Goal: Task Accomplishment & Management: Use online tool/utility

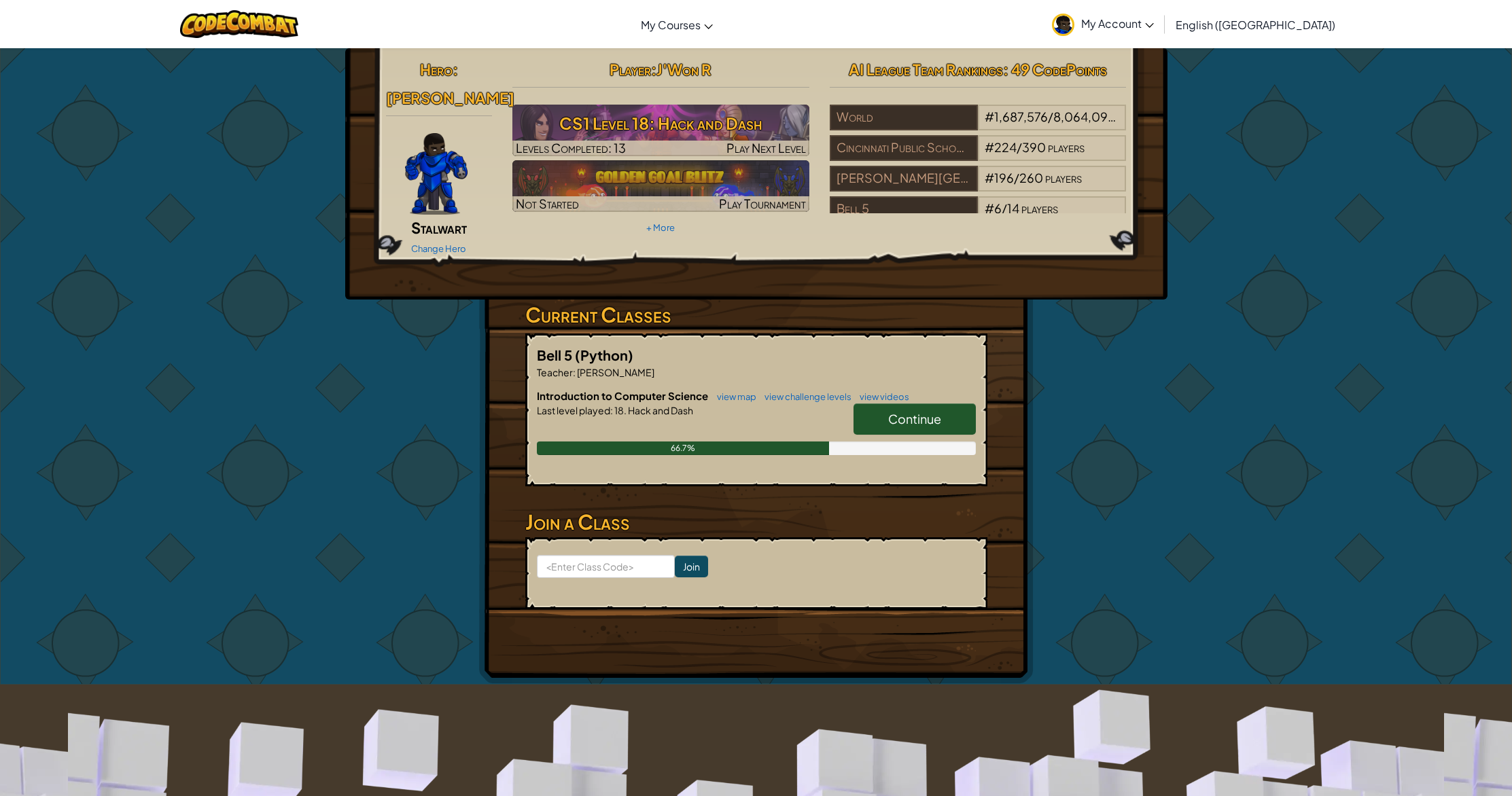
click at [893, 411] on span "Continue" at bounding box center [914, 419] width 53 height 16
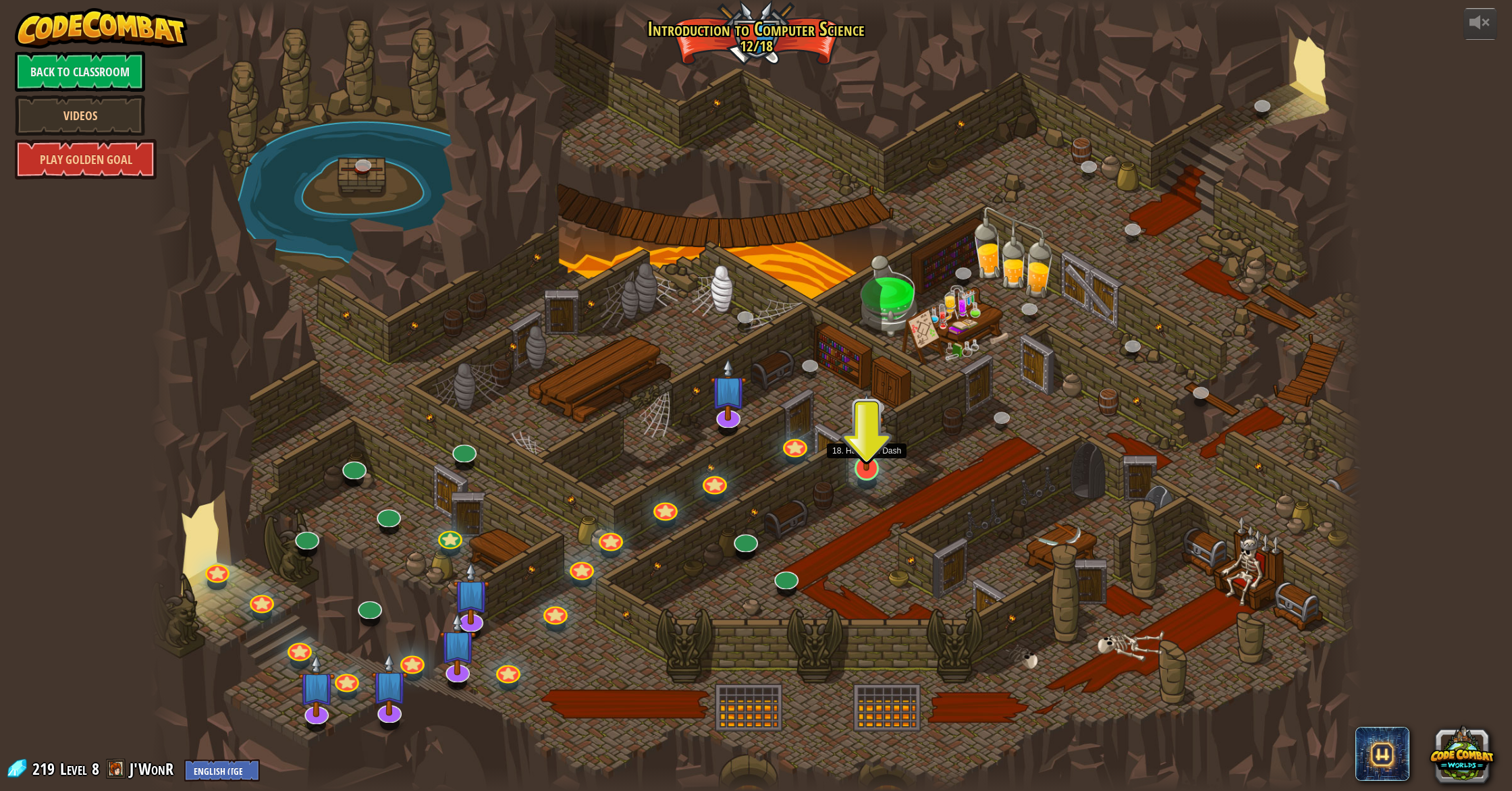
click at [866, 469] on img at bounding box center [866, 431] width 35 height 78
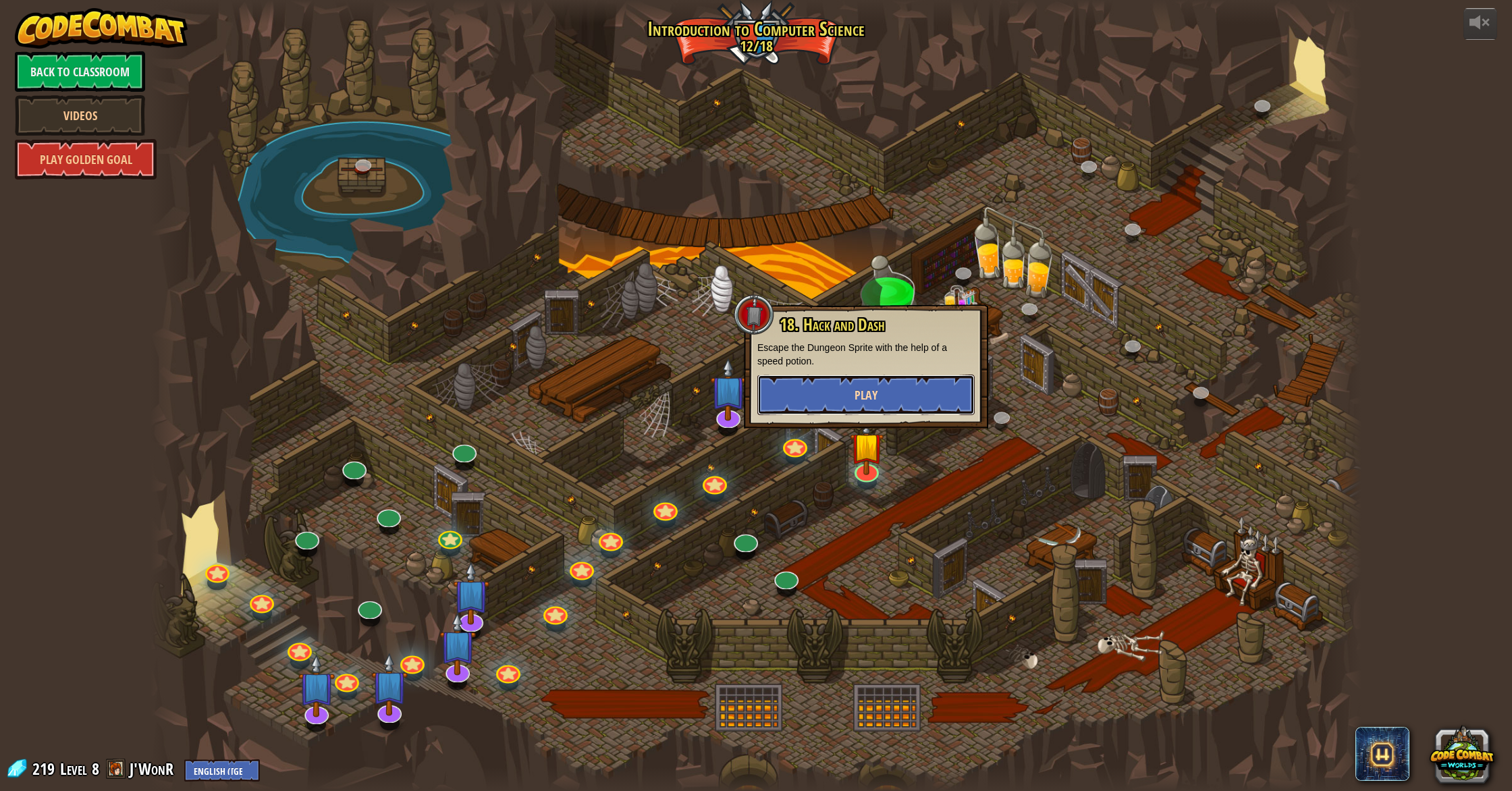
click at [892, 389] on button "Play" at bounding box center [866, 396] width 217 height 41
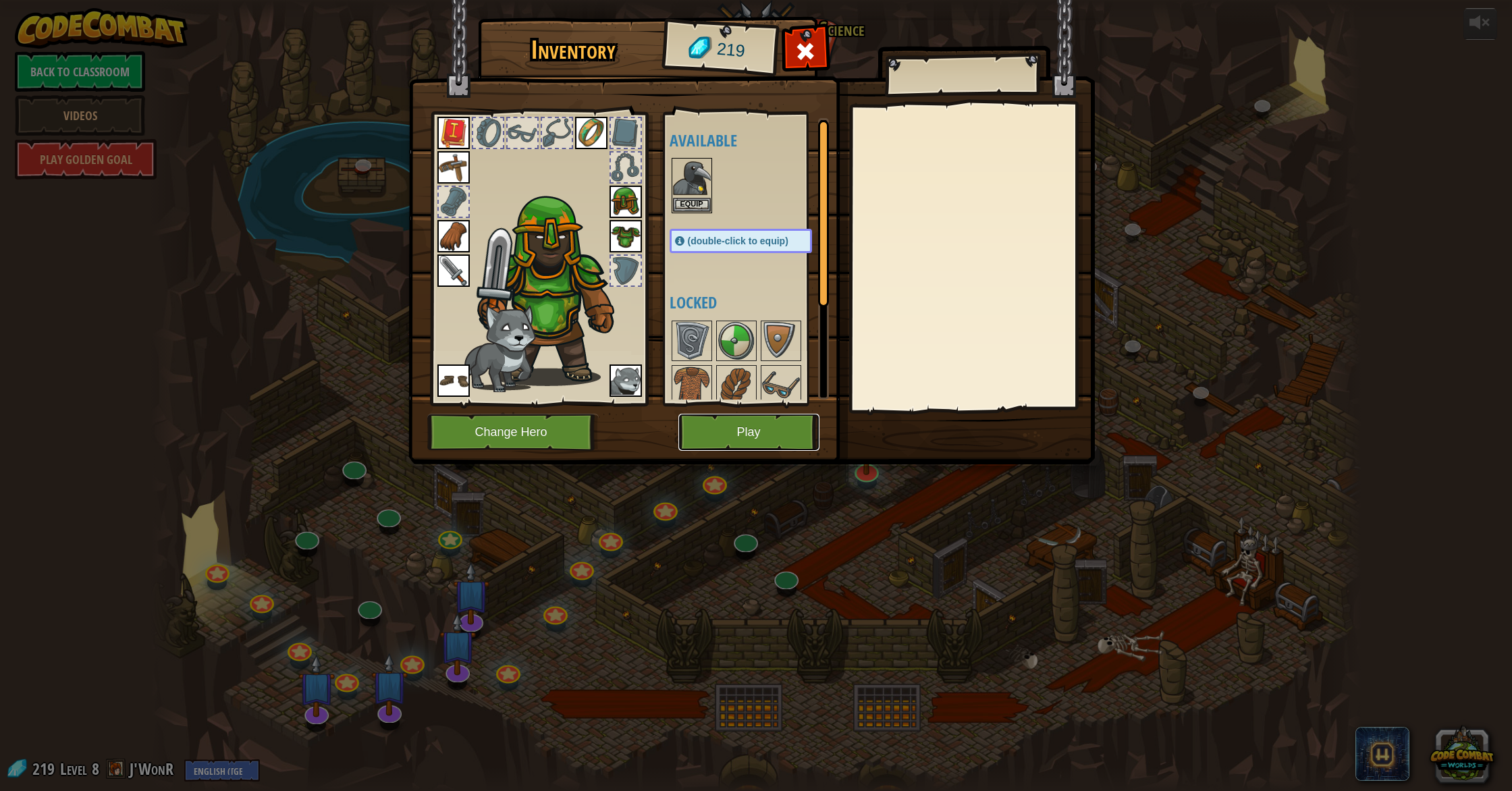
click at [745, 423] on button "Play" at bounding box center [748, 433] width 141 height 37
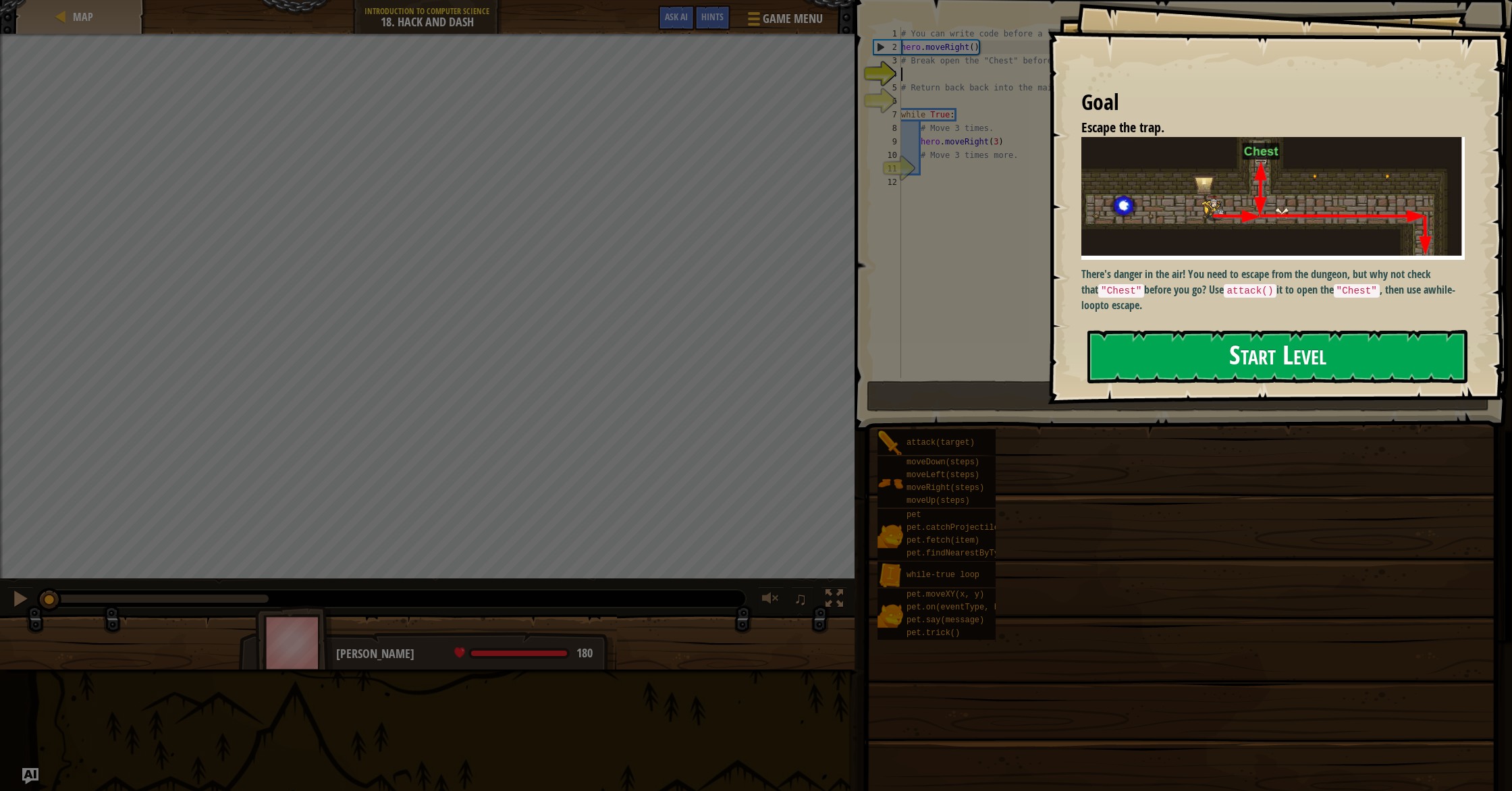
click at [1148, 349] on button "Start Level" at bounding box center [1277, 356] width 380 height 53
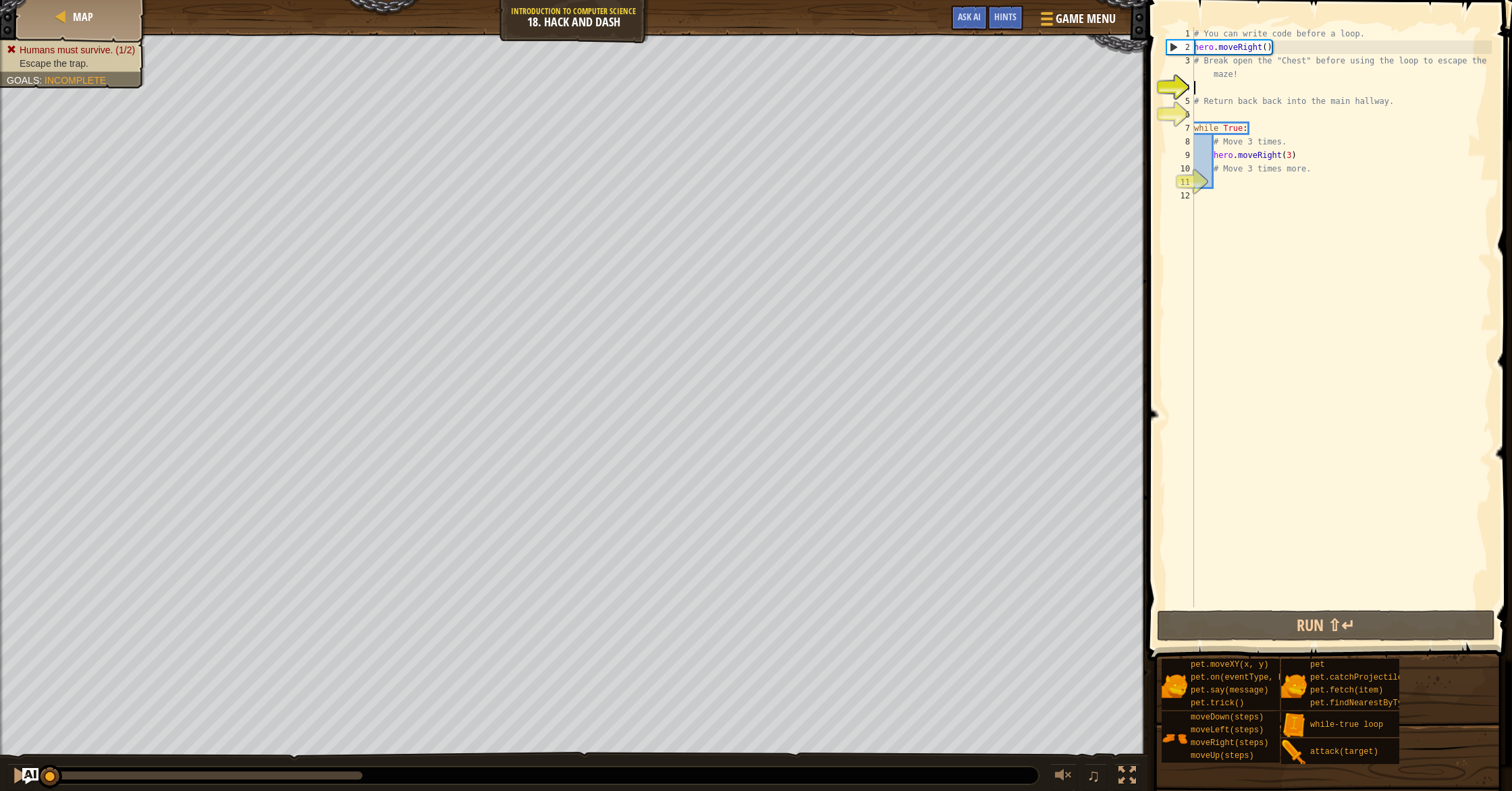
type textarea "m"
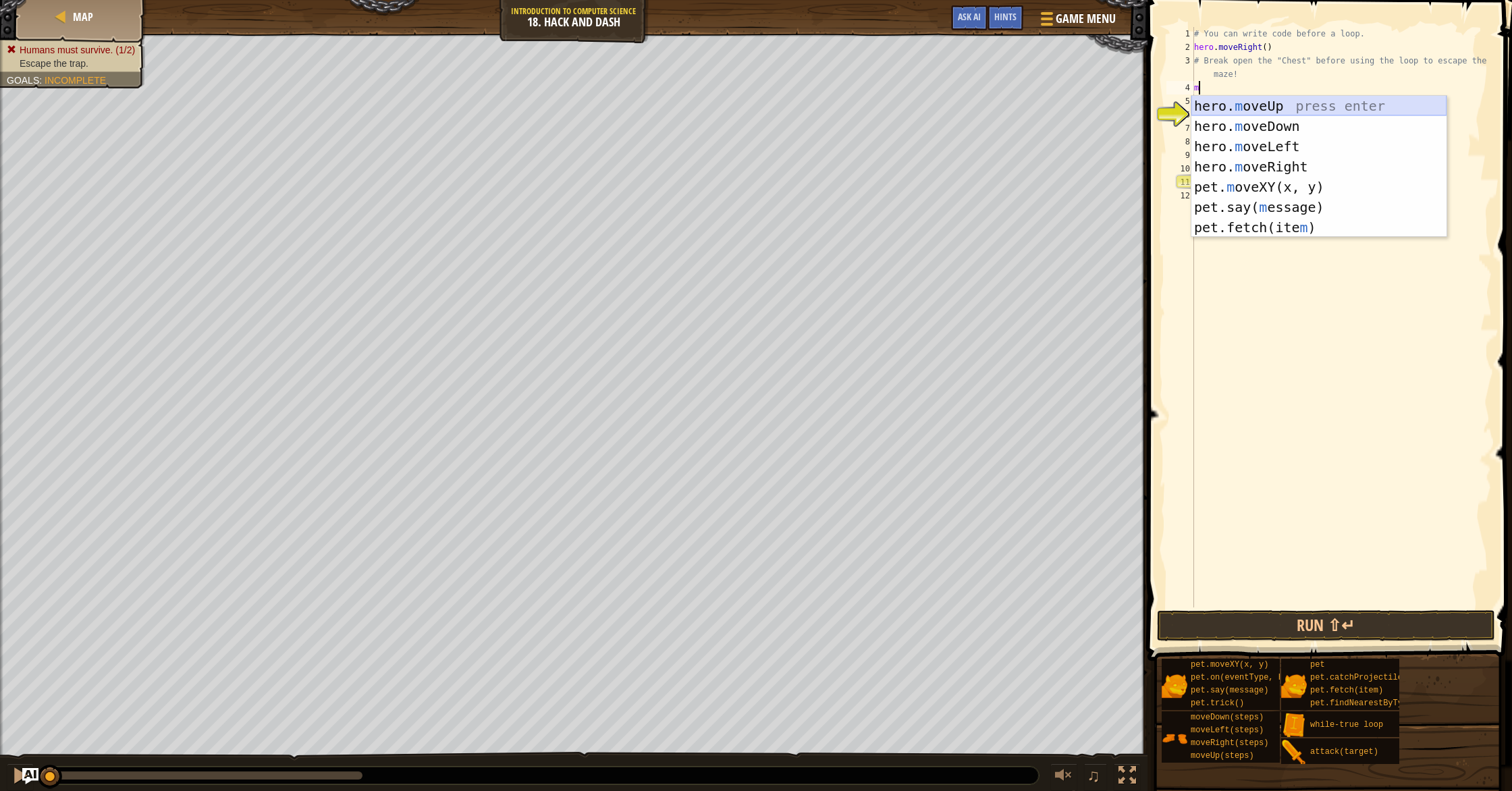
click at [1258, 104] on div "hero. m oveUp press enter hero. m oveDown press enter hero. m oveLeft press ent…" at bounding box center [1320, 187] width 255 height 183
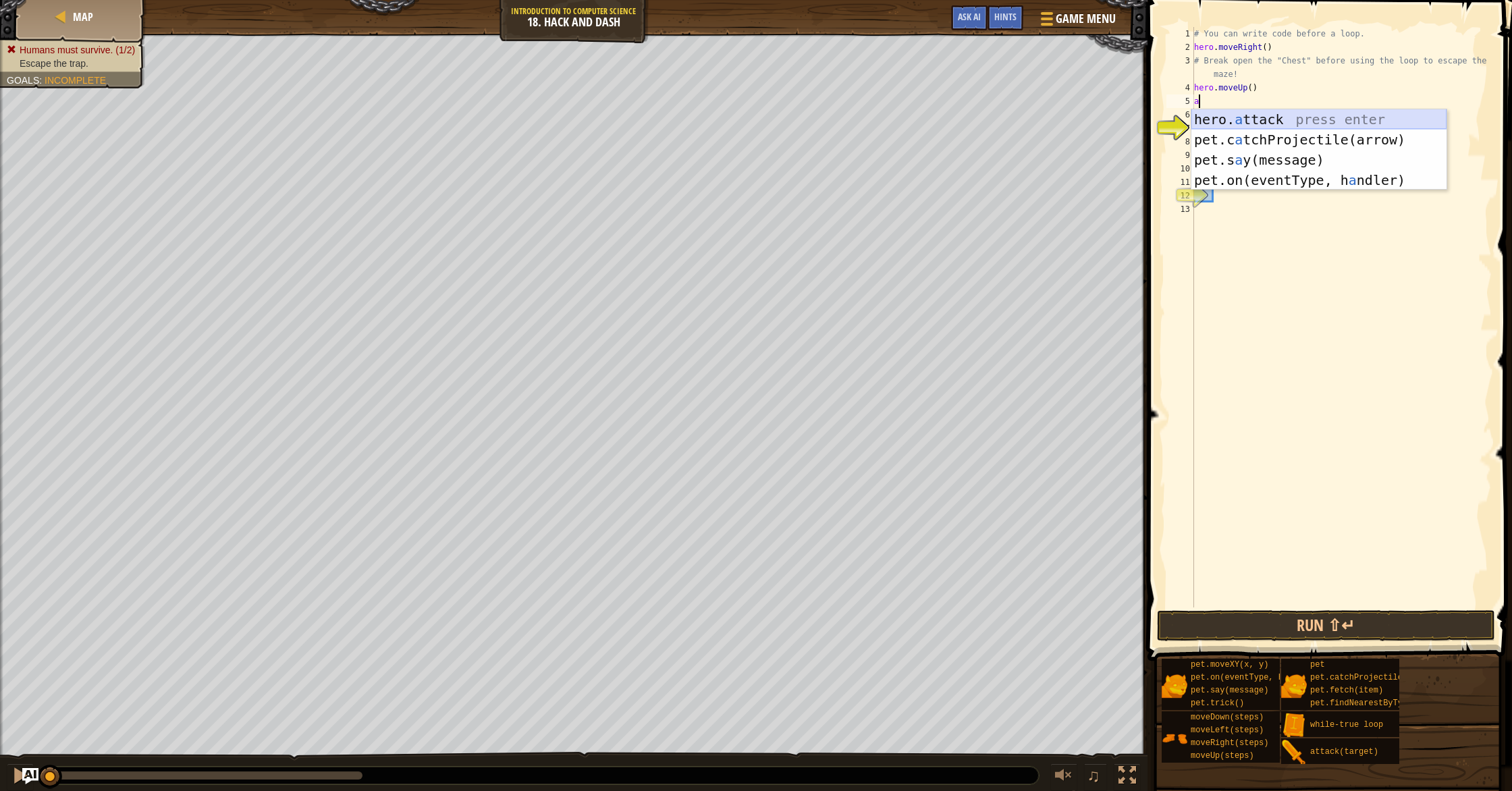
click at [1293, 127] on div "hero. a ttack press enter pet.c a tchProjectile(arrow) press enter pet.s a y(me…" at bounding box center [1320, 169] width 255 height 121
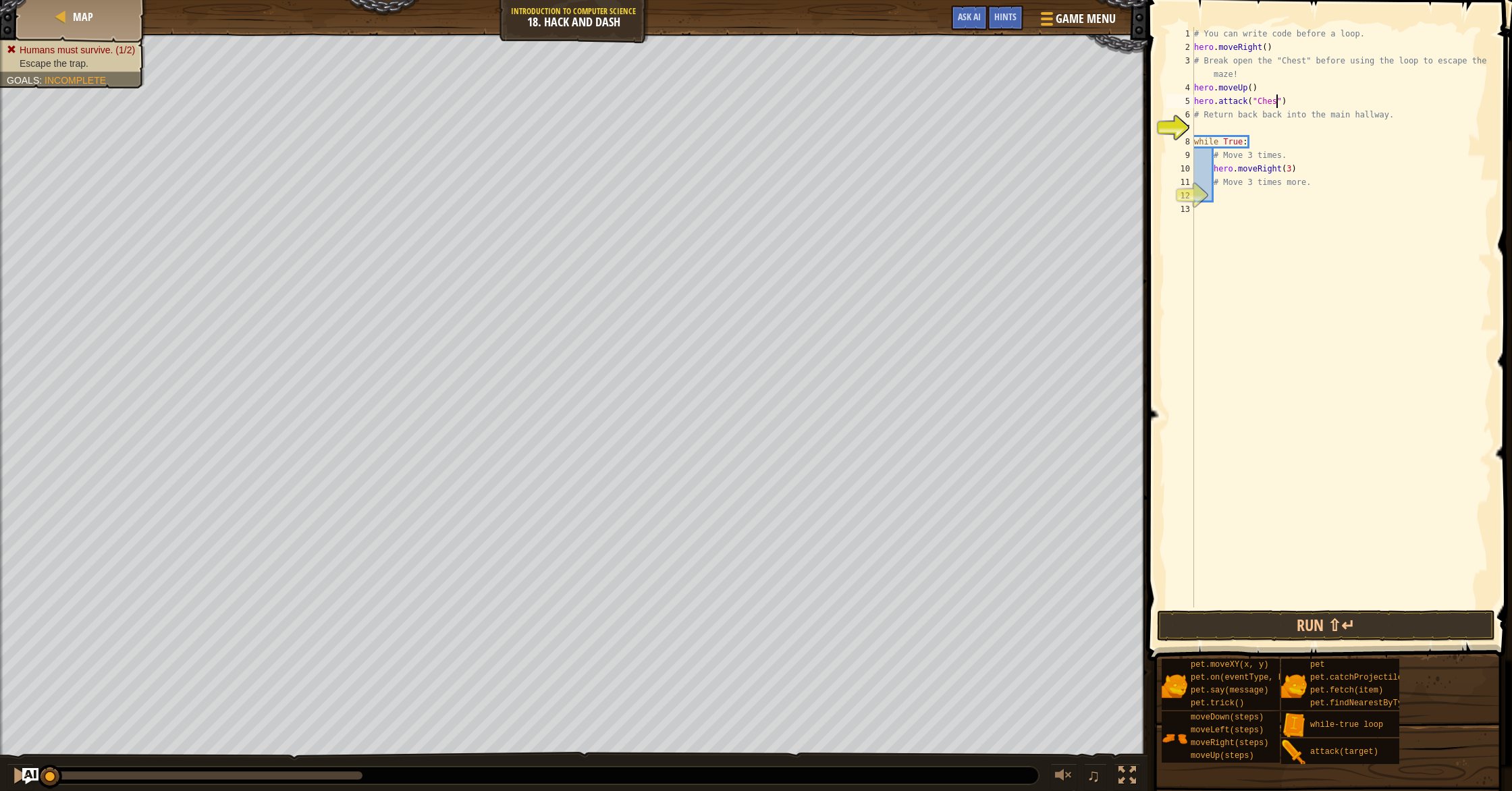
scroll to position [6, 7]
type textarea "hero.attack("Chest")"
drag, startPoint x: 1272, startPoint y: 632, endPoint x: 1281, endPoint y: 631, distance: 9.1
click at [1275, 634] on button "Run ⇧↵" at bounding box center [1326, 625] width 338 height 31
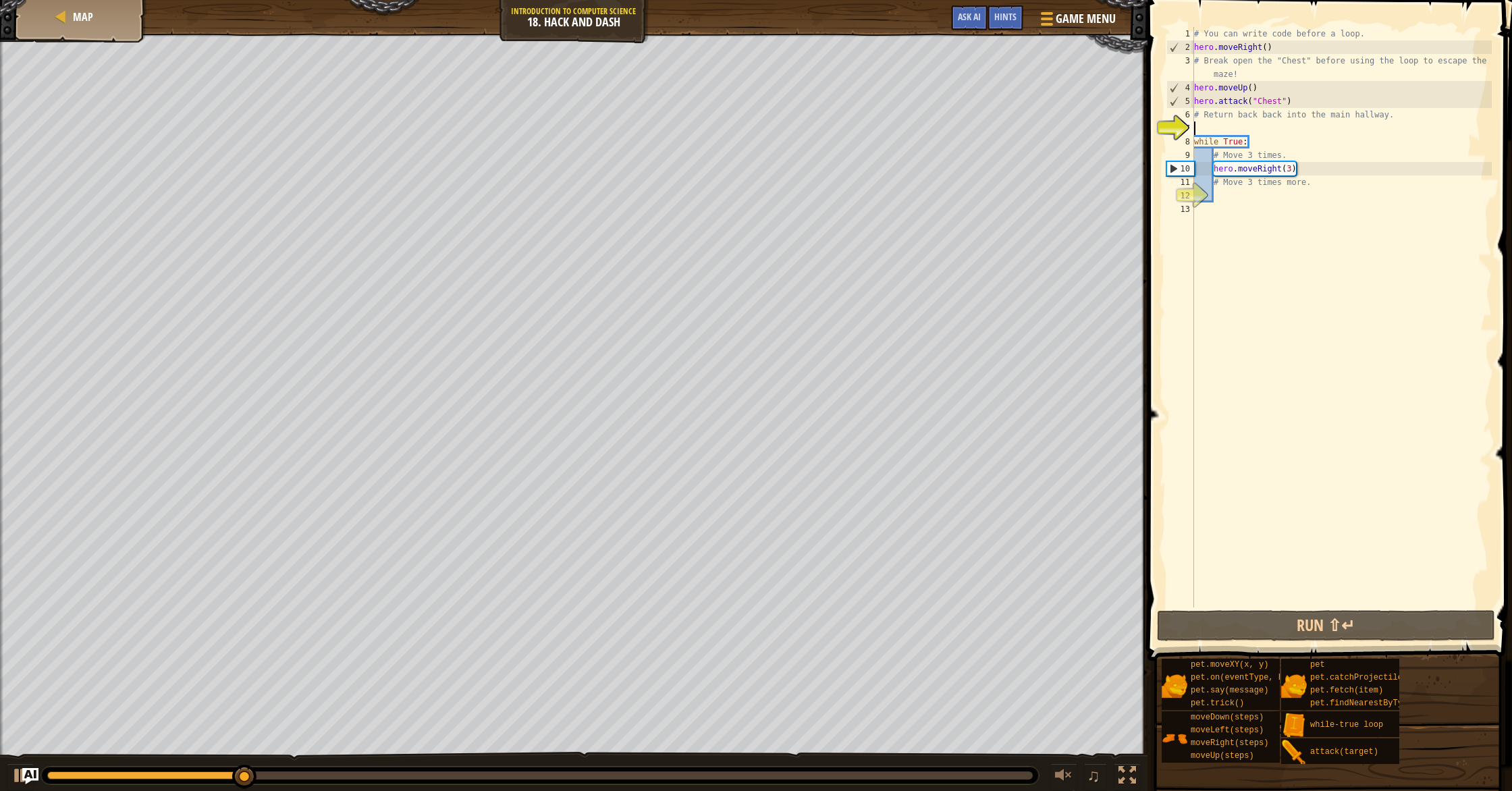
click at [1198, 125] on div "# You can write code before a loop. hero . moveRight ( ) # Break open the "Ches…" at bounding box center [1342, 330] width 301 height 607
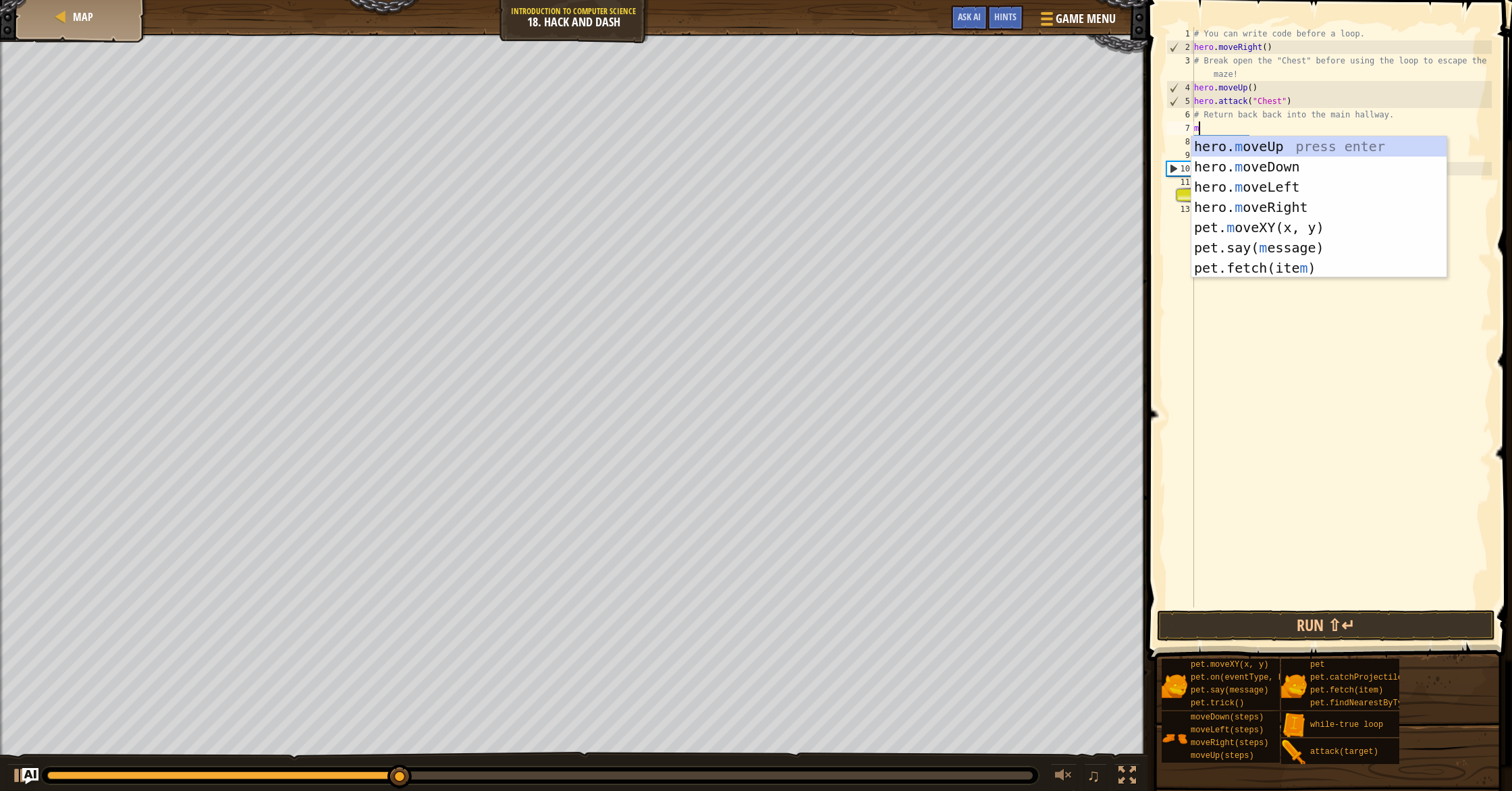
type textarea "mo"
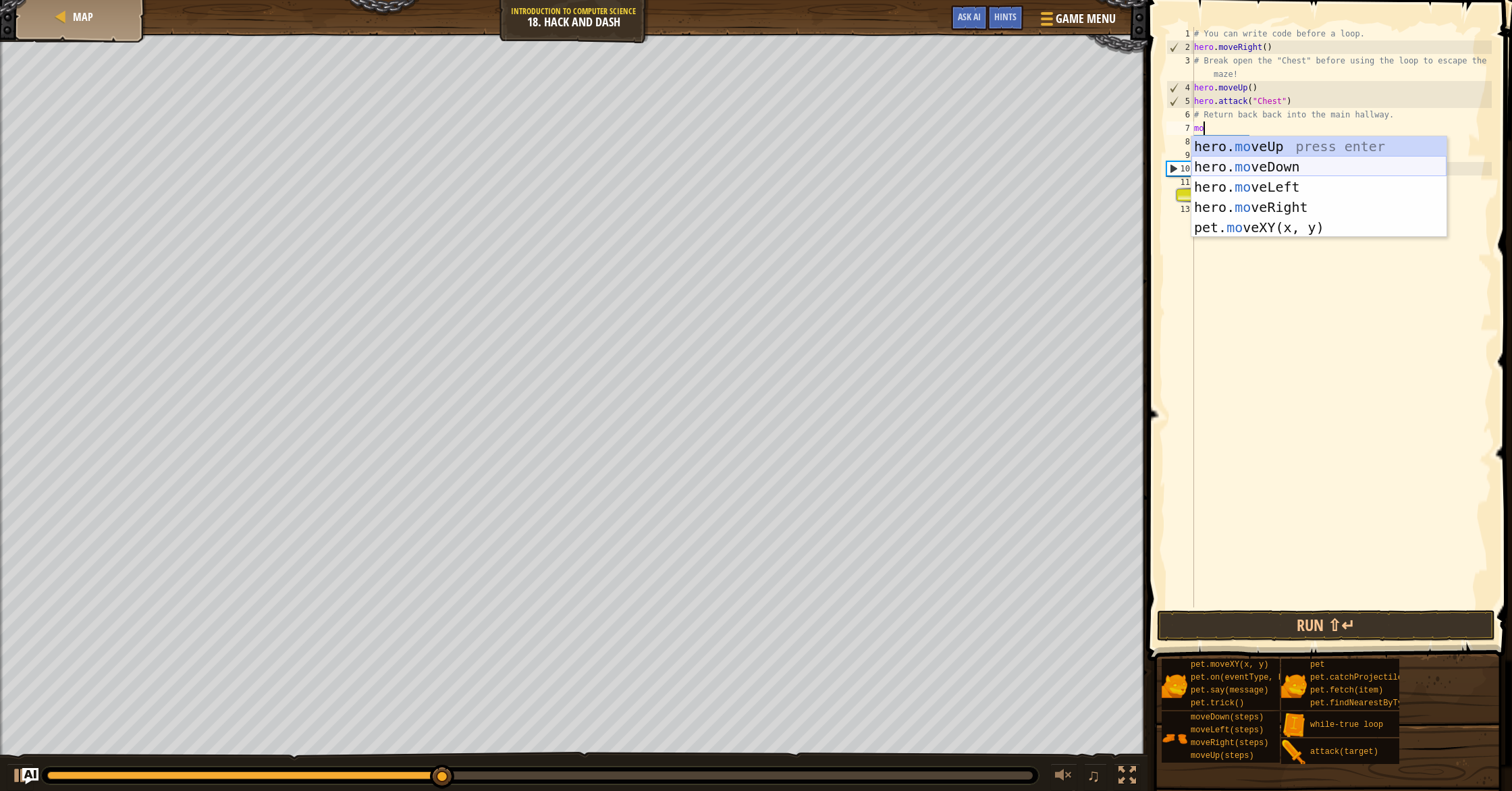
click at [1258, 171] on div "hero. mo veUp press enter hero. mo veDown press enter hero. mo veLeft press ent…" at bounding box center [1320, 208] width 255 height 142
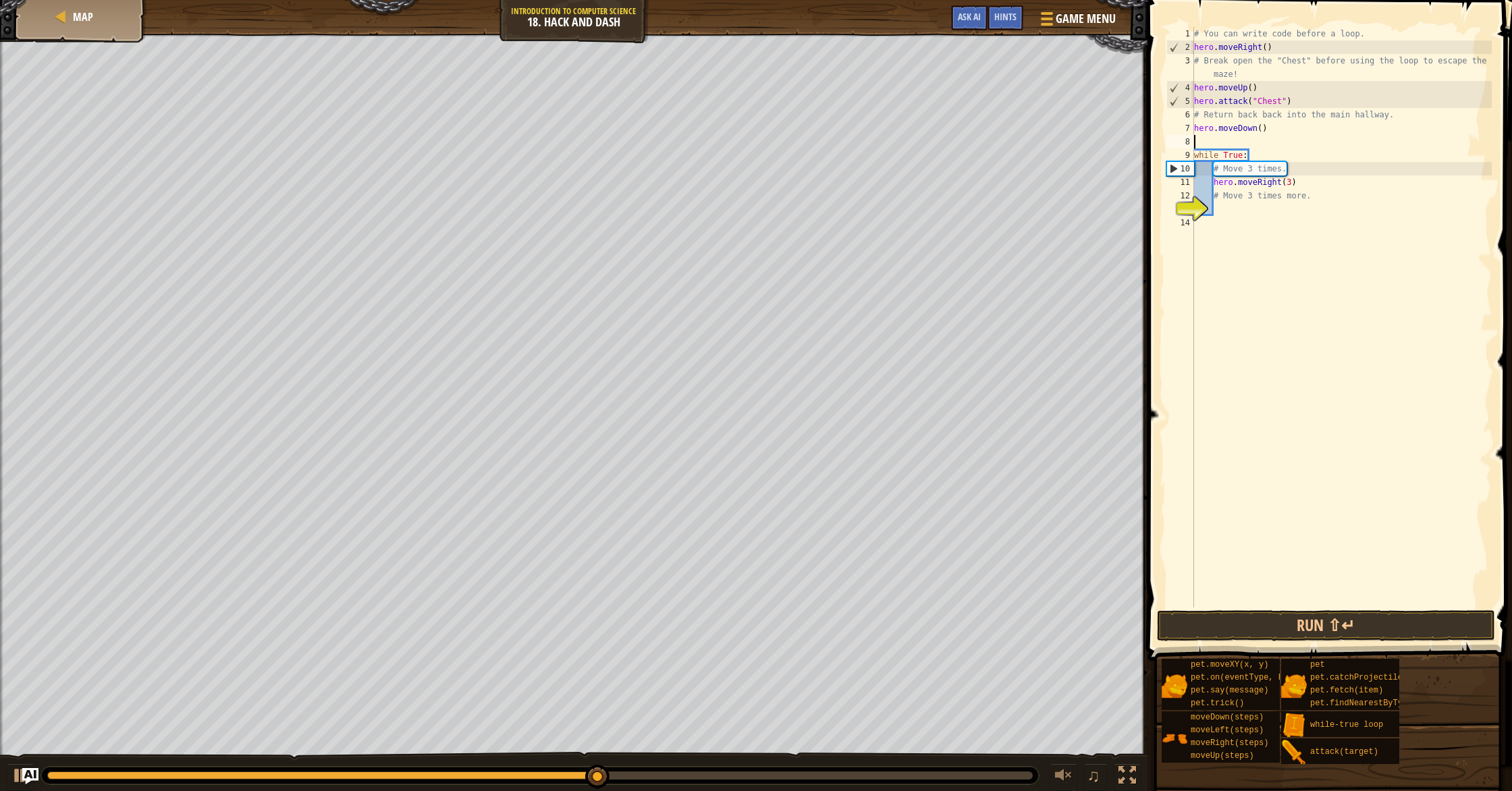
drag, startPoint x: 1222, startPoint y: 208, endPoint x: 1187, endPoint y: 233, distance: 43.0
click at [1222, 209] on div "# You can write code before a loop. hero . moveRight ( ) # Break open the "Ches…" at bounding box center [1342, 330] width 301 height 607
type textarea "d"
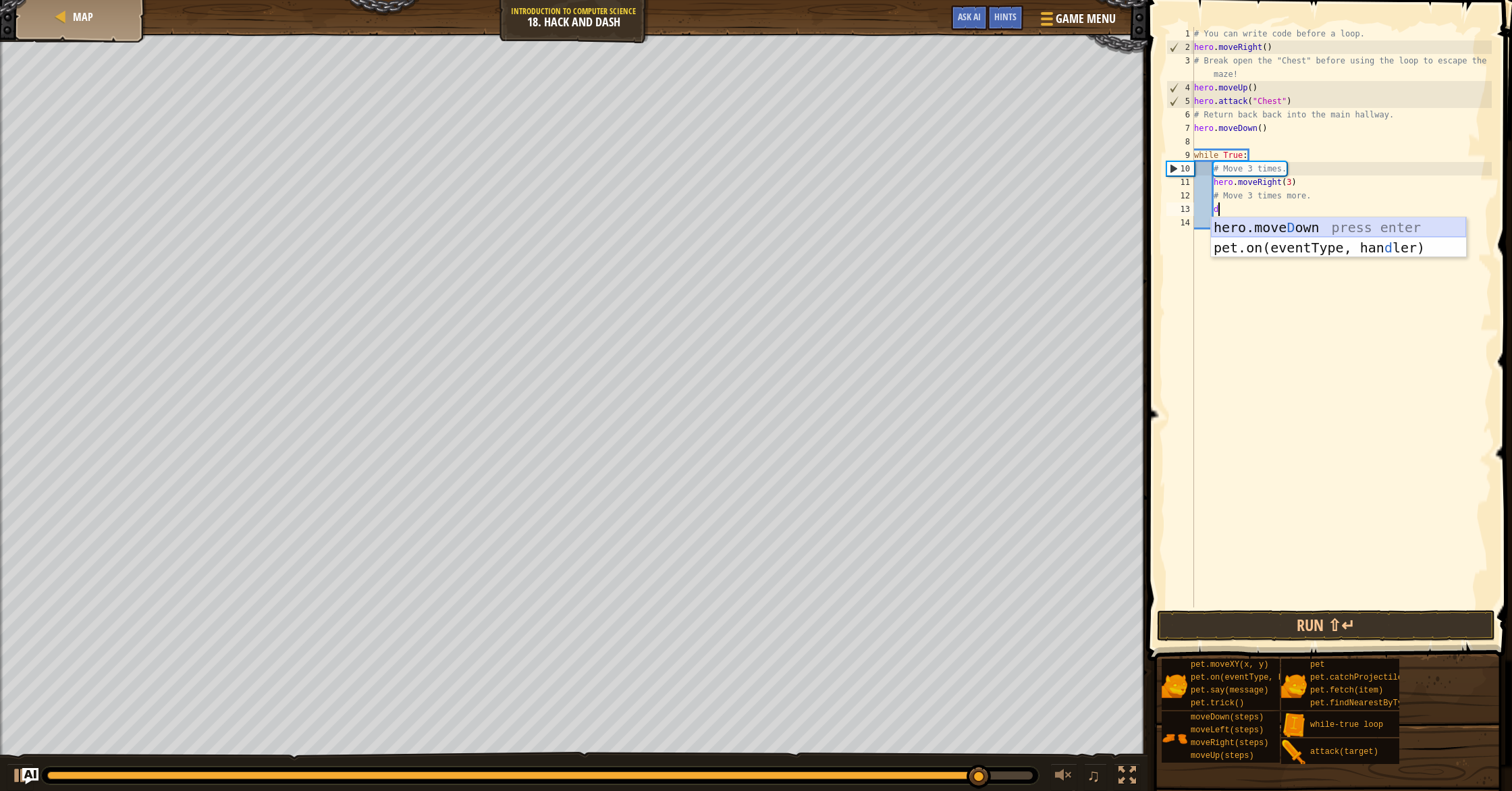
click at [1290, 229] on div "hero.[PERSON_NAME] own press enter pet.on(eventType, han d ler) press enter" at bounding box center [1339, 257] width 255 height 81
drag, startPoint x: 1282, startPoint y: 212, endPoint x: 1261, endPoint y: 289, distance: 79.8
click at [1281, 216] on div "# You can write code before a loop. hero . moveRight ( ) # Break open the "Ches…" at bounding box center [1342, 330] width 301 height 607
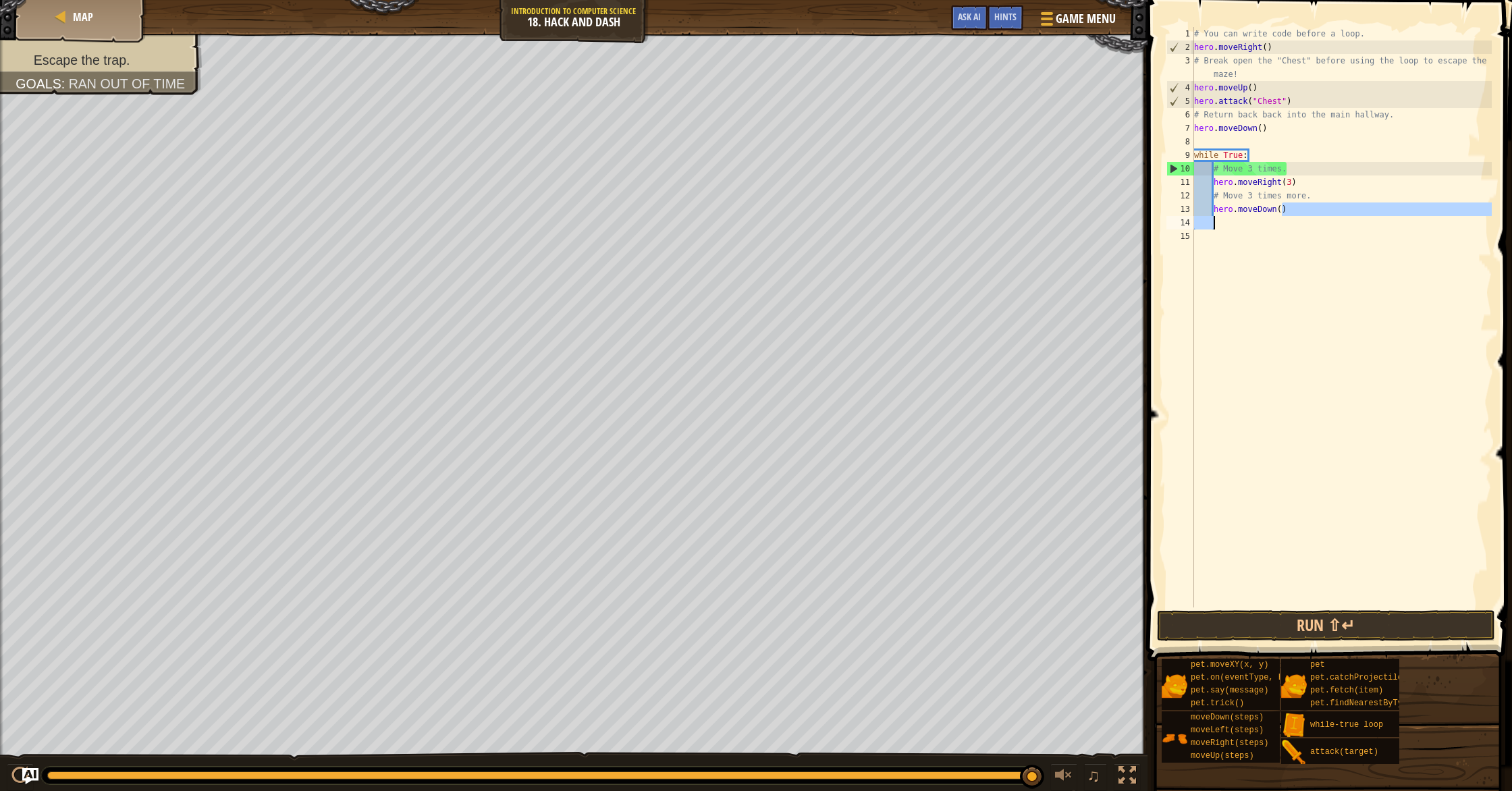
click at [1281, 212] on div "# You can write code before a loop. hero . moveRight ( ) # Break open the "Ches…" at bounding box center [1342, 330] width 301 height 607
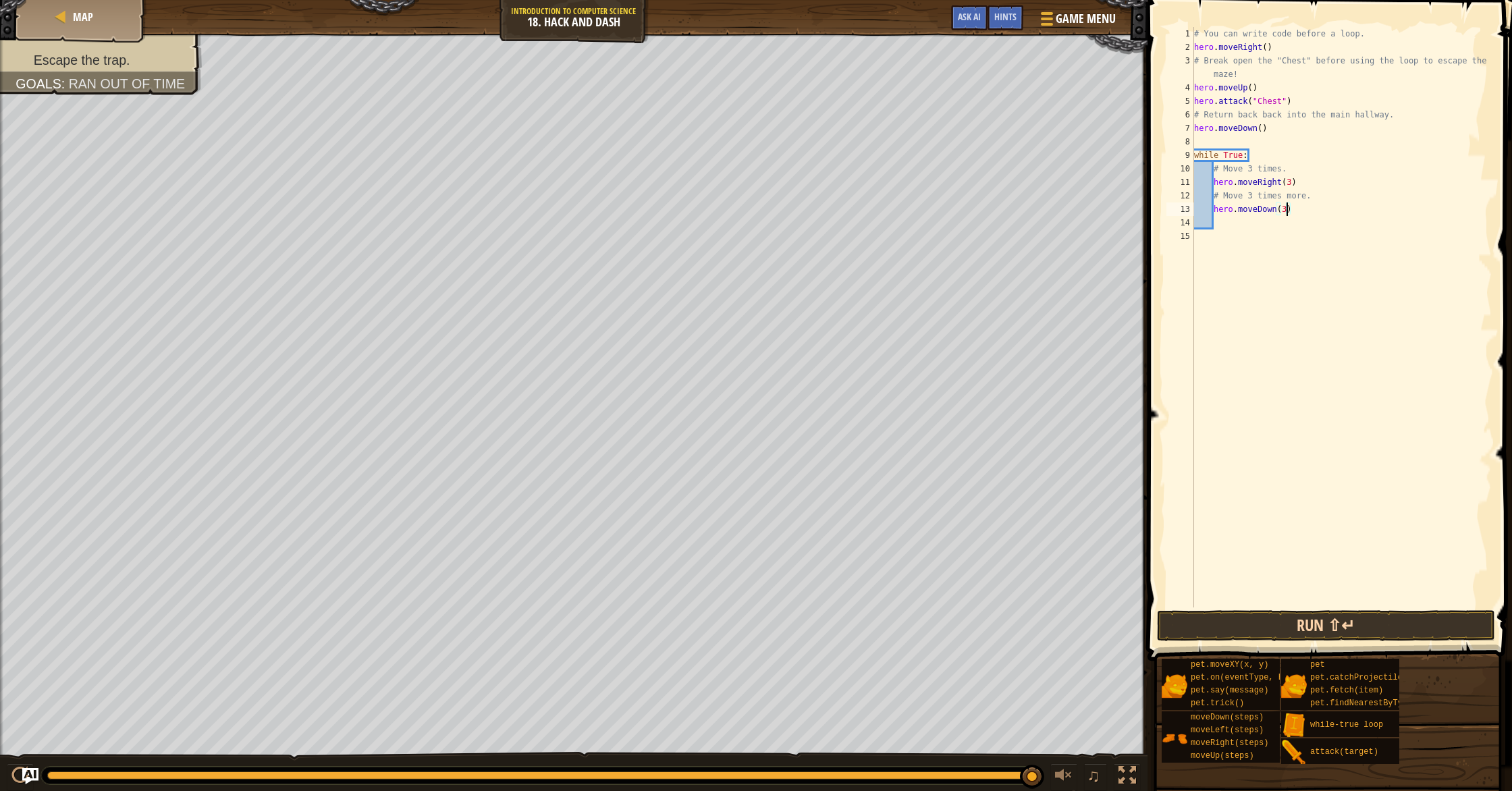
type textarea "hero.moveDown(3)"
click at [1293, 621] on button "Run ⇧↵" at bounding box center [1326, 625] width 338 height 31
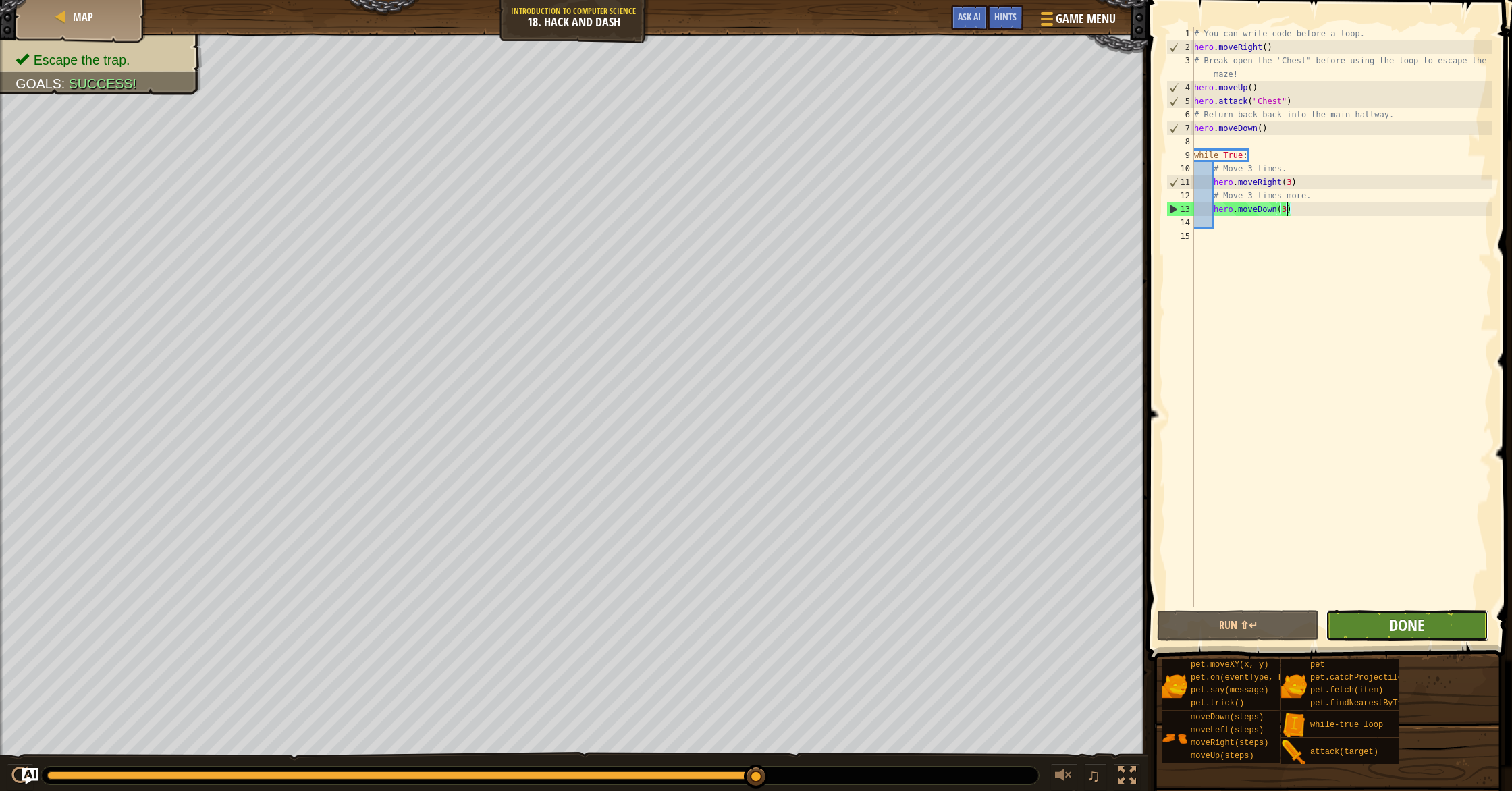
click at [1418, 617] on span "Done" at bounding box center [1407, 625] width 35 height 21
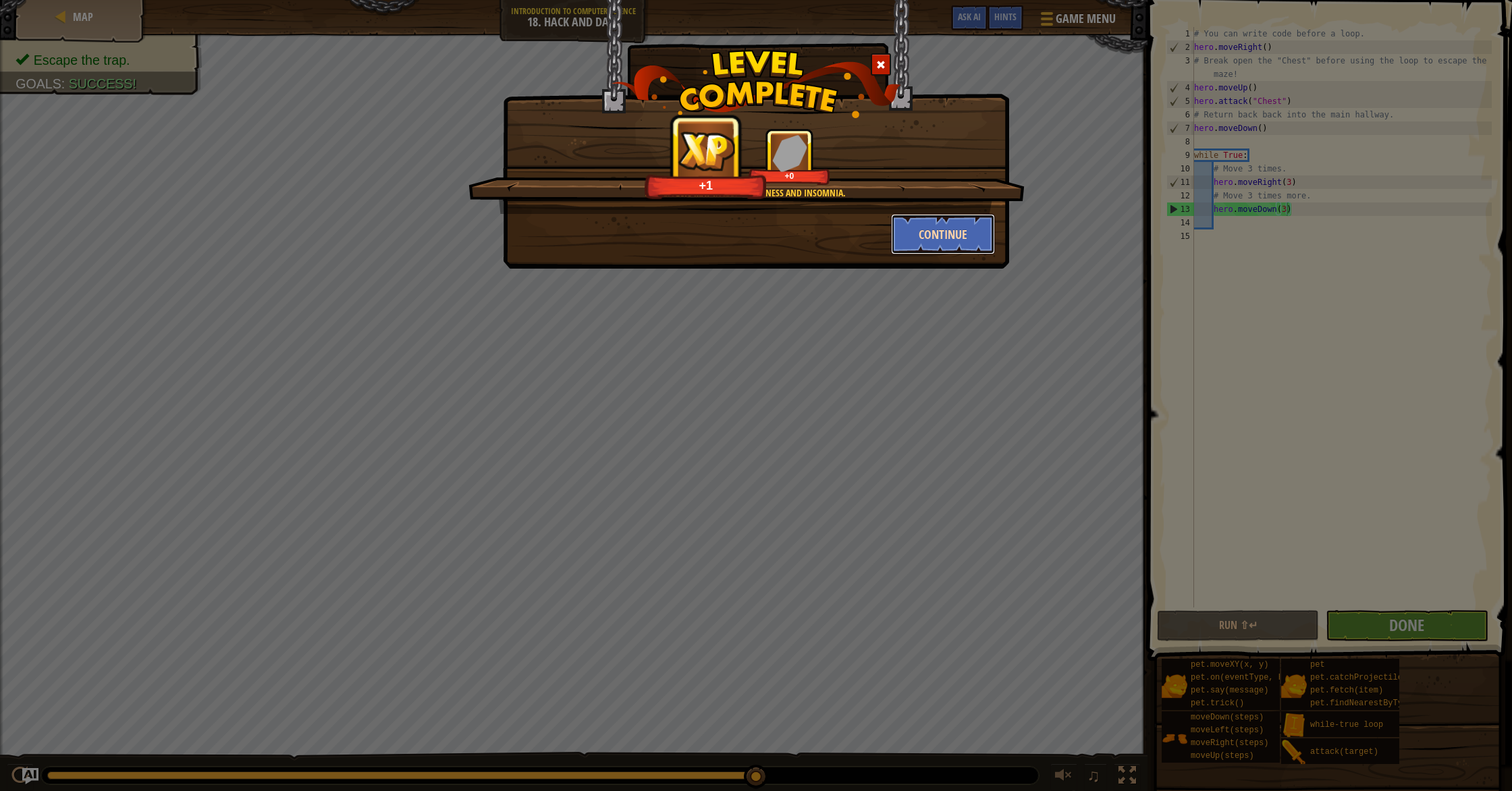
click at [935, 236] on button "Continue" at bounding box center [944, 234] width 105 height 41
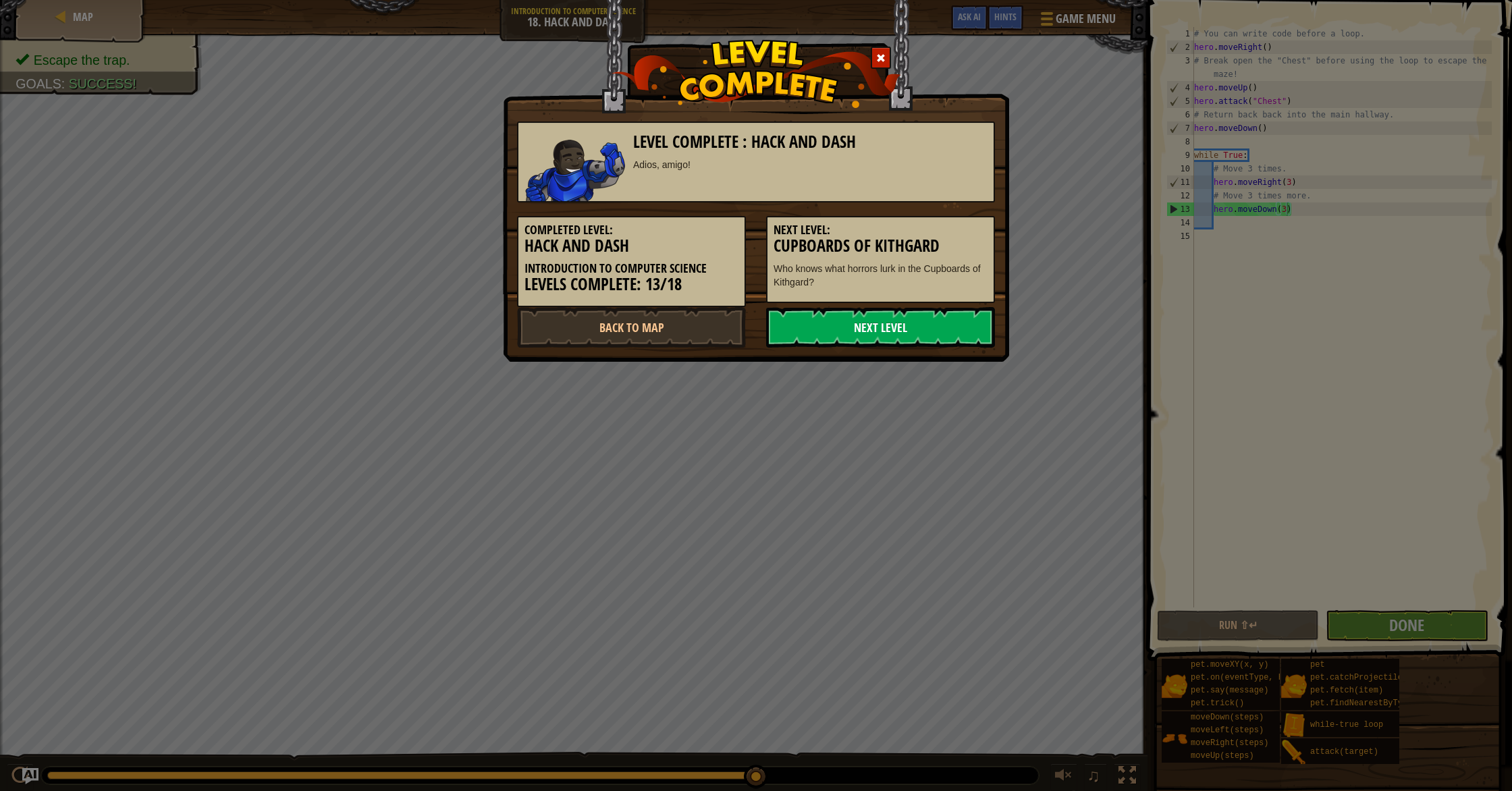
click at [928, 319] on link "Next Level" at bounding box center [881, 327] width 229 height 41
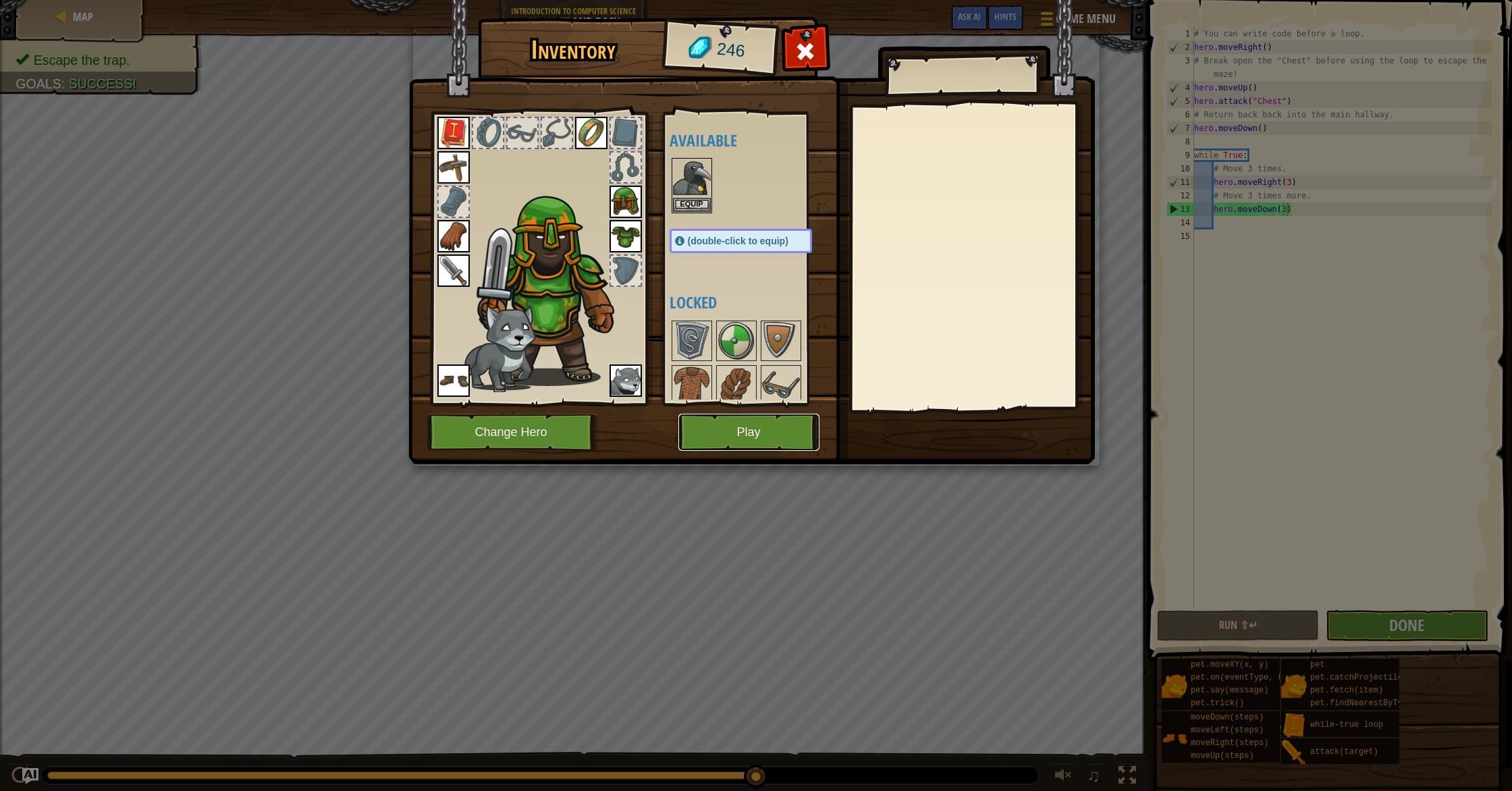
click at [749, 434] on button "Play" at bounding box center [748, 433] width 141 height 37
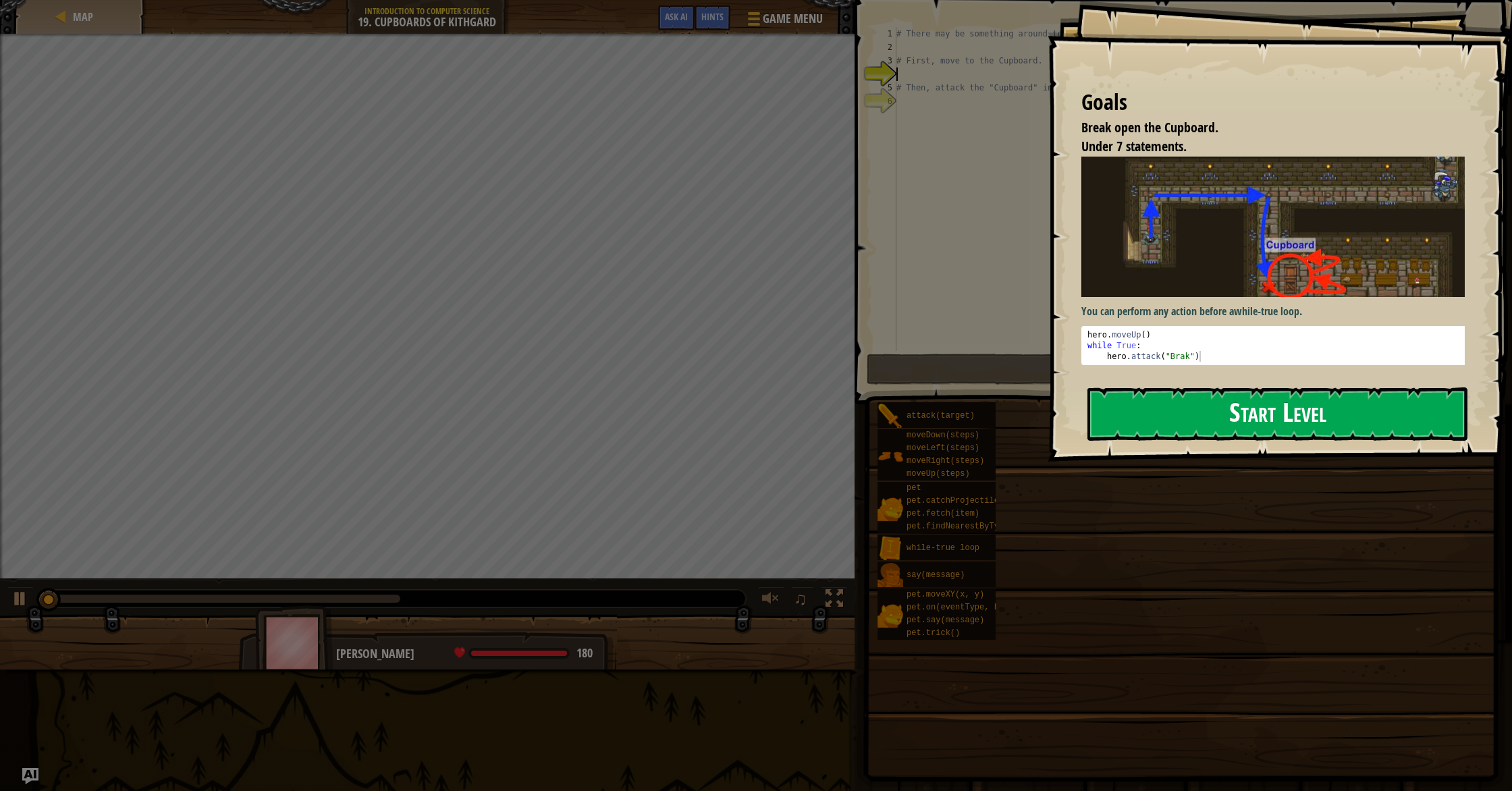
click at [1167, 405] on button "Start Level" at bounding box center [1277, 414] width 380 height 53
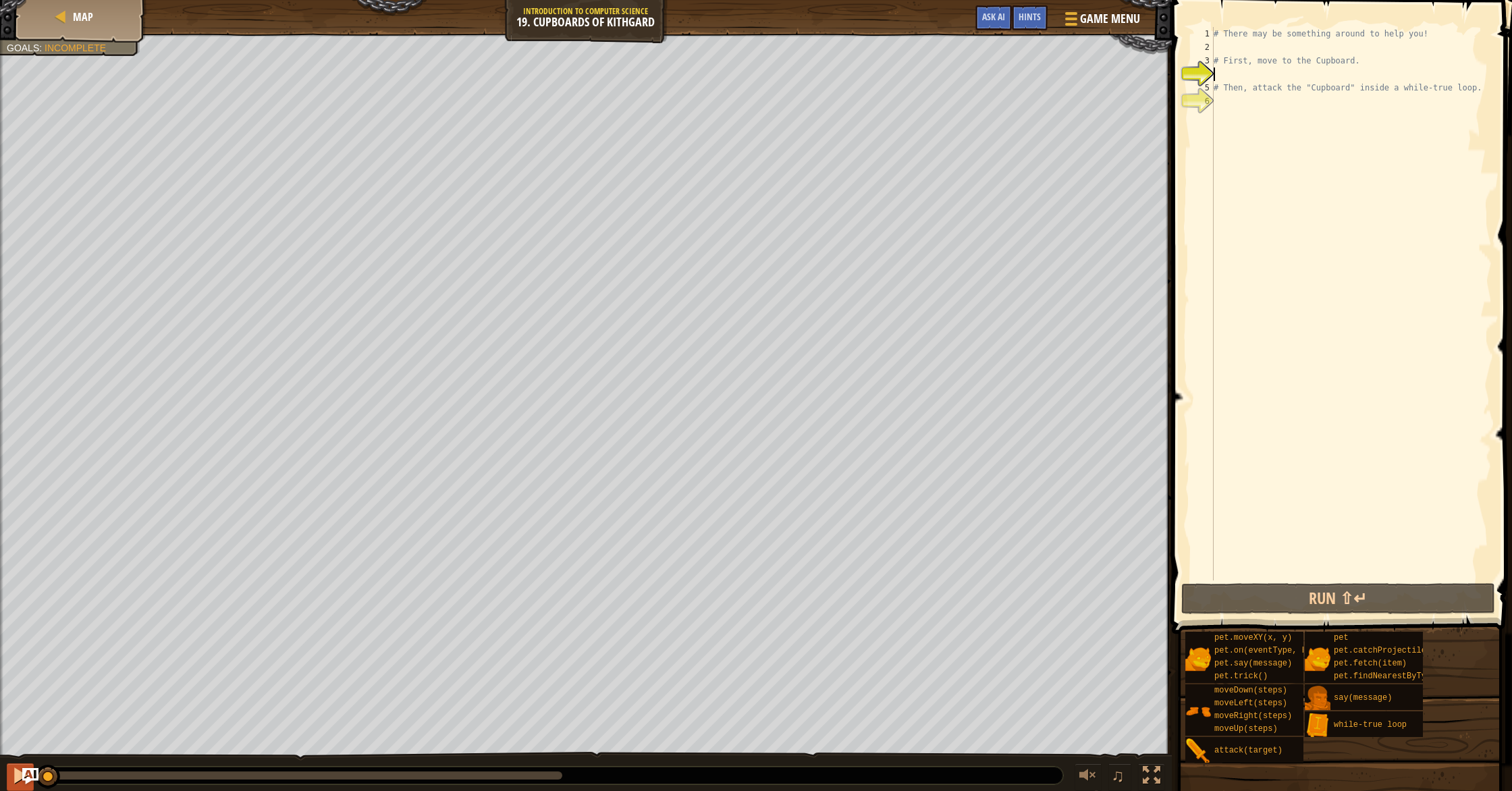
drag, startPoint x: 525, startPoint y: 773, endPoint x: 12, endPoint y: 785, distance: 513.1
click at [12, 786] on div "♫" at bounding box center [586, 772] width 1172 height 41
click at [9, 783] on button at bounding box center [20, 777] width 27 height 27
drag, startPoint x: 13, startPoint y: 780, endPoint x: 4, endPoint y: 779, distance: 9.1
click at [4, 779] on div "♫" at bounding box center [586, 772] width 1172 height 41
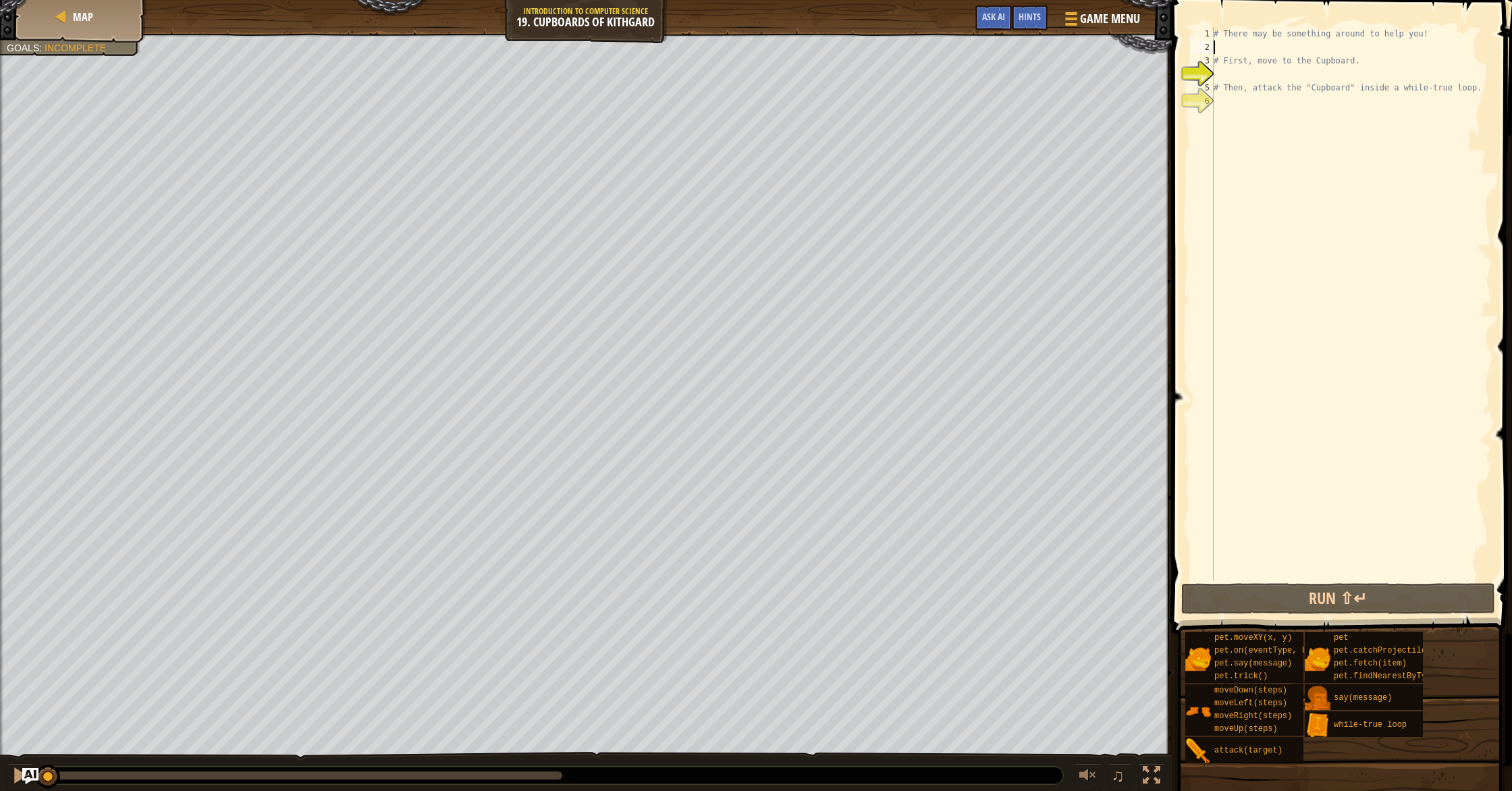
click at [1218, 42] on div "# There may be something around to help you! # First, move to the Cupboard. # T…" at bounding box center [1351, 317] width 281 height 581
click at [1220, 76] on div "# There may be something around to help you! # First, move to the Cupboard. # T…" at bounding box center [1351, 317] width 281 height 581
type textarea "m"
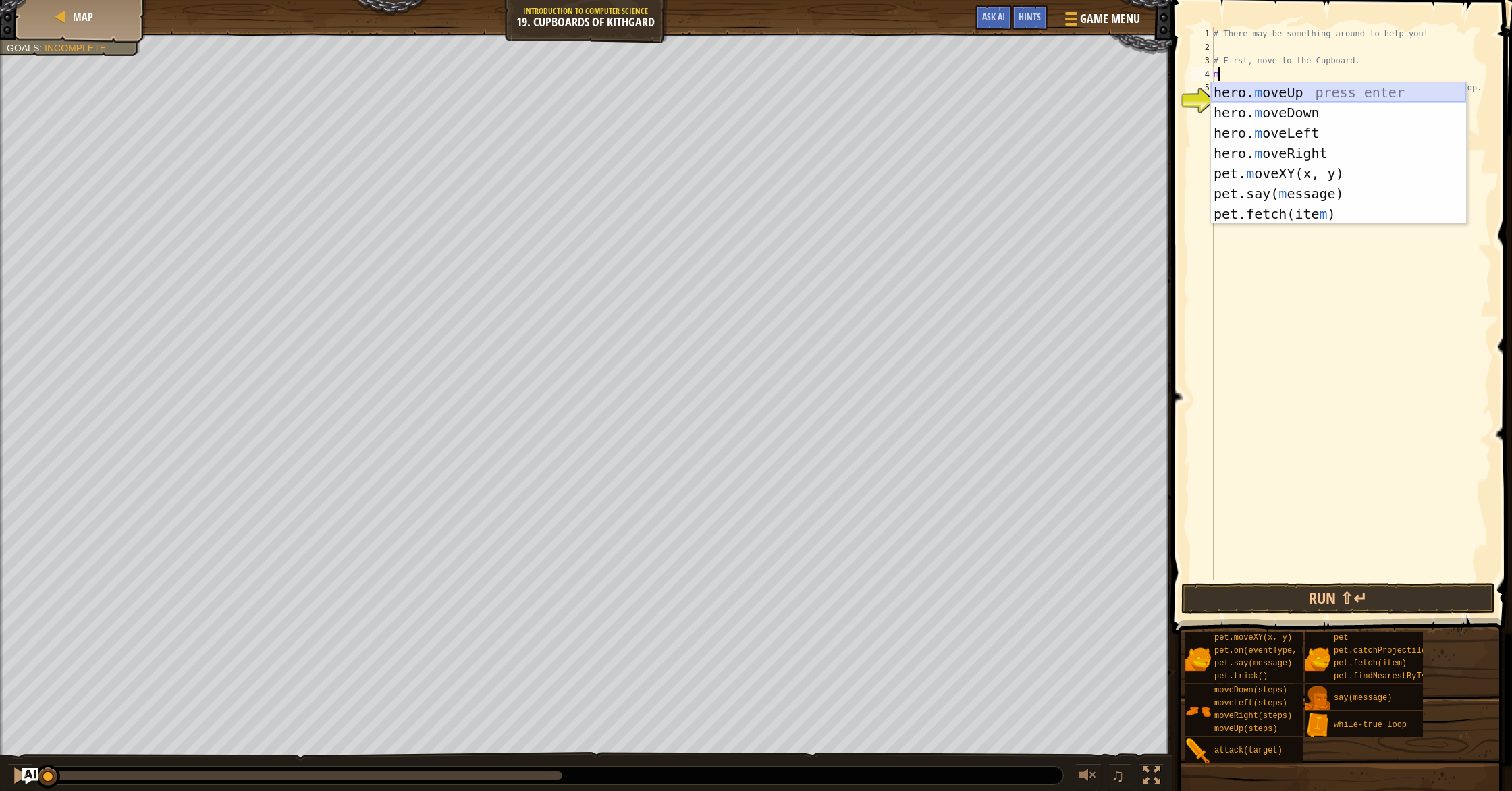
click at [1330, 97] on div "hero. m oveUp press enter hero. m oveDown press enter hero. m oveLeft press ent…" at bounding box center [1339, 174] width 255 height 183
click at [1330, 97] on div "# There may be something around to help you! # First, move to the Cupboard. m #…" at bounding box center [1351, 317] width 281 height 581
type textarea "# Then, attack the "Cupboard" inside a while-true loop."
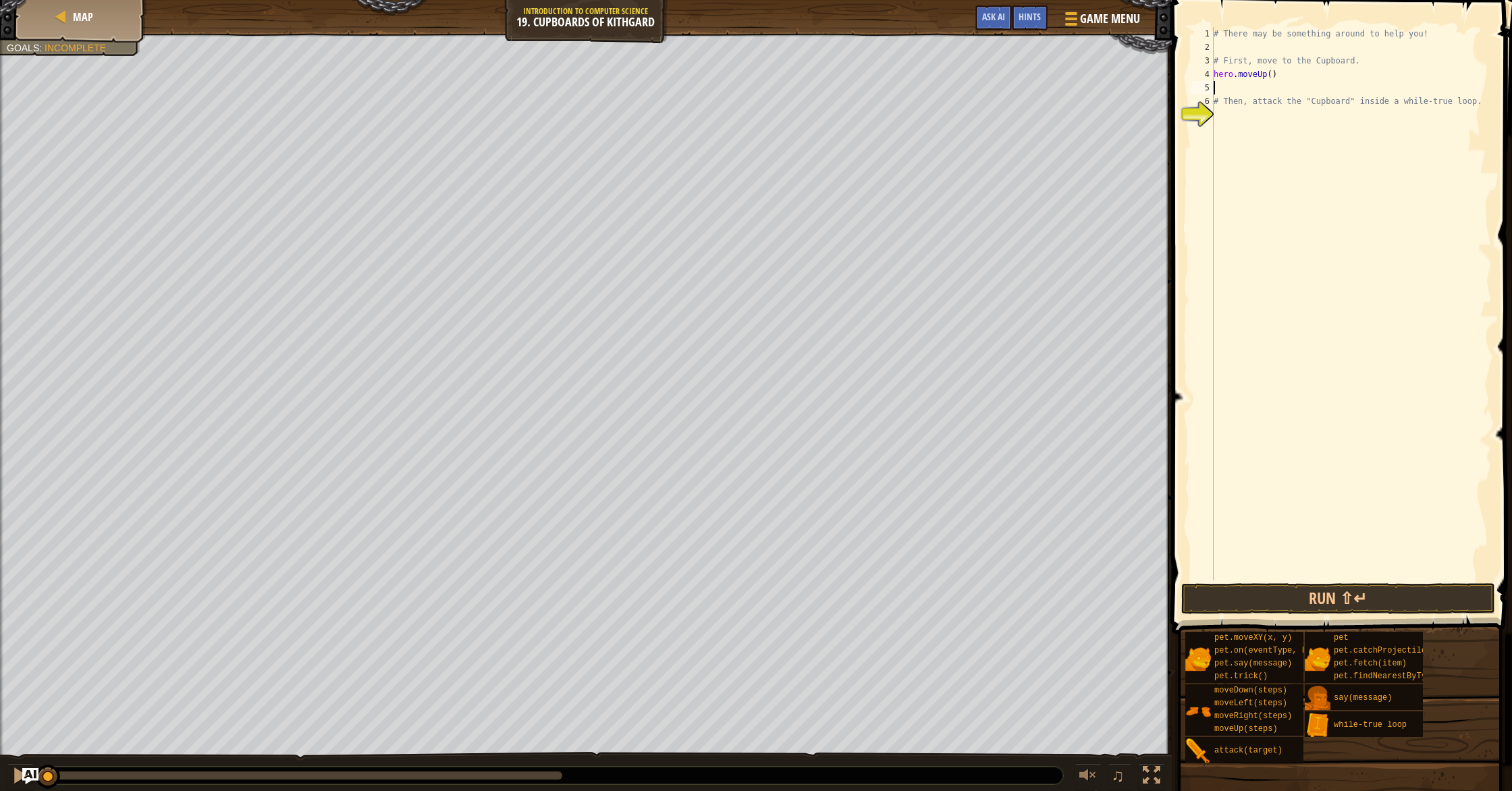
click at [1218, 86] on div "# There may be something around to help you! # First, move to the Cupboard. her…" at bounding box center [1351, 317] width 281 height 581
type textarea "m"
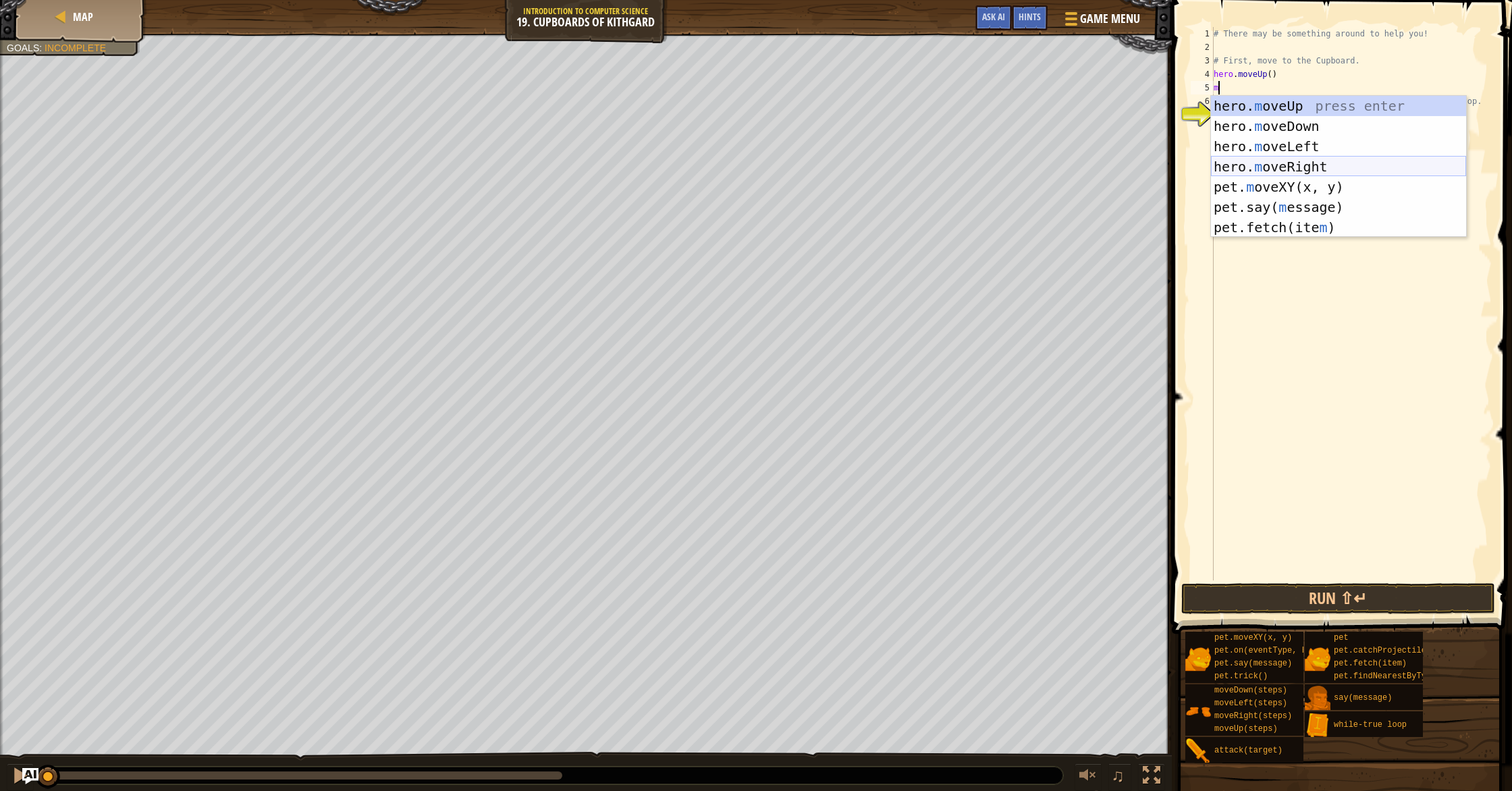
click at [1299, 161] on div "hero. m oveUp press enter hero. m oveDown press enter hero. m oveLeft press ent…" at bounding box center [1339, 187] width 255 height 183
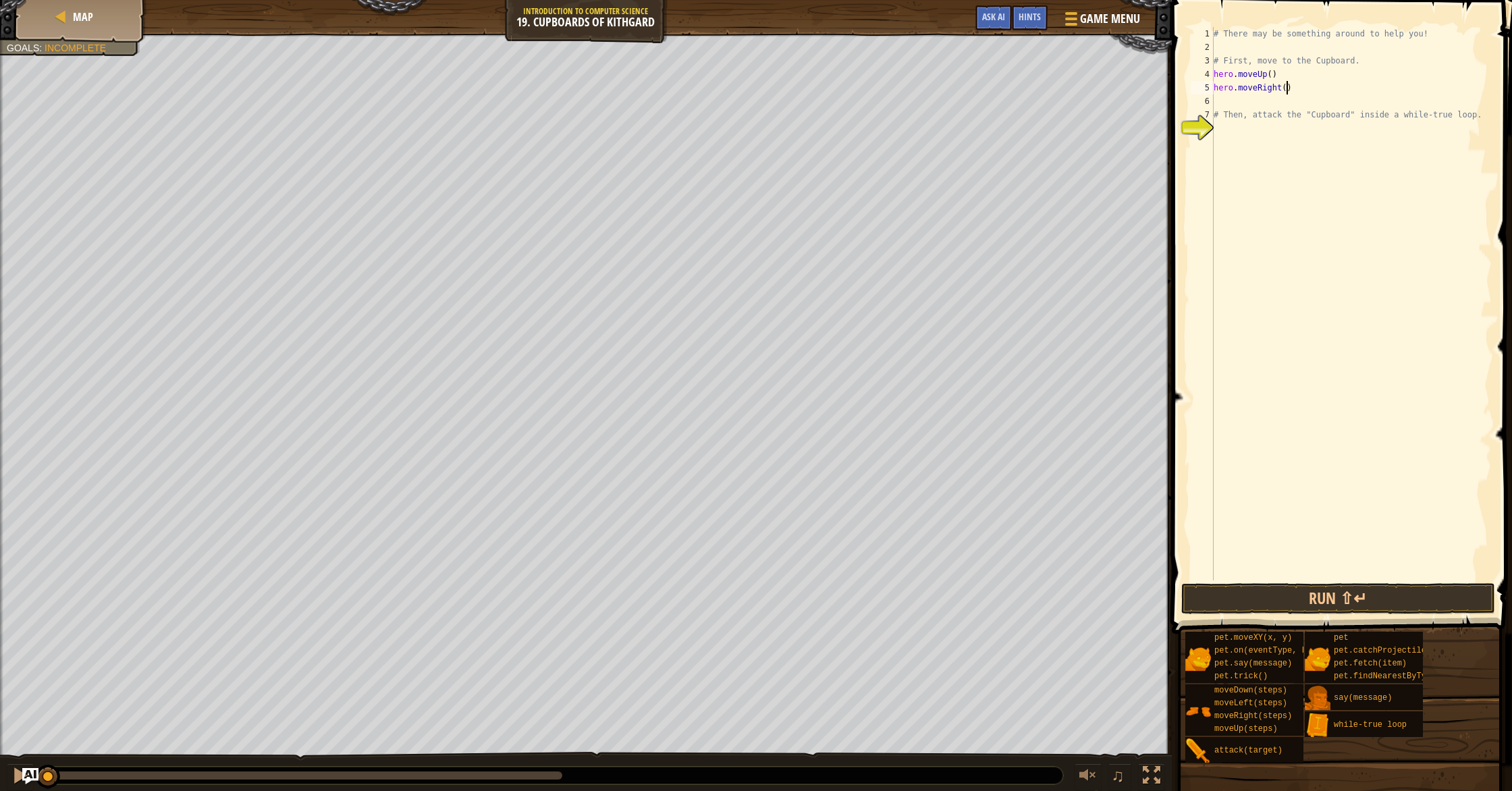
drag, startPoint x: 1288, startPoint y: 92, endPoint x: 1266, endPoint y: 101, distance: 23.8
click at [1287, 92] on div "# There may be something around to help you! # First, move to the Cupboard. her…" at bounding box center [1351, 317] width 281 height 581
type textarea "hero.moveRight(2)"
click at [1223, 104] on div "# There may be something around to help you! # First, move to the Cupboard. her…" at bounding box center [1351, 317] width 281 height 581
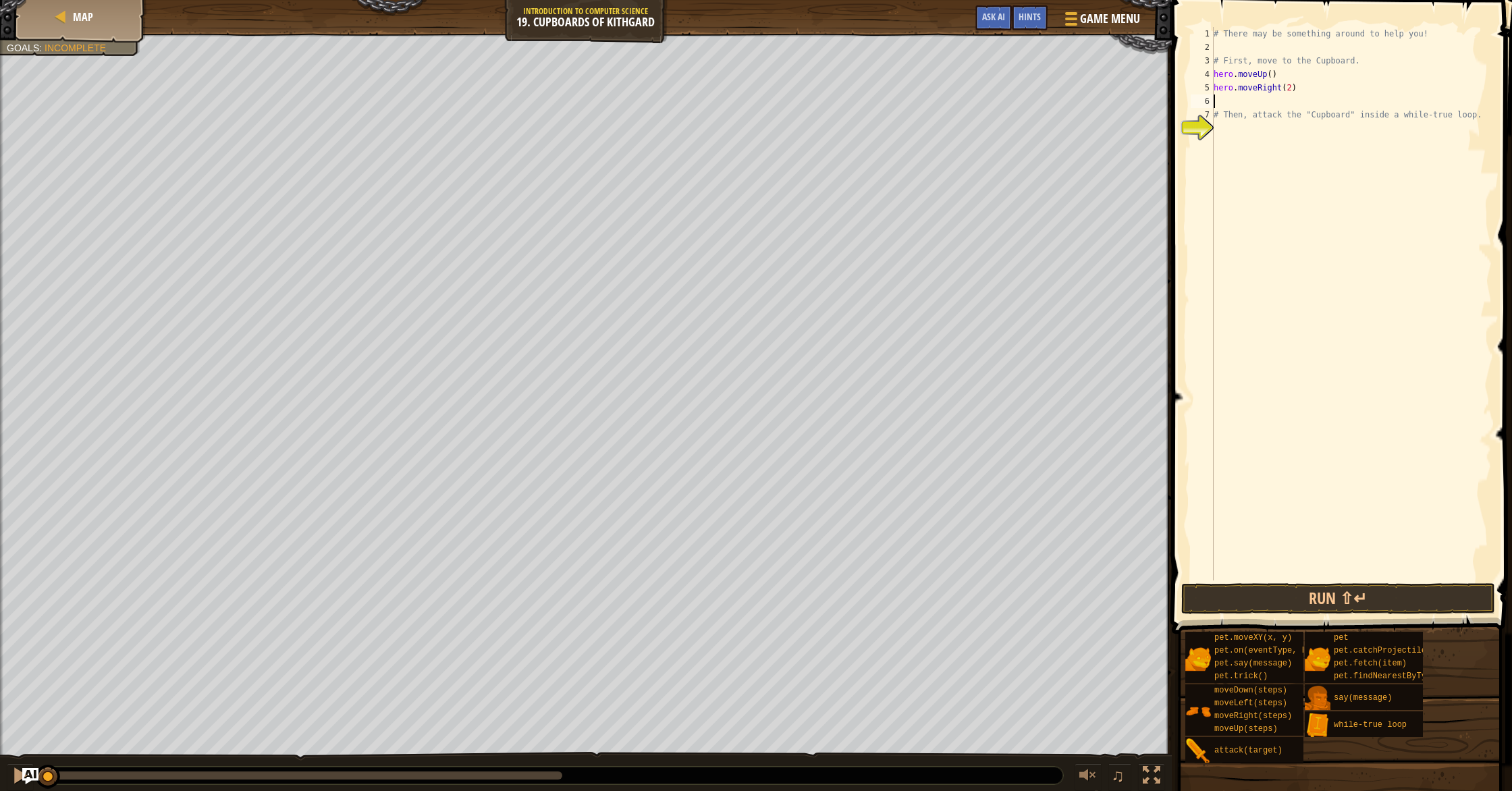
scroll to position [6, 0]
type textarea "m"
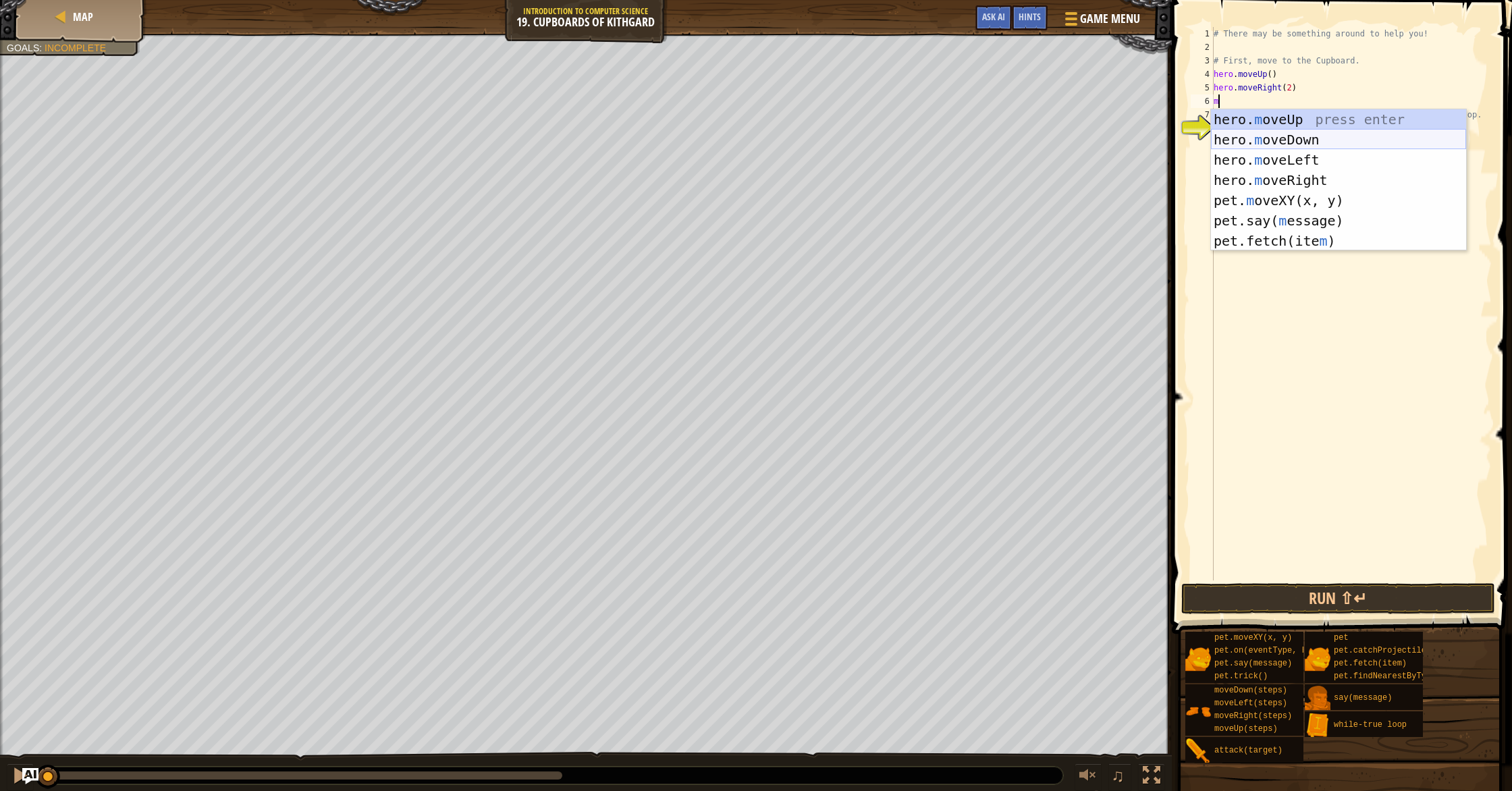
click at [1330, 141] on div "hero. m oveUp press enter hero. m oveDown press enter hero. m oveLeft press ent…" at bounding box center [1339, 200] width 255 height 183
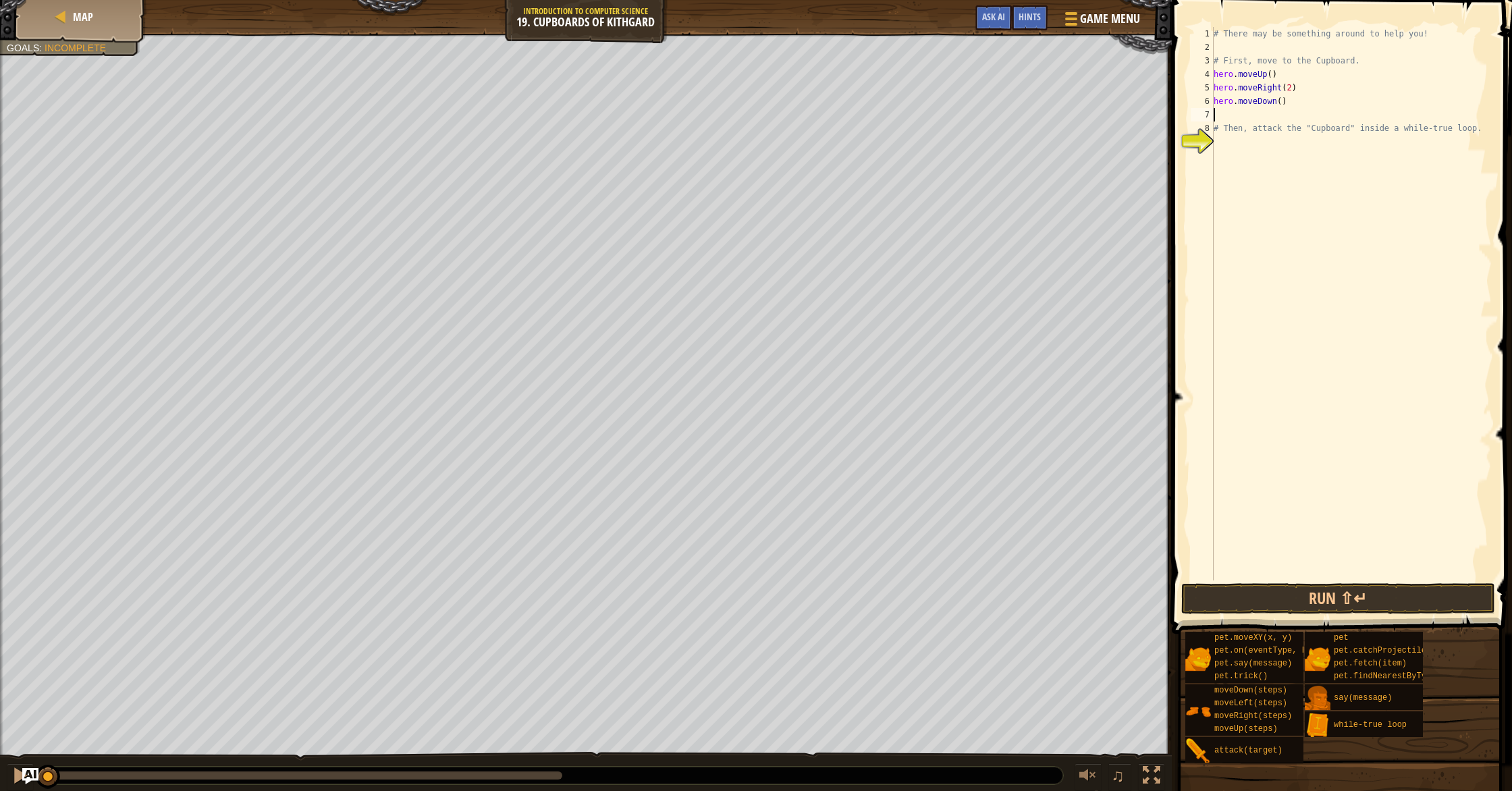
click at [1283, 106] on div "# There may be something around to help you! # First, move to the Cupboard. her…" at bounding box center [1351, 317] width 281 height 581
type textarea "hero.moveDown(2)"
click at [1228, 140] on div "# There may be something around to help you! # First, move to the Cupboard. her…" at bounding box center [1351, 317] width 281 height 581
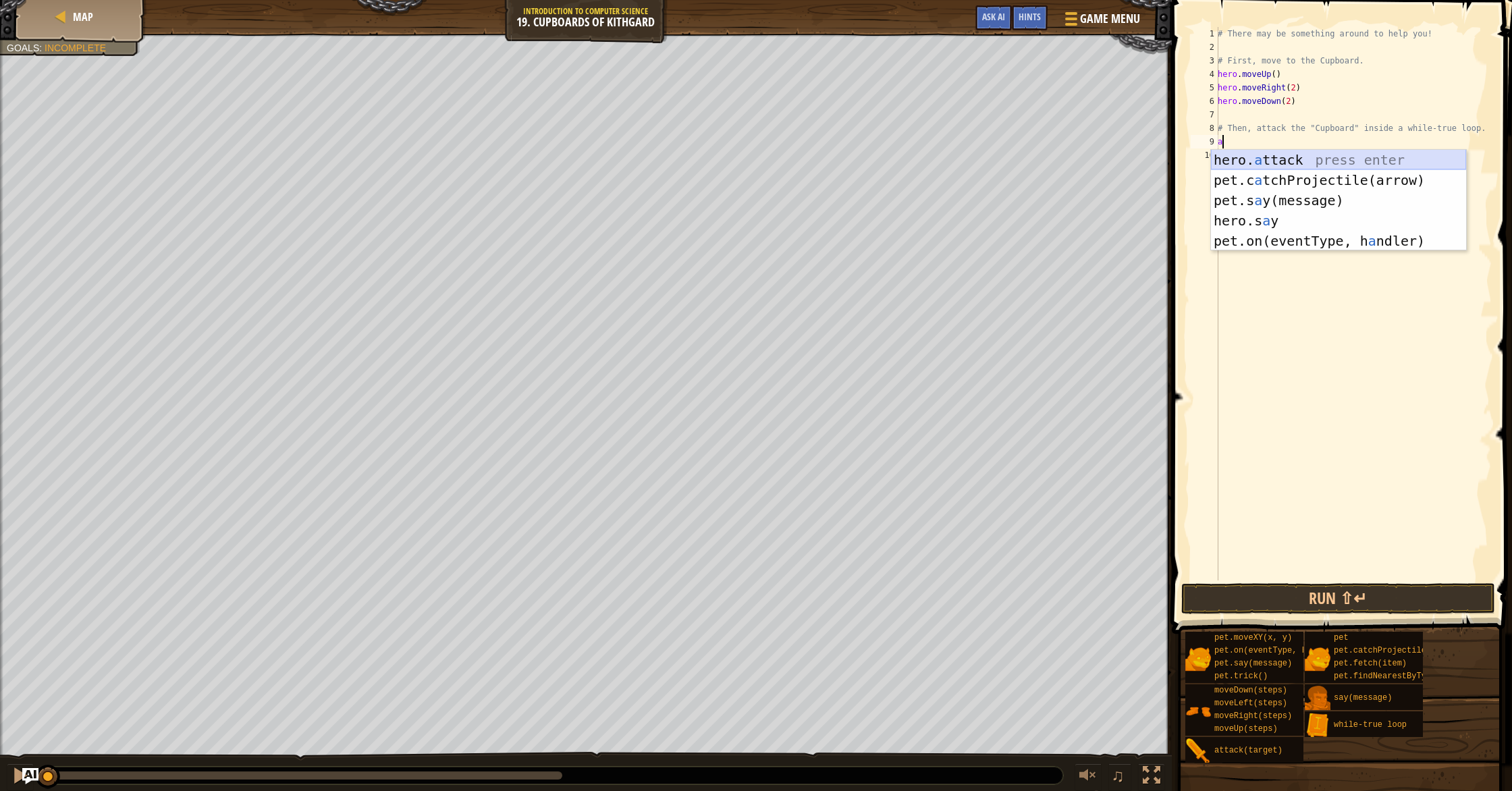
click at [1303, 167] on div "hero. a ttack press enter pet.c a tchProjectile(arrow) press enter pet.s a y(me…" at bounding box center [1339, 221] width 255 height 142
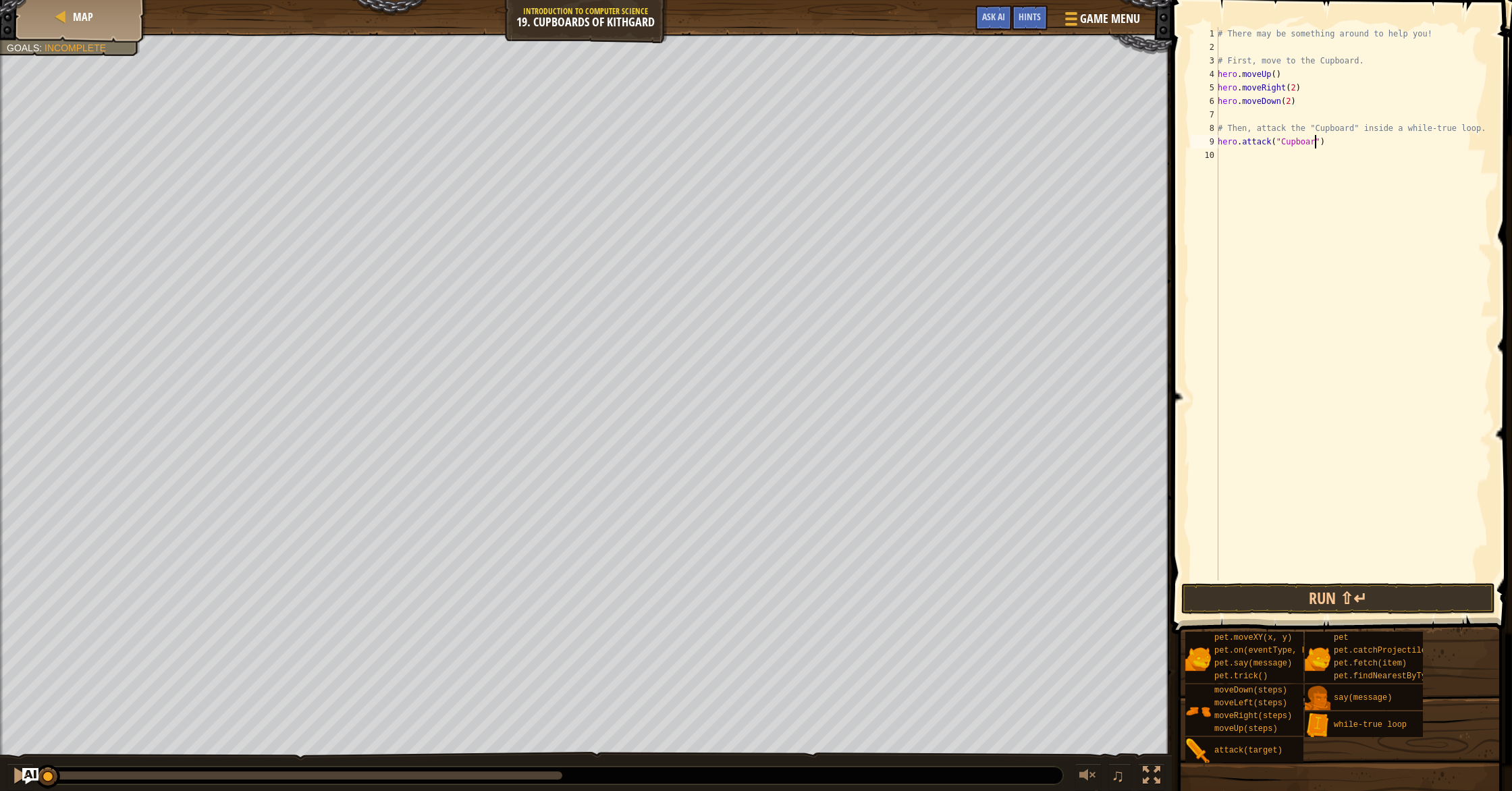
scroll to position [6, 8]
type textarea "hero.attack("Cupboard")"
click at [1274, 608] on button "Run ⇧↵" at bounding box center [1338, 599] width 315 height 31
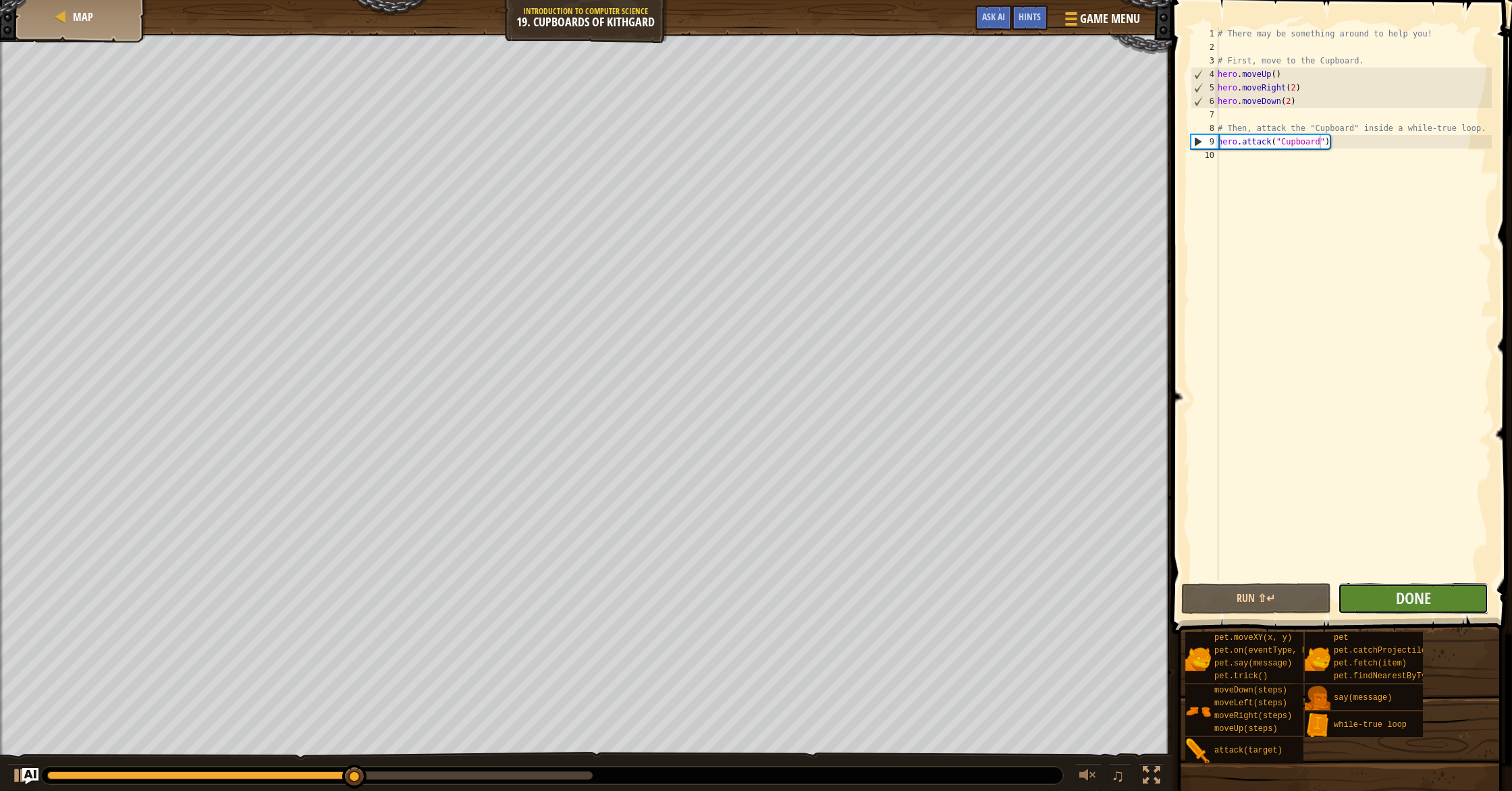
click at [1438, 608] on button "Done" at bounding box center [1414, 599] width 151 height 31
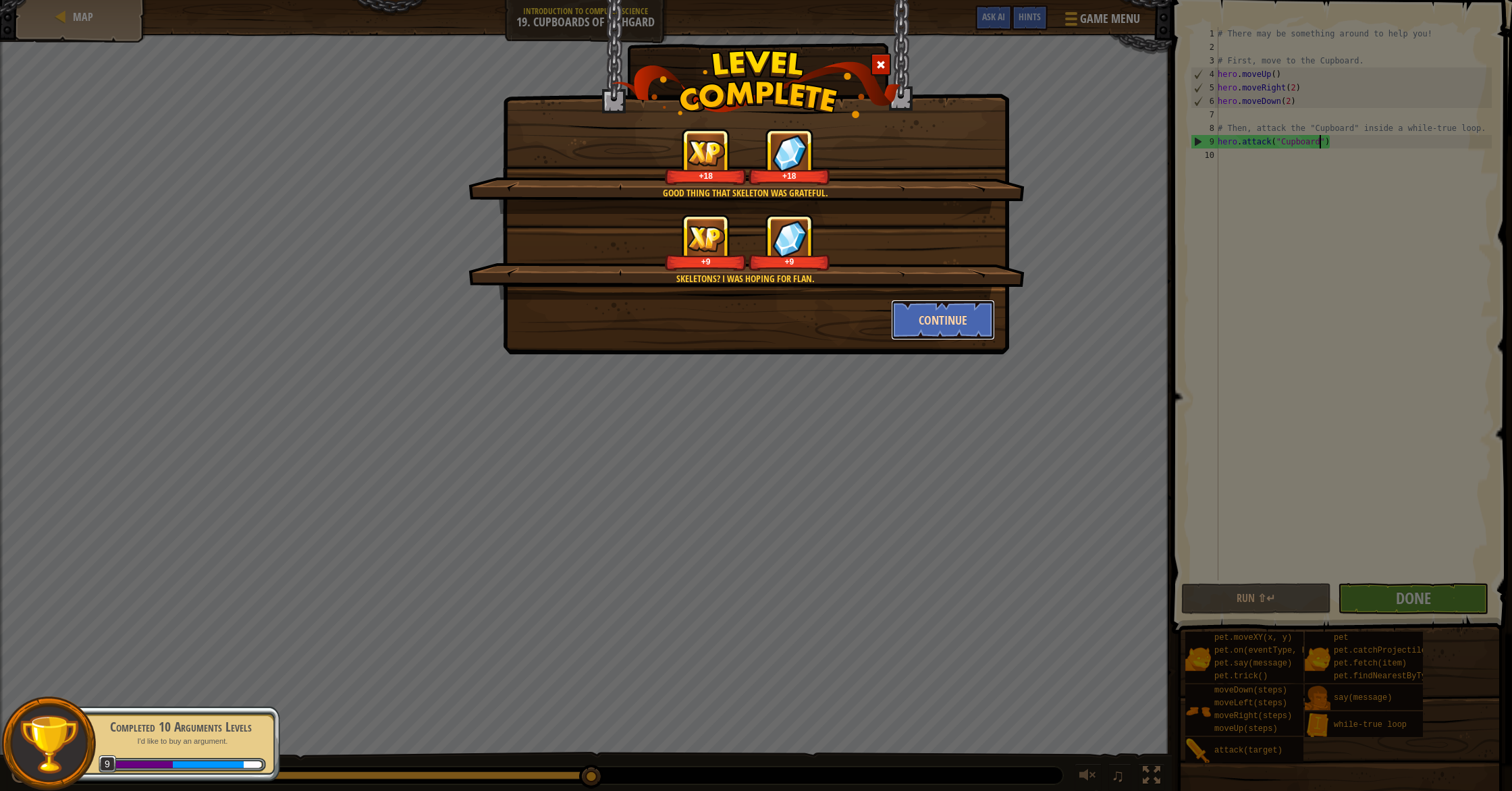
click at [927, 312] on button "Continue" at bounding box center [944, 320] width 105 height 41
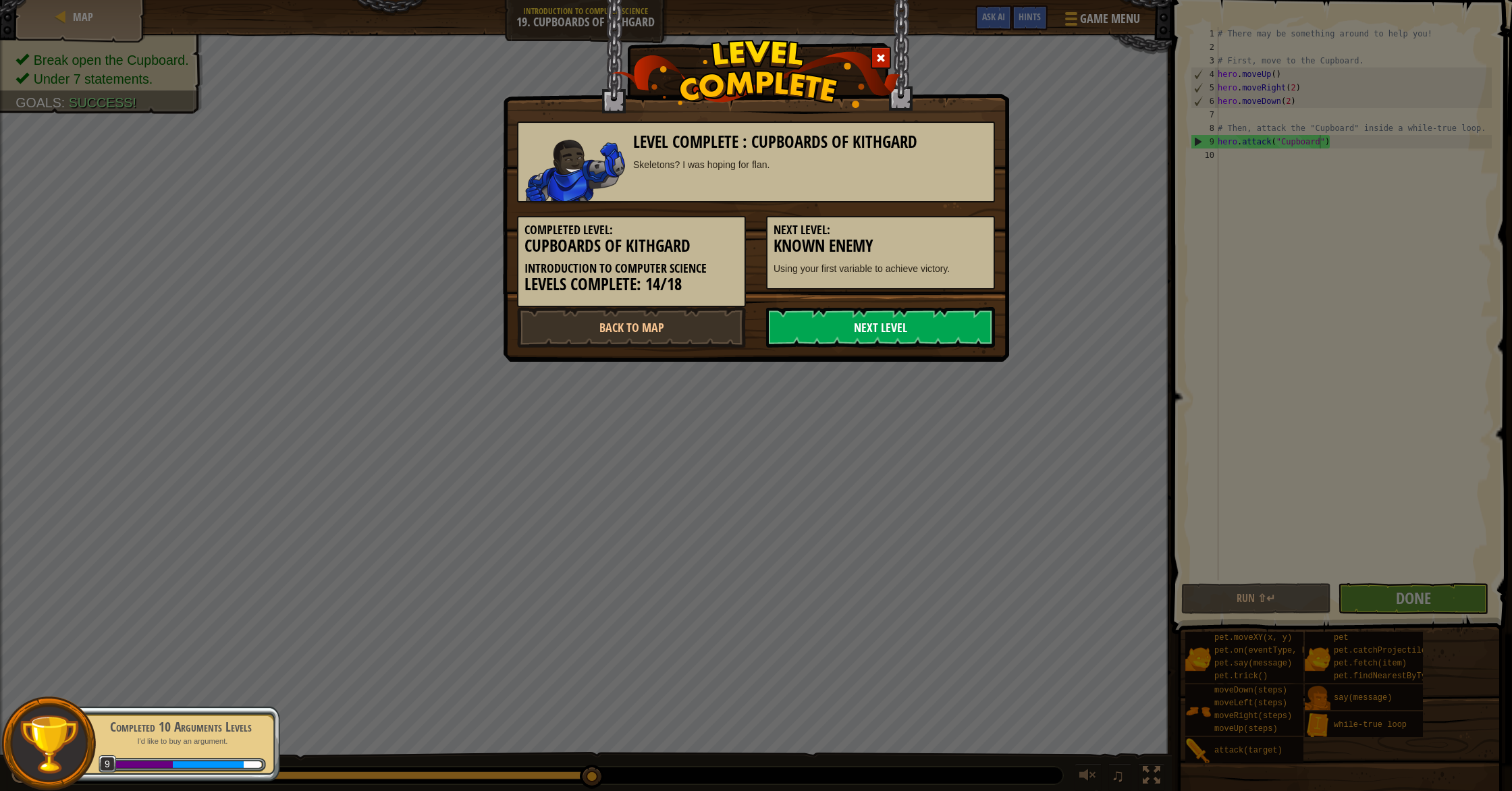
click at [830, 324] on link "Next Level" at bounding box center [881, 327] width 229 height 41
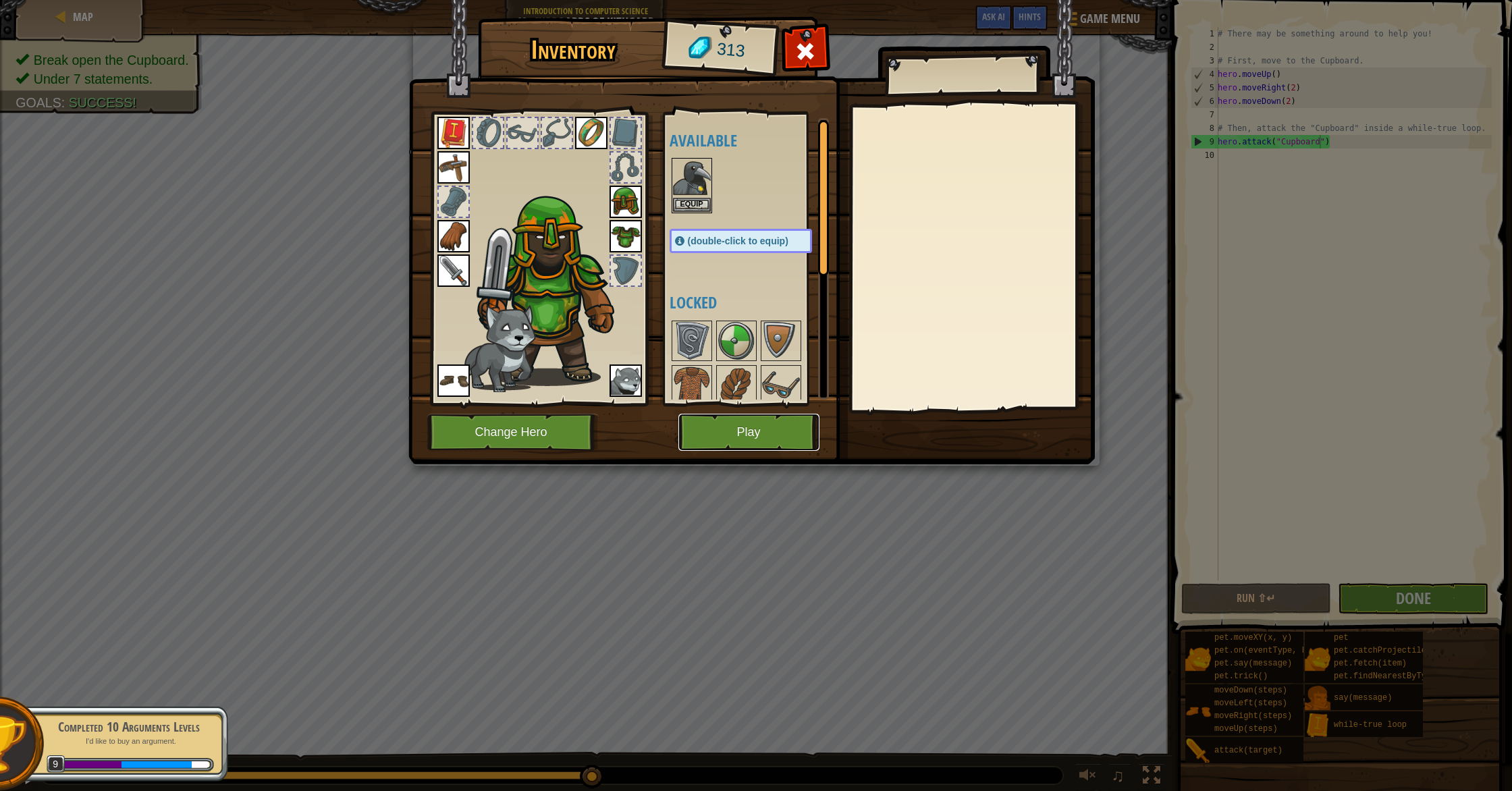
click at [752, 428] on button "Play" at bounding box center [748, 433] width 141 height 37
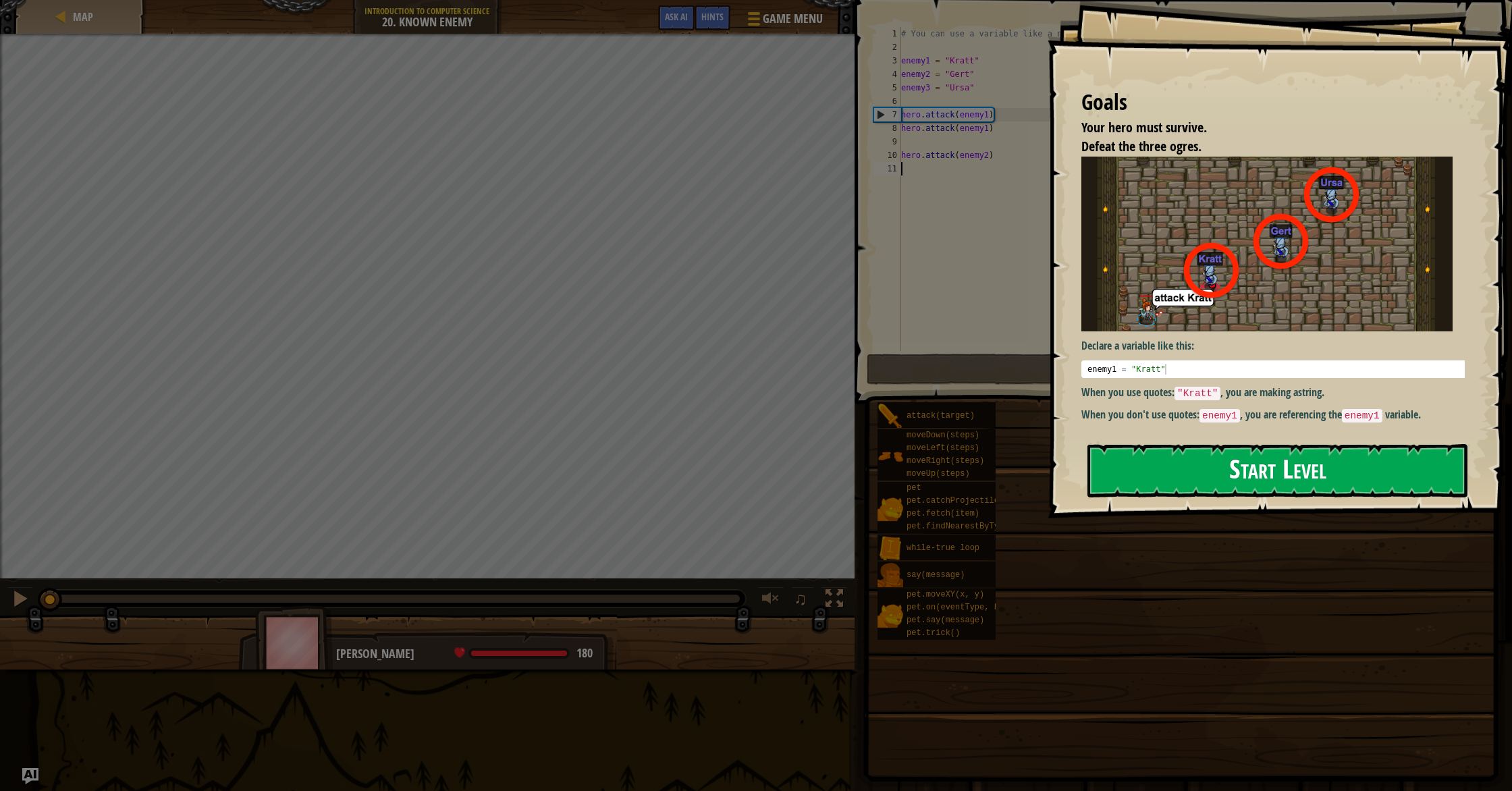
click at [1205, 471] on button "Start Level" at bounding box center [1277, 471] width 380 height 53
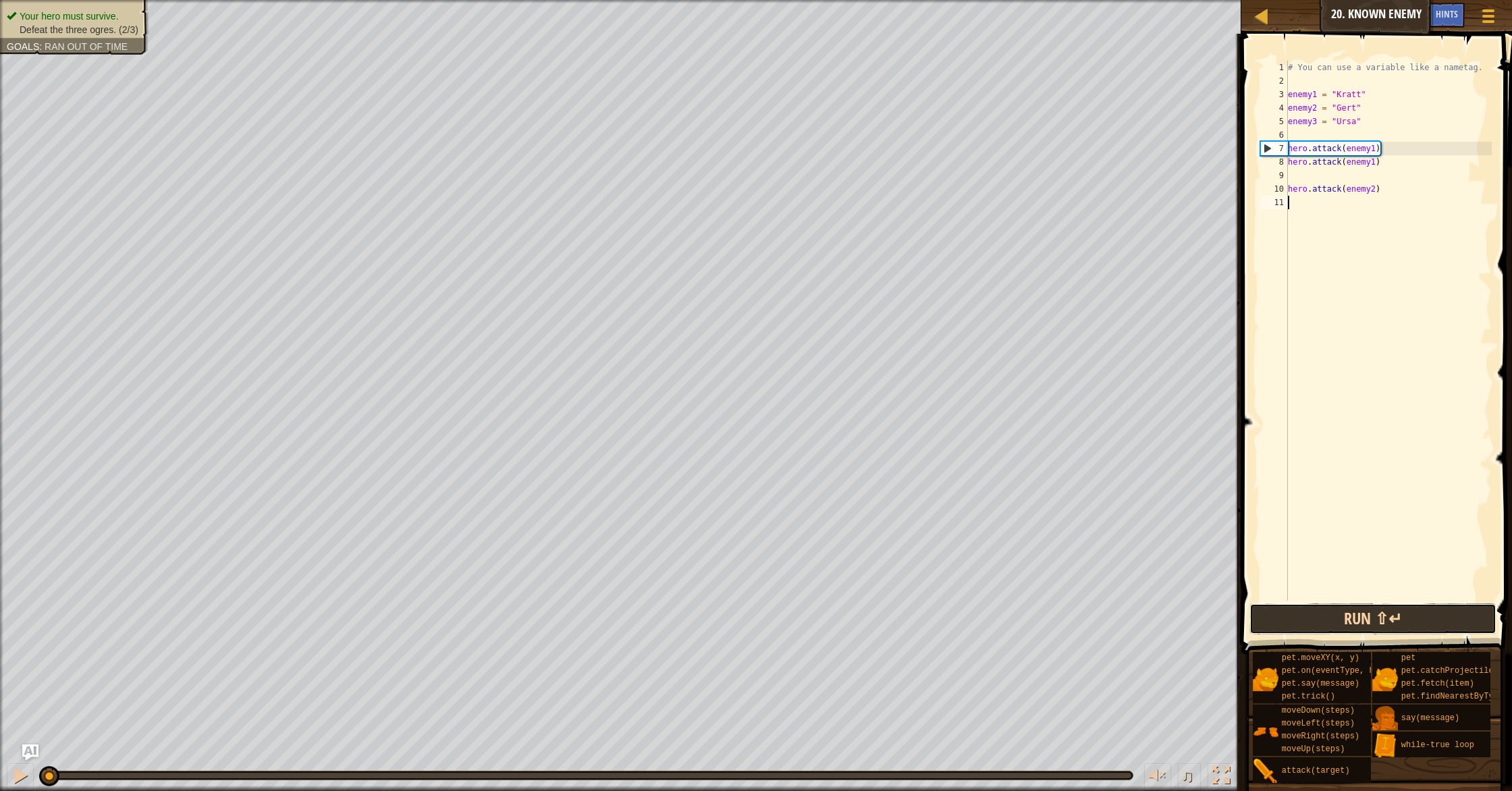
click at [1332, 623] on button "Run ⇧↵" at bounding box center [1373, 619] width 247 height 31
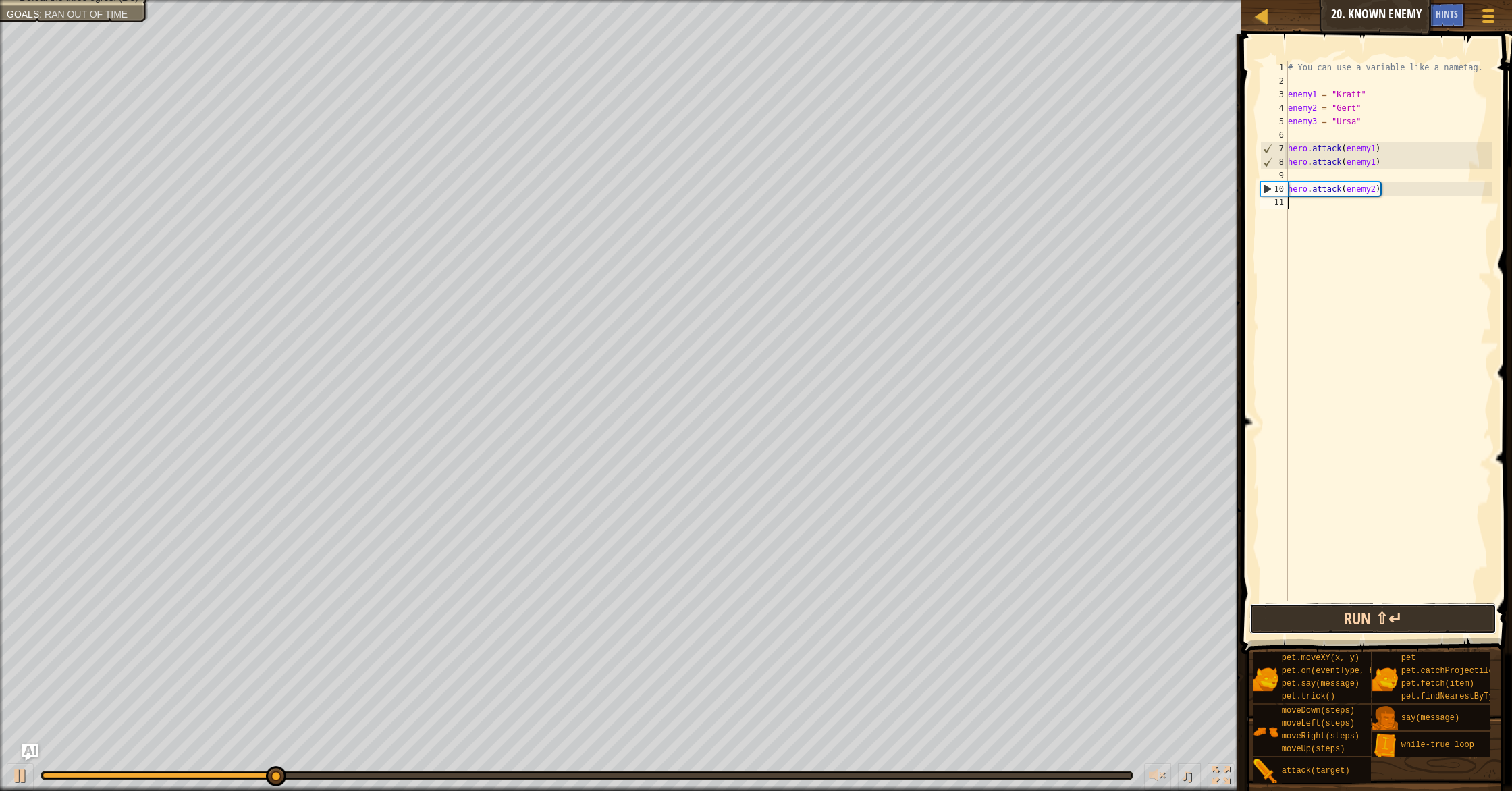
click at [1327, 618] on button "Run ⇧↵" at bounding box center [1373, 619] width 247 height 31
click at [1376, 162] on div "# You can use a variable like a nametag. enemy1 = "[PERSON_NAME]" enemy2 = "[PE…" at bounding box center [1388, 344] width 207 height 567
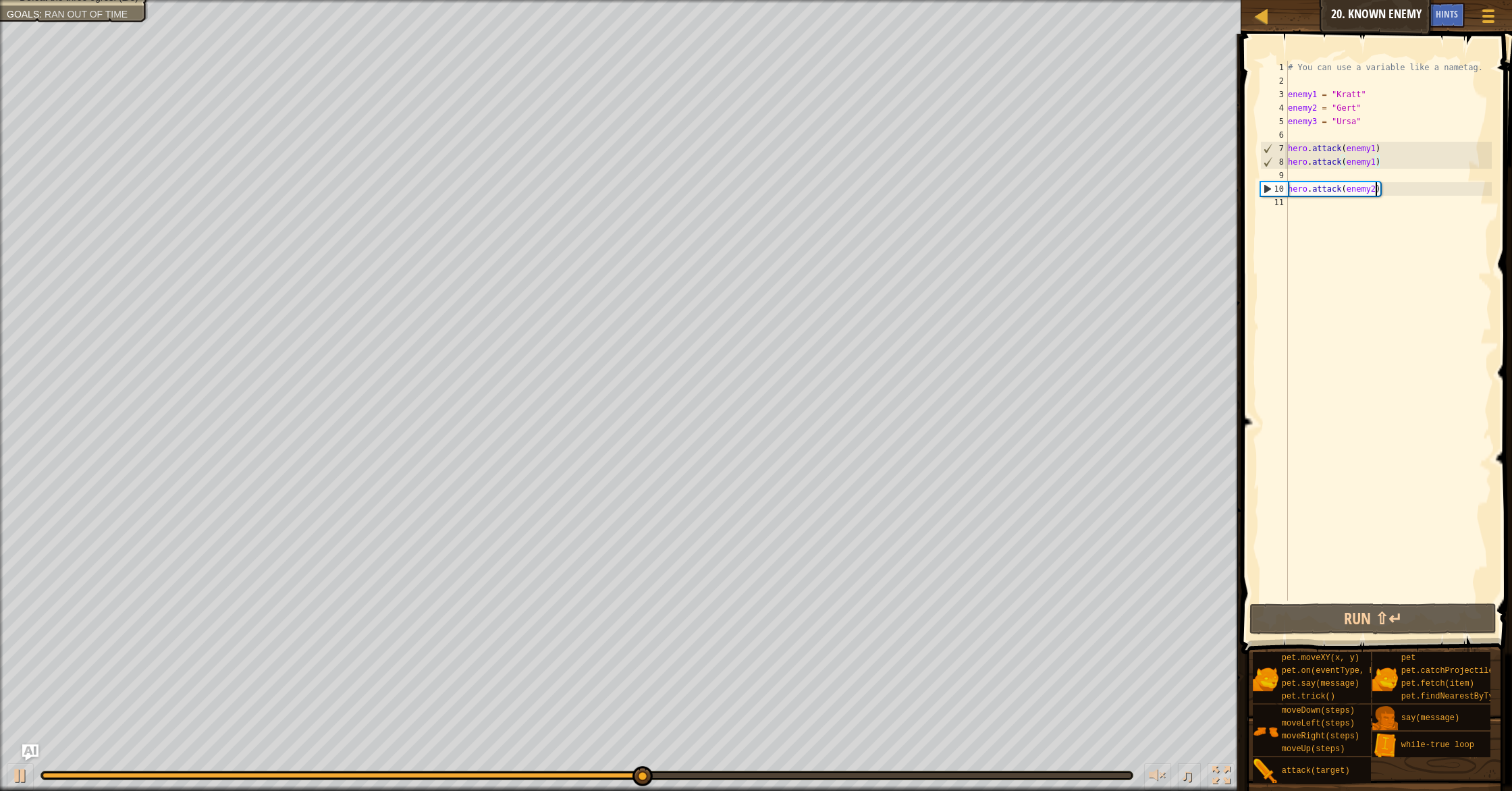
click at [1375, 195] on div "# You can use a variable like a nametag. enemy1 = "[PERSON_NAME]" enemy2 = "[PE…" at bounding box center [1388, 344] width 207 height 567
click at [1374, 161] on div "# You can use a variable like a nametag. enemy1 = "[PERSON_NAME]" enemy2 = "[PE…" at bounding box center [1388, 344] width 207 height 567
drag, startPoint x: 1376, startPoint y: 194, endPoint x: 1381, endPoint y: 220, distance: 26.5
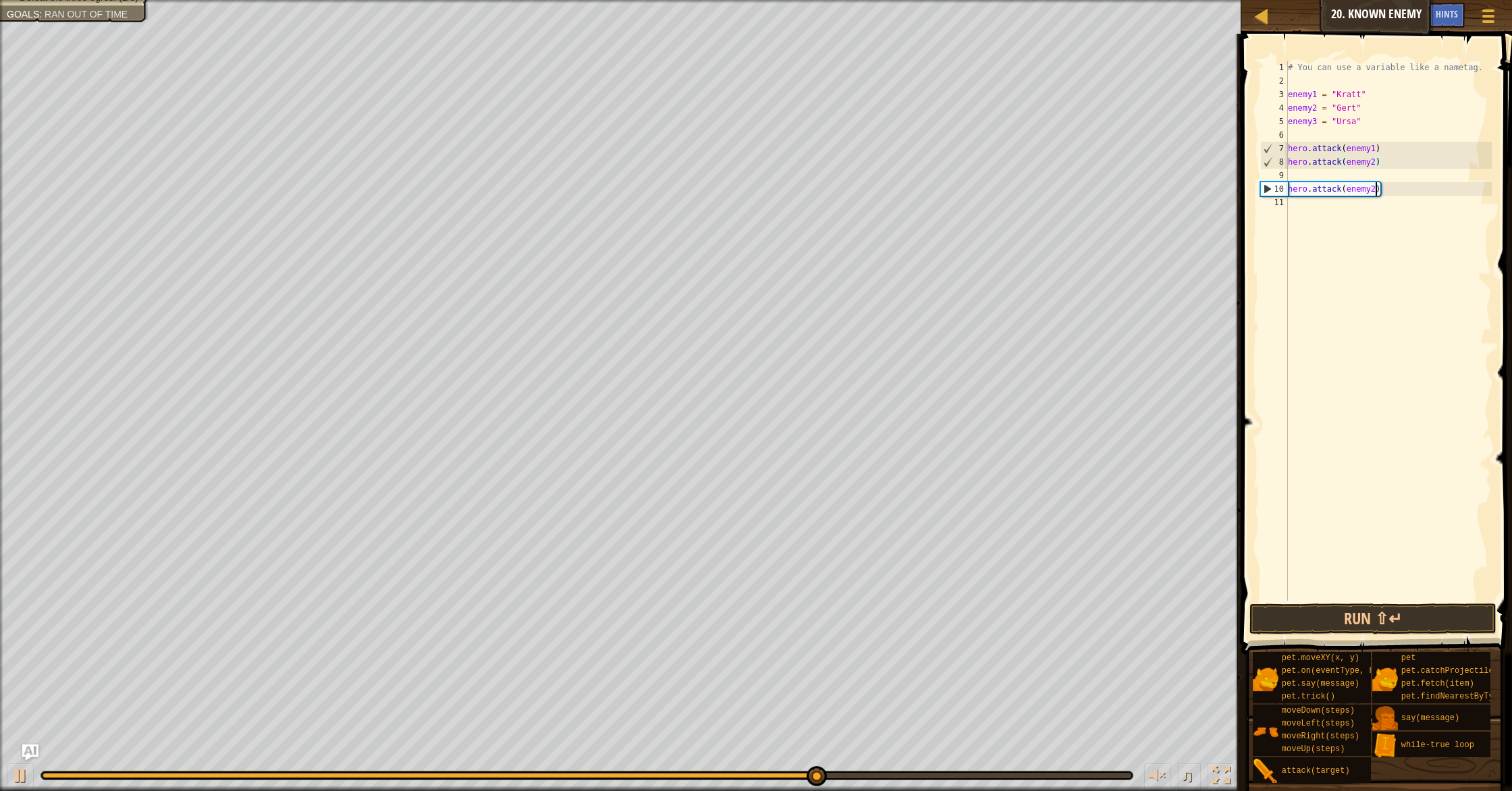
click at [1377, 202] on div "# You can use a variable like a nametag. enemy1 = "[PERSON_NAME]" enemy2 = "[PE…" at bounding box center [1388, 344] width 207 height 567
click at [1374, 189] on div "# You can use a variable like a nametag. enemy1 = "[PERSON_NAME]" enemy2 = "[PE…" at bounding box center [1388, 344] width 207 height 567
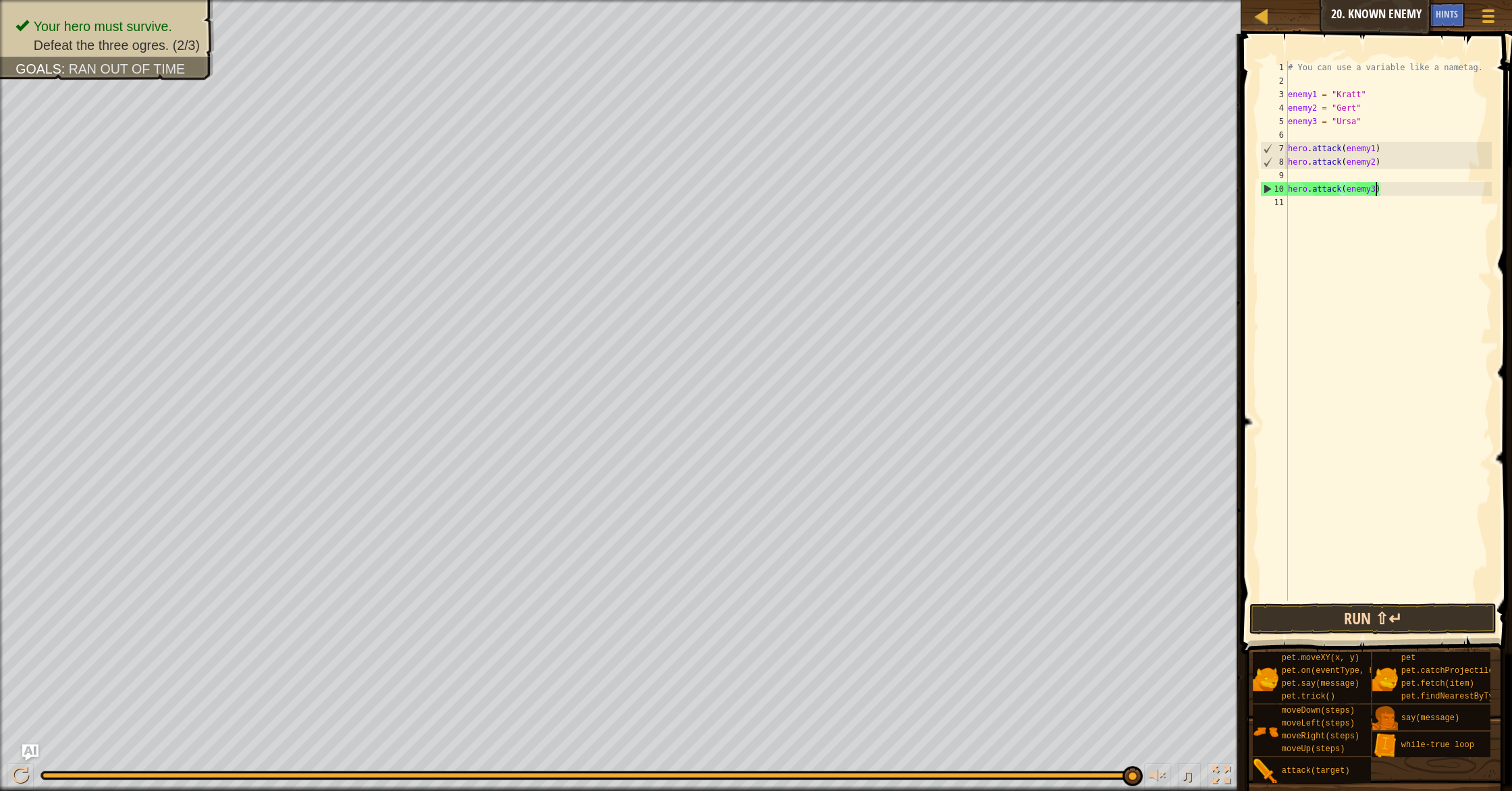
type textarea "hero.attack(enemy3)"
click at [1398, 622] on button "Run ⇧↵" at bounding box center [1373, 619] width 247 height 31
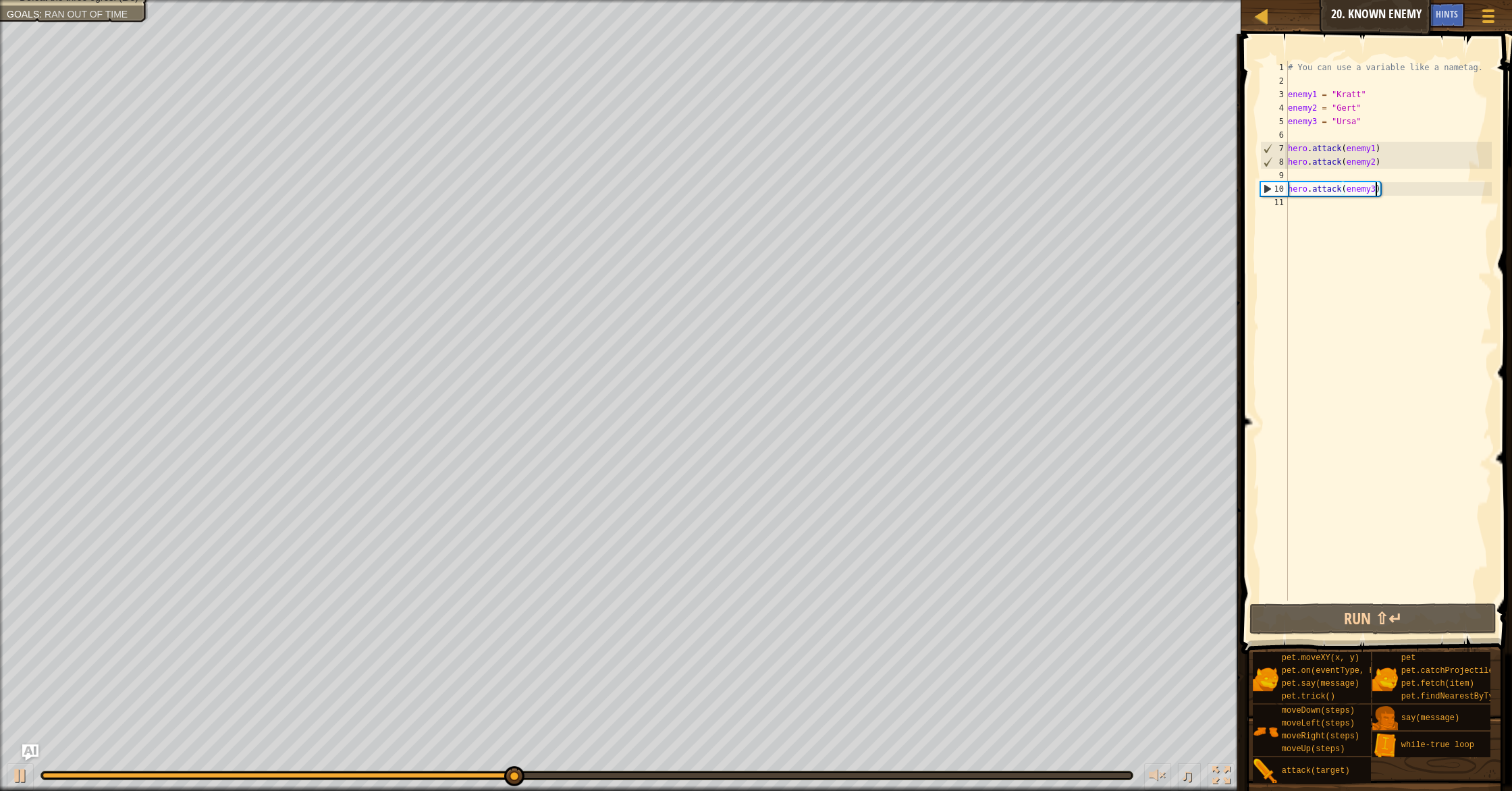
click at [1292, 172] on div "# You can use a variable like a nametag. enemy1 = "[PERSON_NAME]" enemy2 = "[PE…" at bounding box center [1388, 344] width 207 height 567
click at [1379, 166] on div "# You can use a variable like a nametag. enemy1 = "[PERSON_NAME]" enemy2 = "[PE…" at bounding box center [1388, 344] width 207 height 567
drag, startPoint x: 1376, startPoint y: 166, endPoint x: 1373, endPoint y: 174, distance: 8.5
click at [1376, 166] on div "# You can use a variable like a nametag. enemy1 = "[PERSON_NAME]" enemy2 = "[PE…" at bounding box center [1388, 344] width 207 height 567
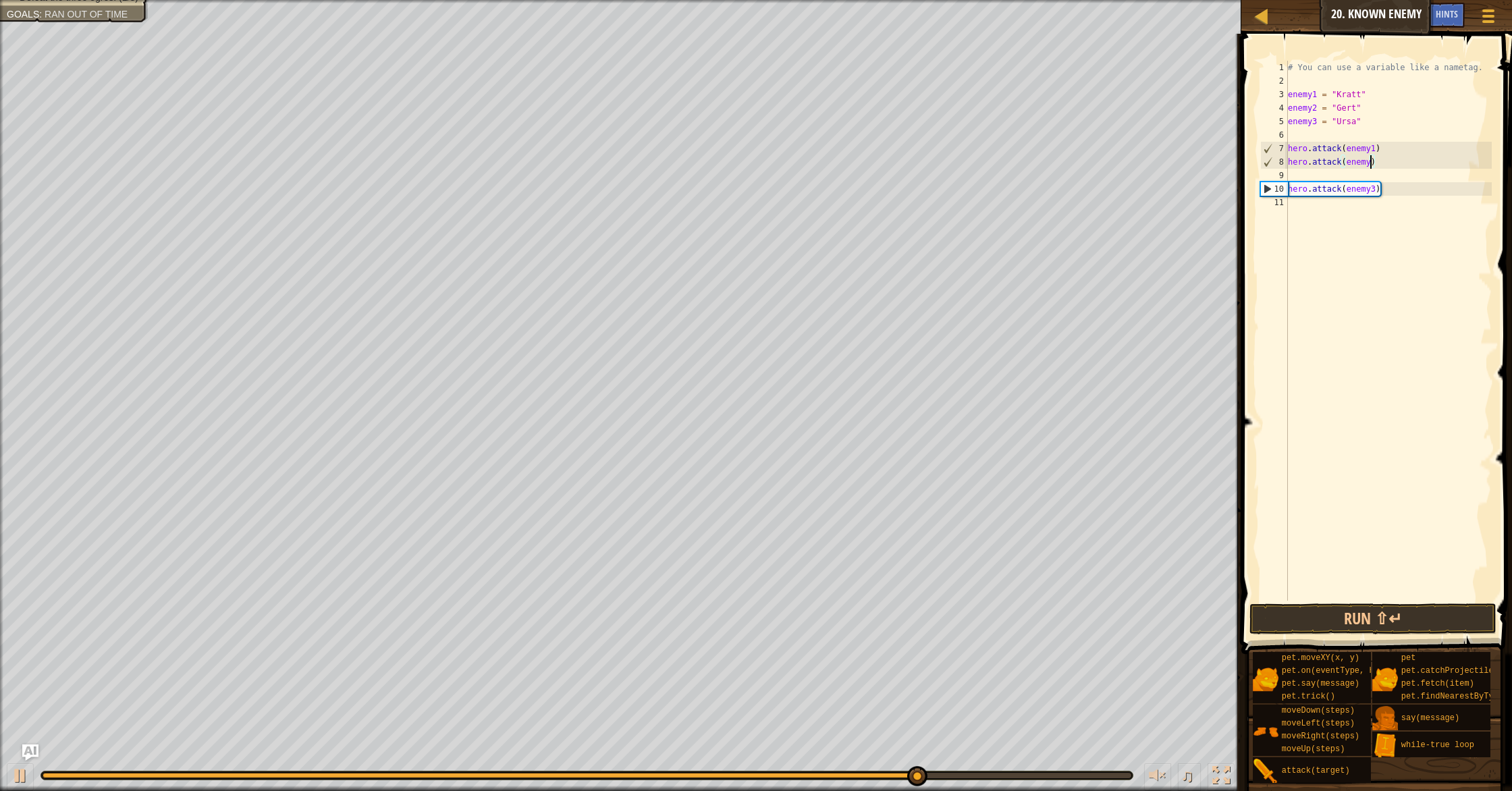
type textarea "hero.attack(enemy2)"
click at [1291, 180] on div "# You can use a variable like a nametag. enemy1 = "[PERSON_NAME]" enemy2 = "[PE…" at bounding box center [1388, 344] width 207 height 567
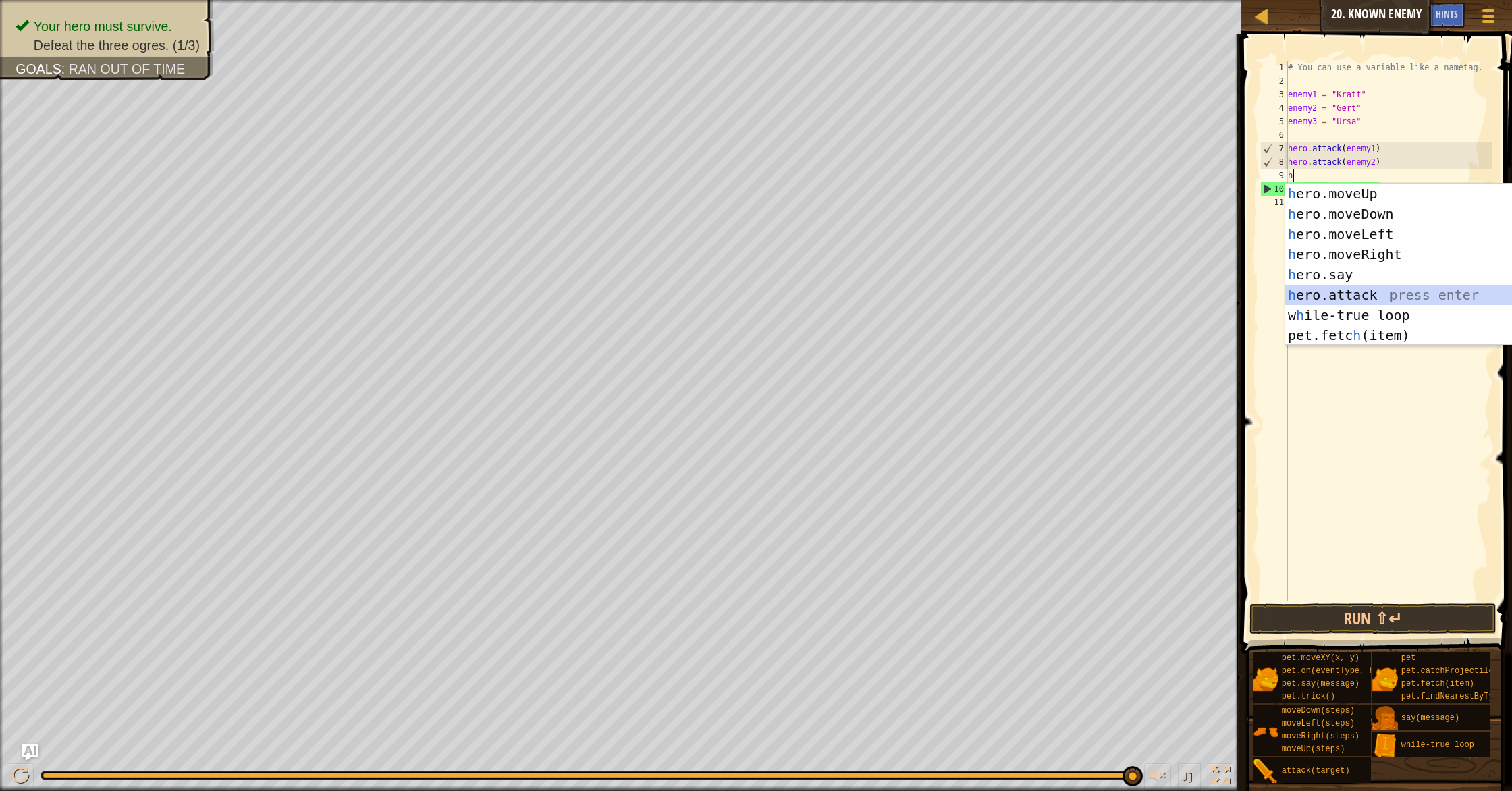
click at [1370, 292] on div "h ero.moveUp press enter h ero.moveDown press enter h ero.moveLeft press enter …" at bounding box center [1407, 285] width 245 height 202
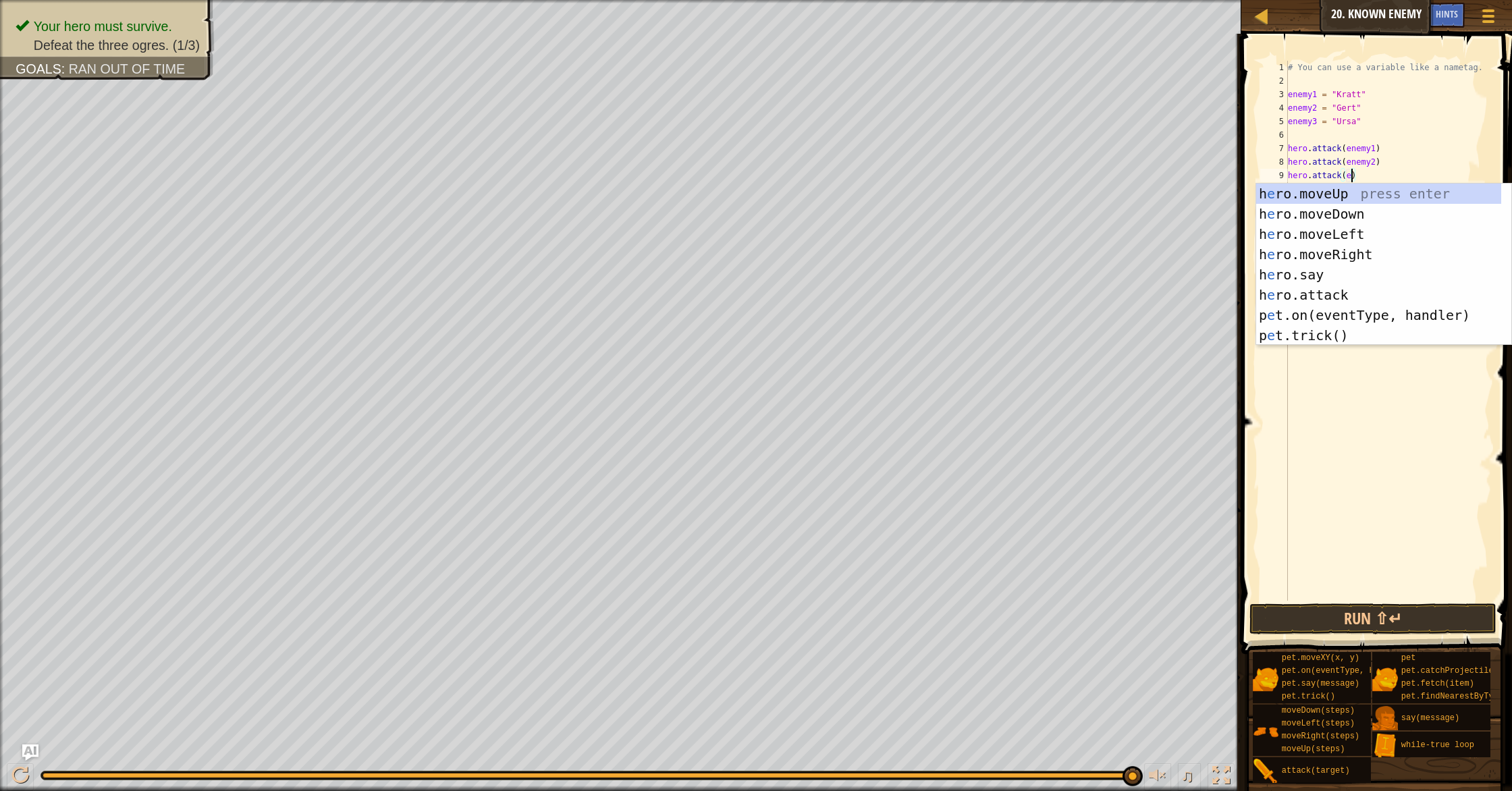
scroll to position [6, 5]
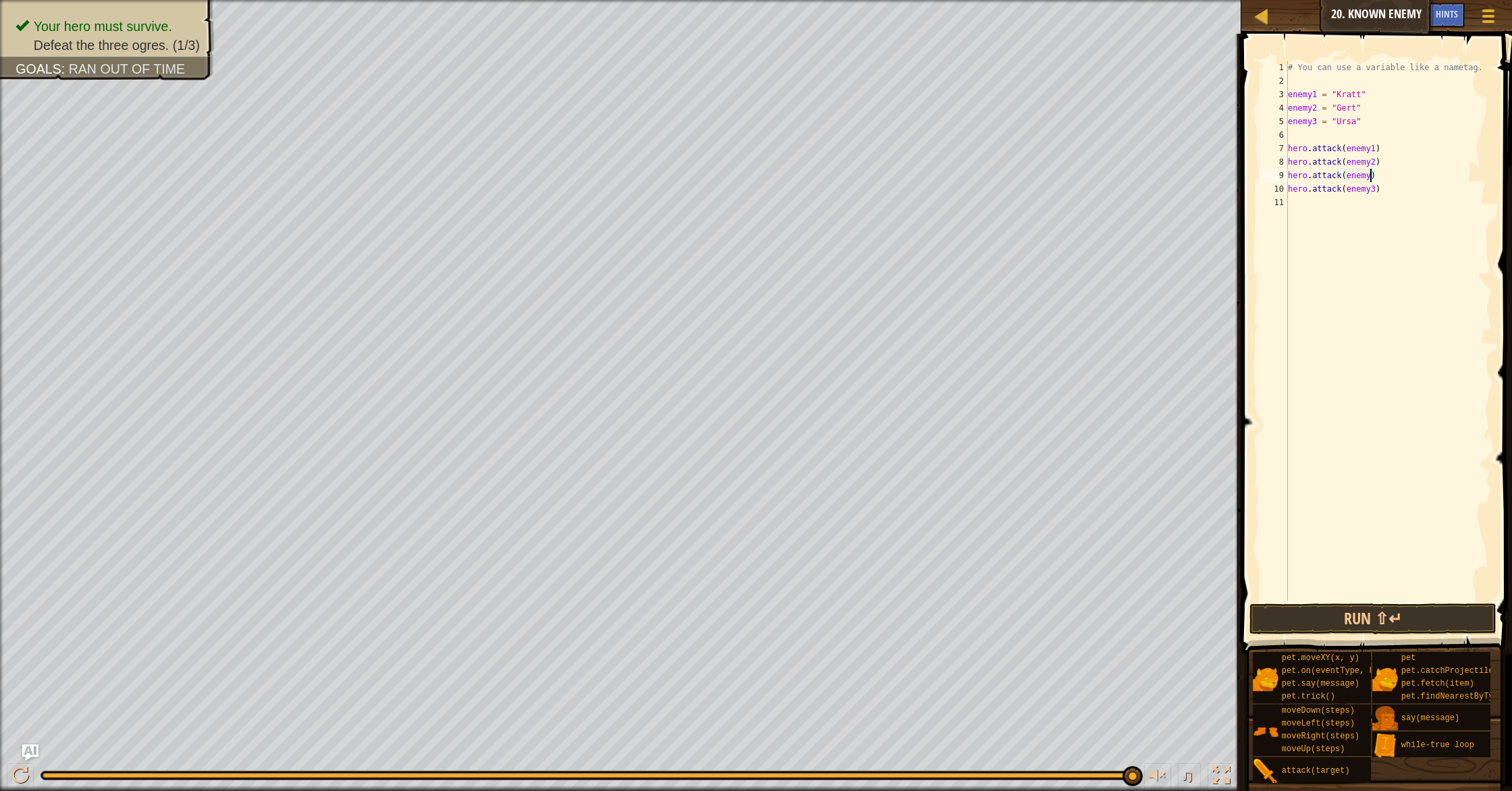
type textarea "hero.attack(enemy2)"
click at [1283, 205] on div "11" at bounding box center [1273, 202] width 27 height 13
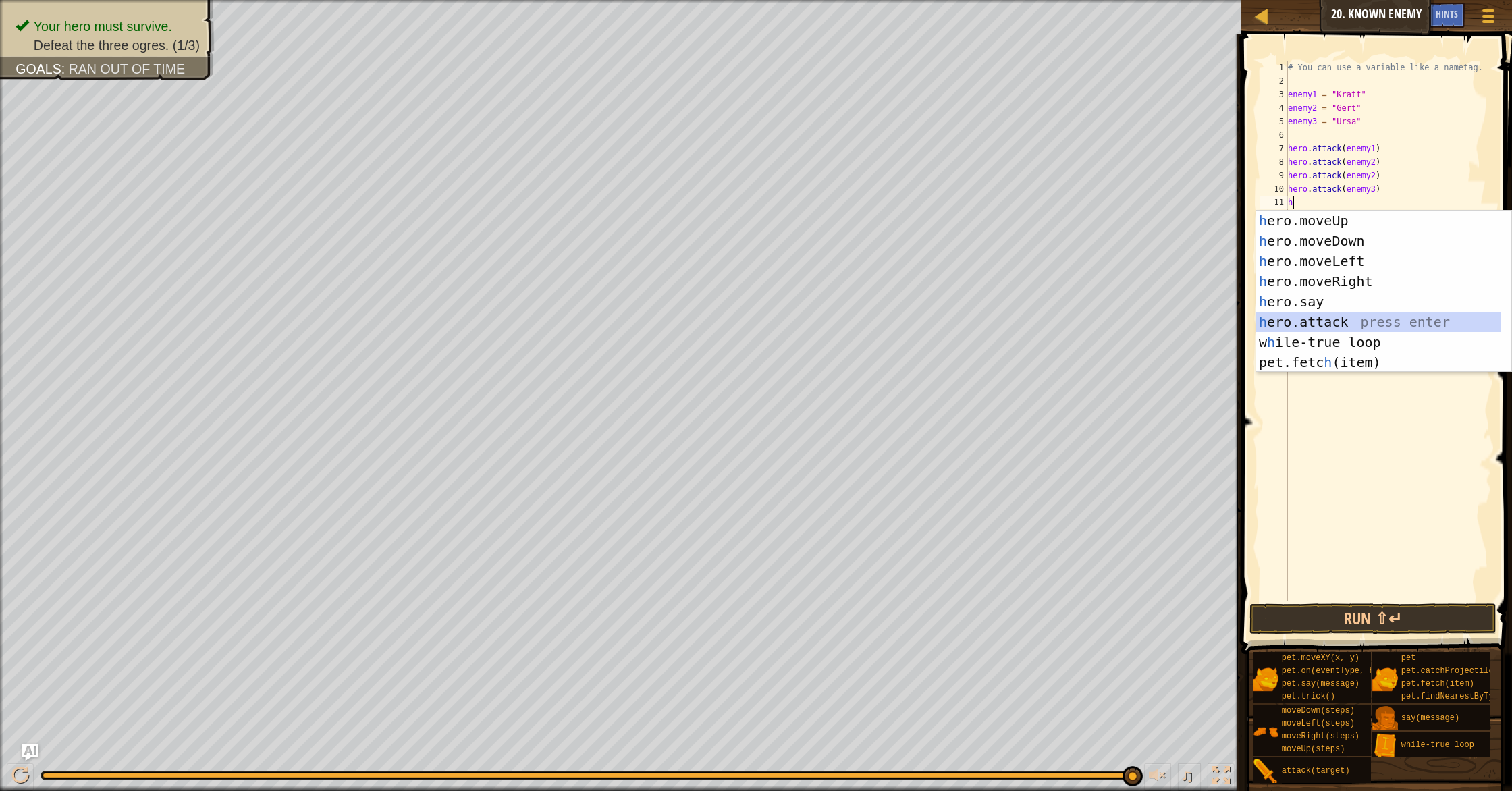
click at [1320, 318] on div "h ero.moveUp press enter h ero.moveDown press enter h ero.moveLeft press enter …" at bounding box center [1379, 312] width 245 height 202
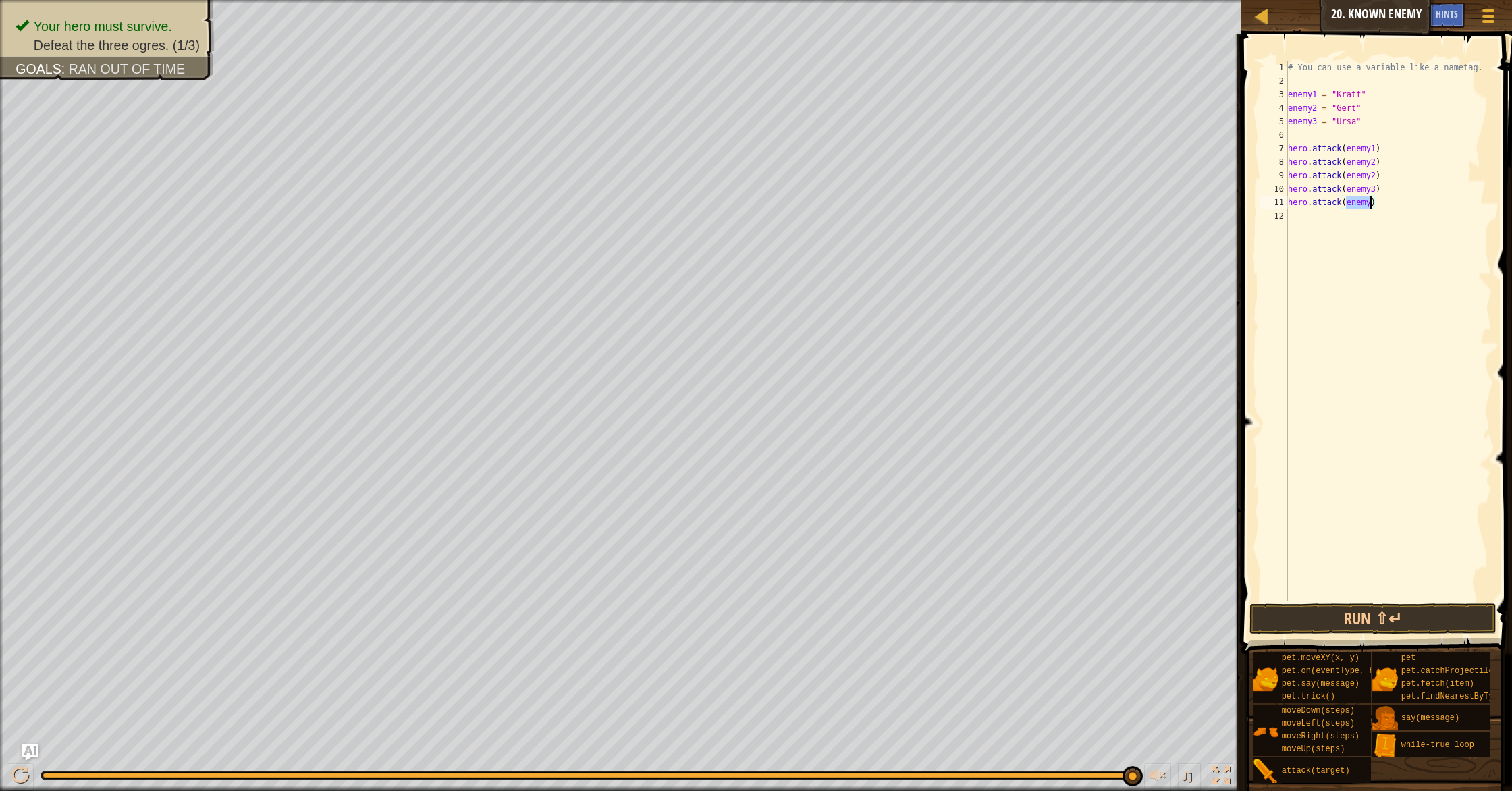
click at [1372, 205] on div "# You can use a variable like a nametag. enemy1 = "[PERSON_NAME]" enemy2 = "[PE…" at bounding box center [1388, 344] width 207 height 567
type textarea "hero.attack(enemy3)"
click at [1365, 618] on button "Run ⇧↵" at bounding box center [1373, 619] width 247 height 31
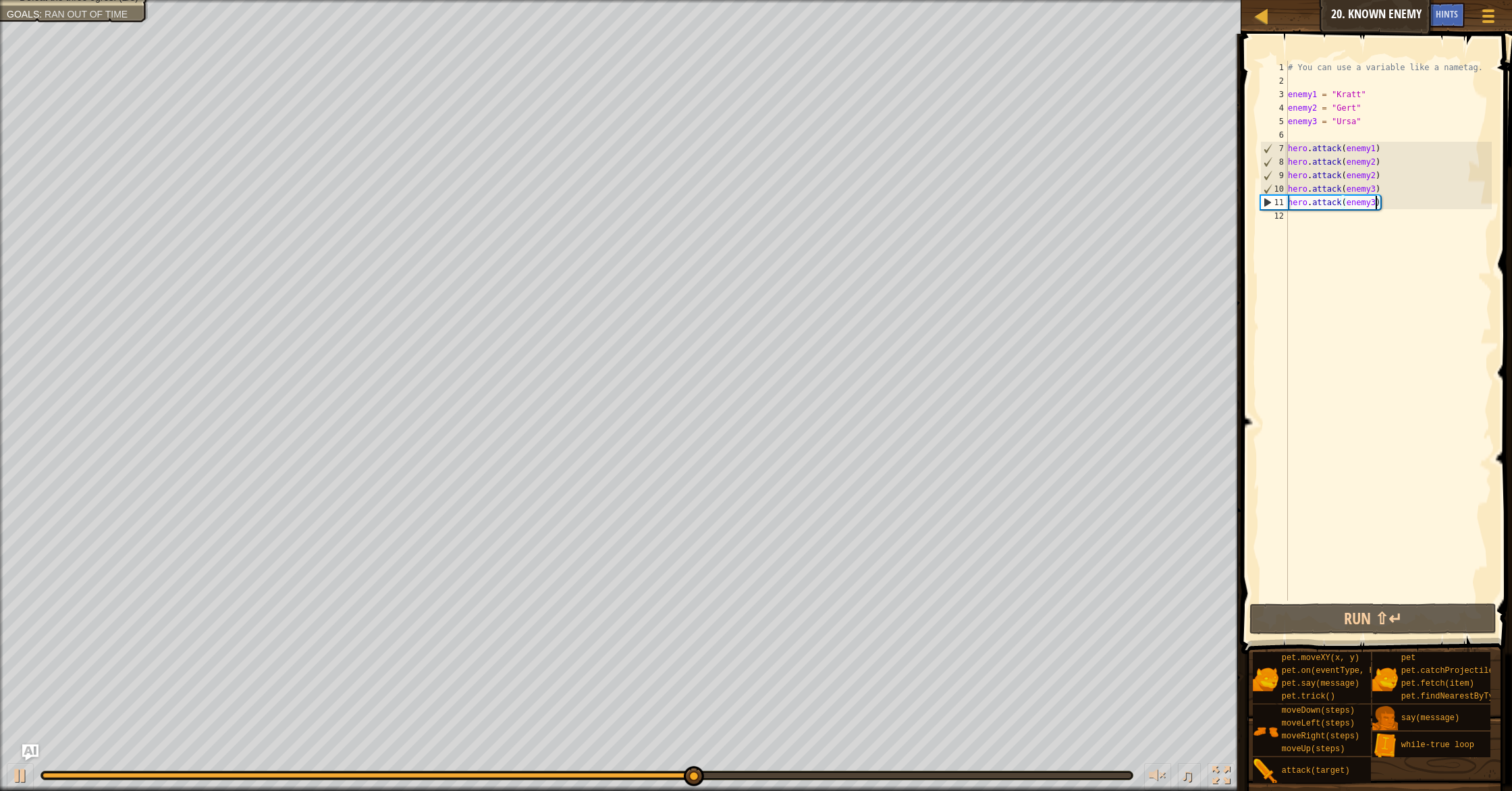
click at [1288, 134] on div "# You can use a variable like a nametag. enemy1 = "[PERSON_NAME]" enemy2 = "[PE…" at bounding box center [1388, 344] width 207 height 567
type textarea "j"
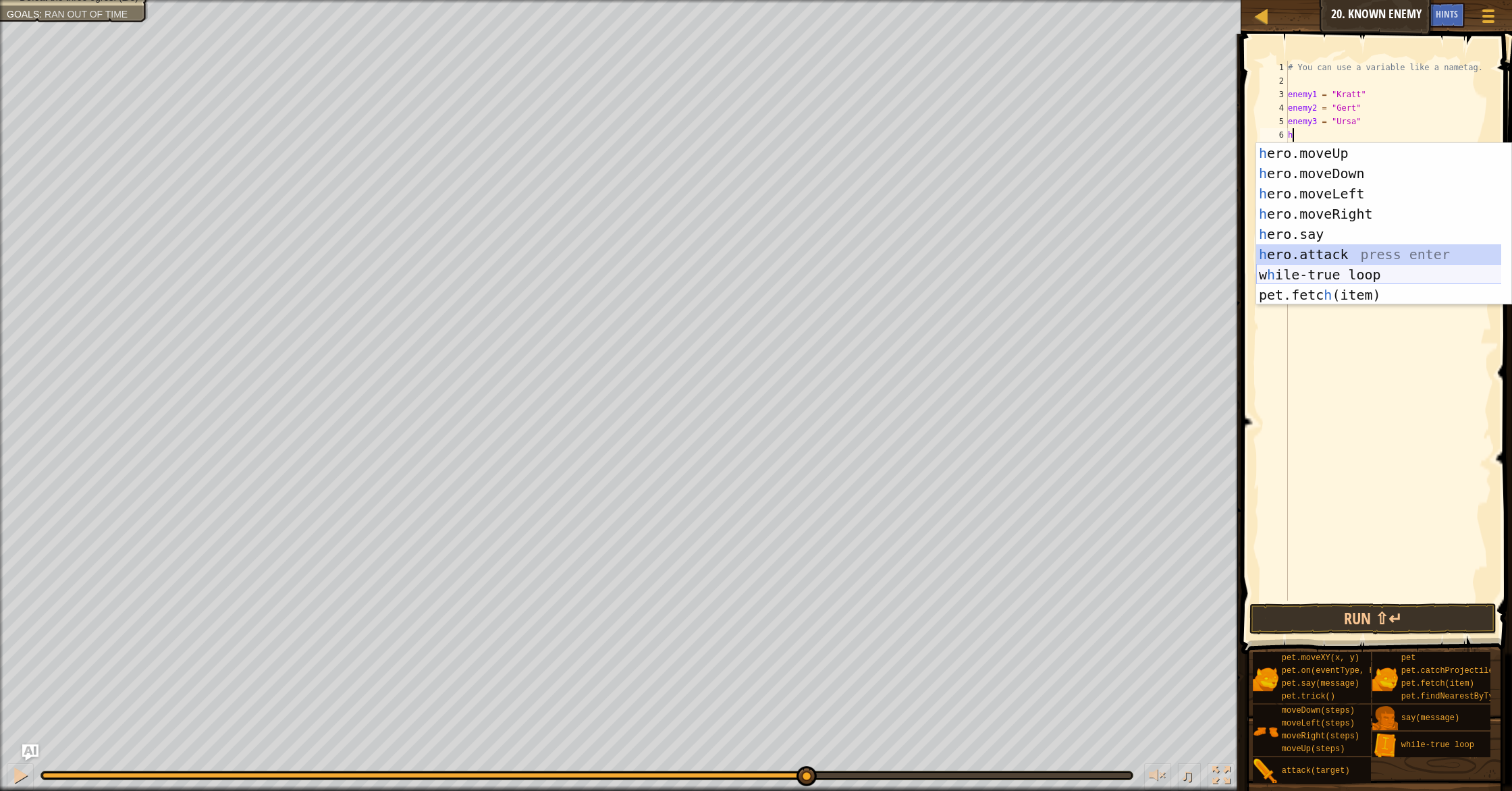
click at [1346, 267] on div "h ero.moveUp press enter h ero.moveDown press enter h ero.moveLeft press enter …" at bounding box center [1384, 244] width 255 height 202
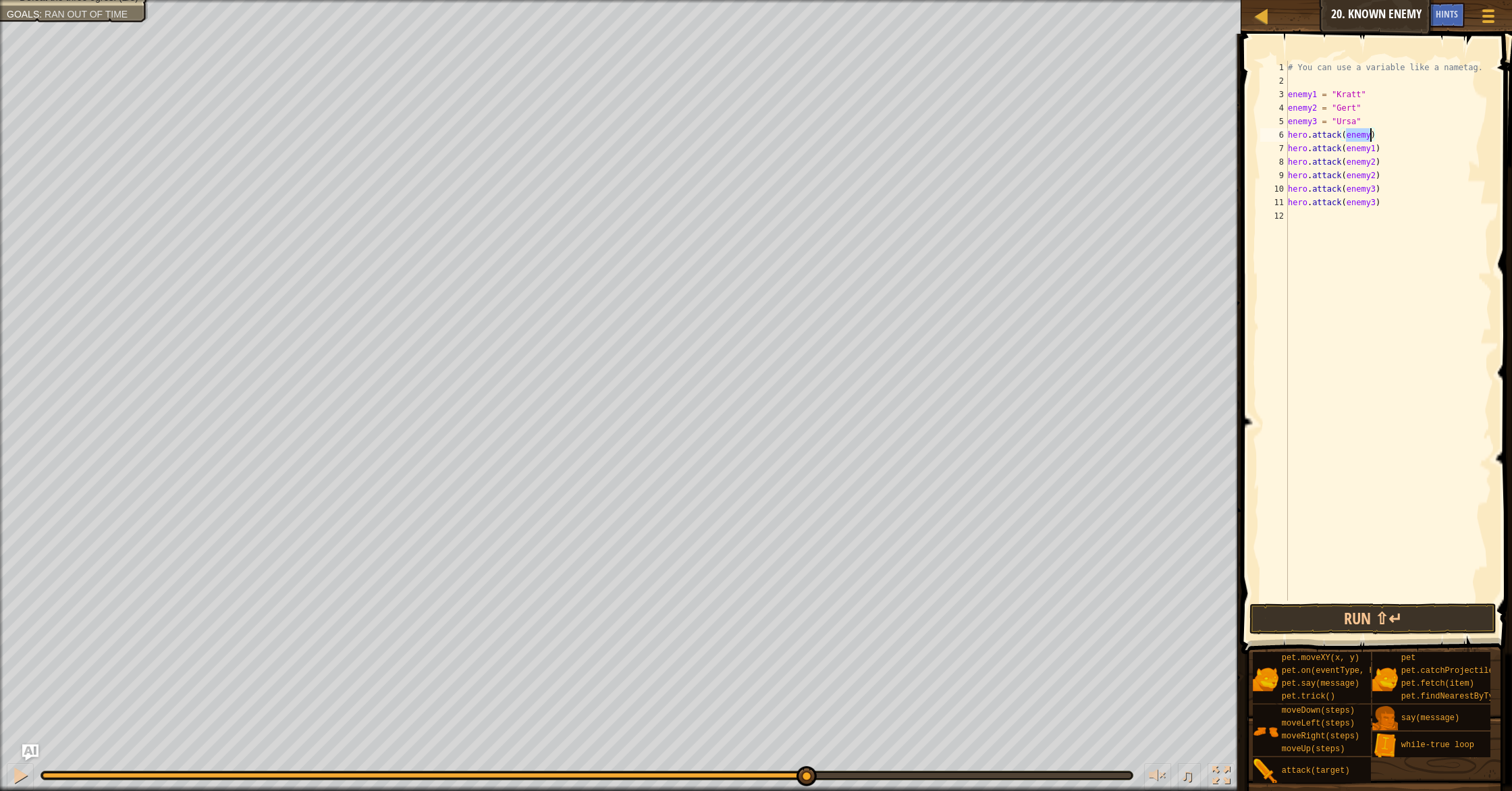
drag, startPoint x: 1372, startPoint y: 136, endPoint x: 1379, endPoint y: 149, distance: 14.8
click at [1372, 136] on div "# You can use a variable like a nametag. enemy1 = "[PERSON_NAME]" enemy2 = "[PE…" at bounding box center [1388, 344] width 207 height 567
type textarea "hero.attack(enemy1)"
click at [1363, 624] on button "Run ⇧↵" at bounding box center [1373, 619] width 247 height 31
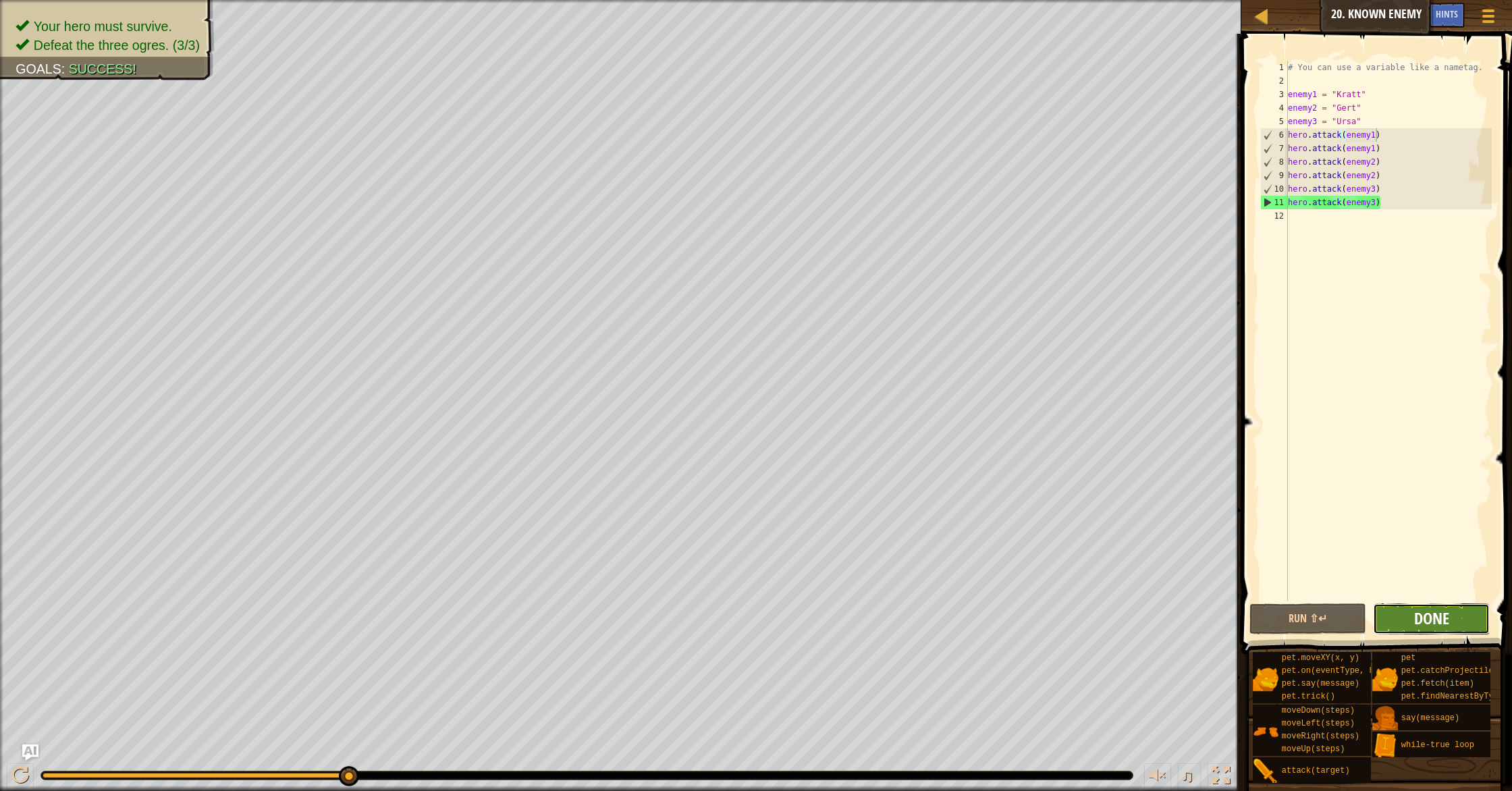
click at [1421, 613] on span "Done" at bounding box center [1432, 618] width 35 height 21
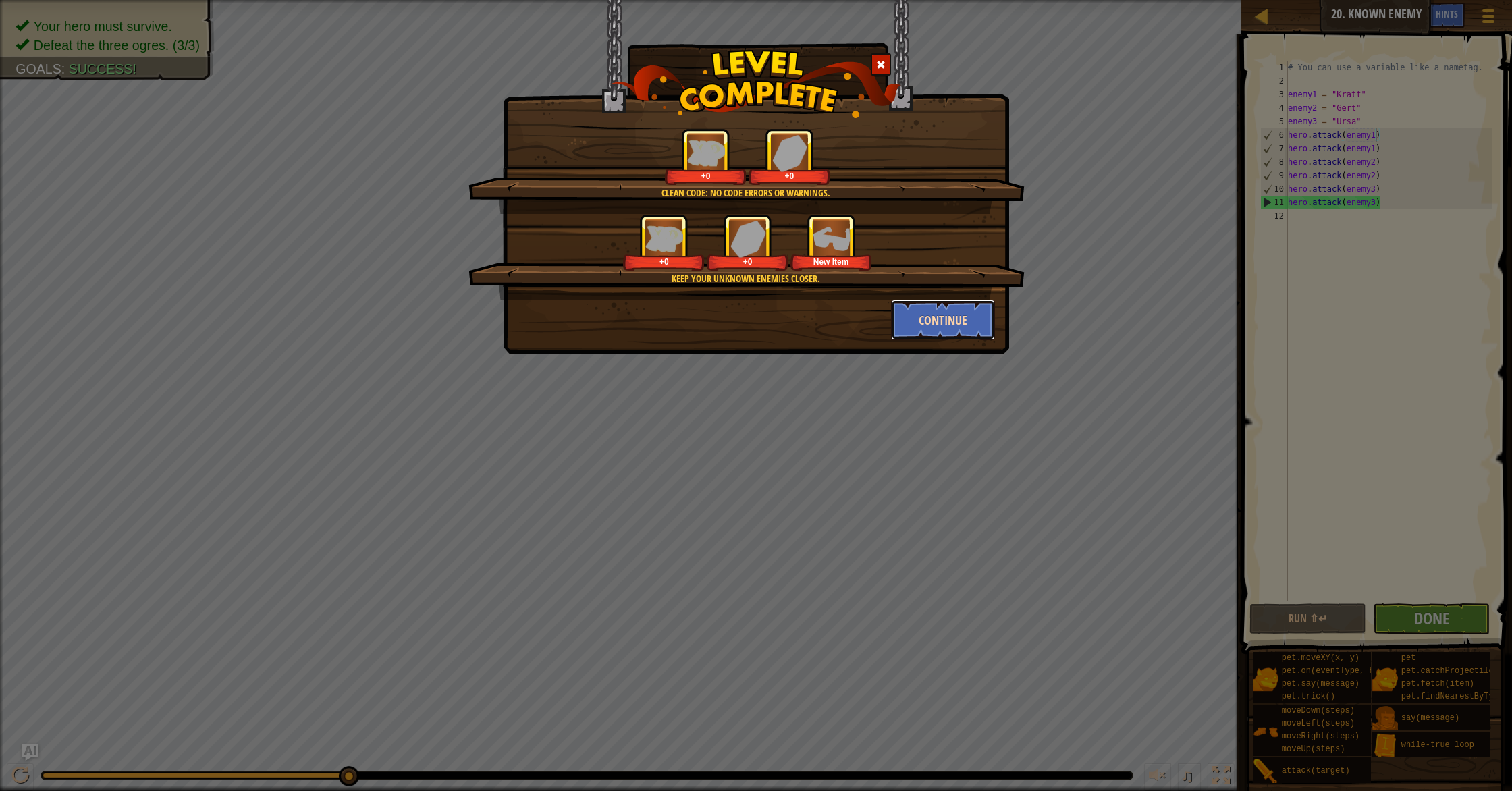
click at [928, 307] on button "Continue" at bounding box center [944, 320] width 105 height 41
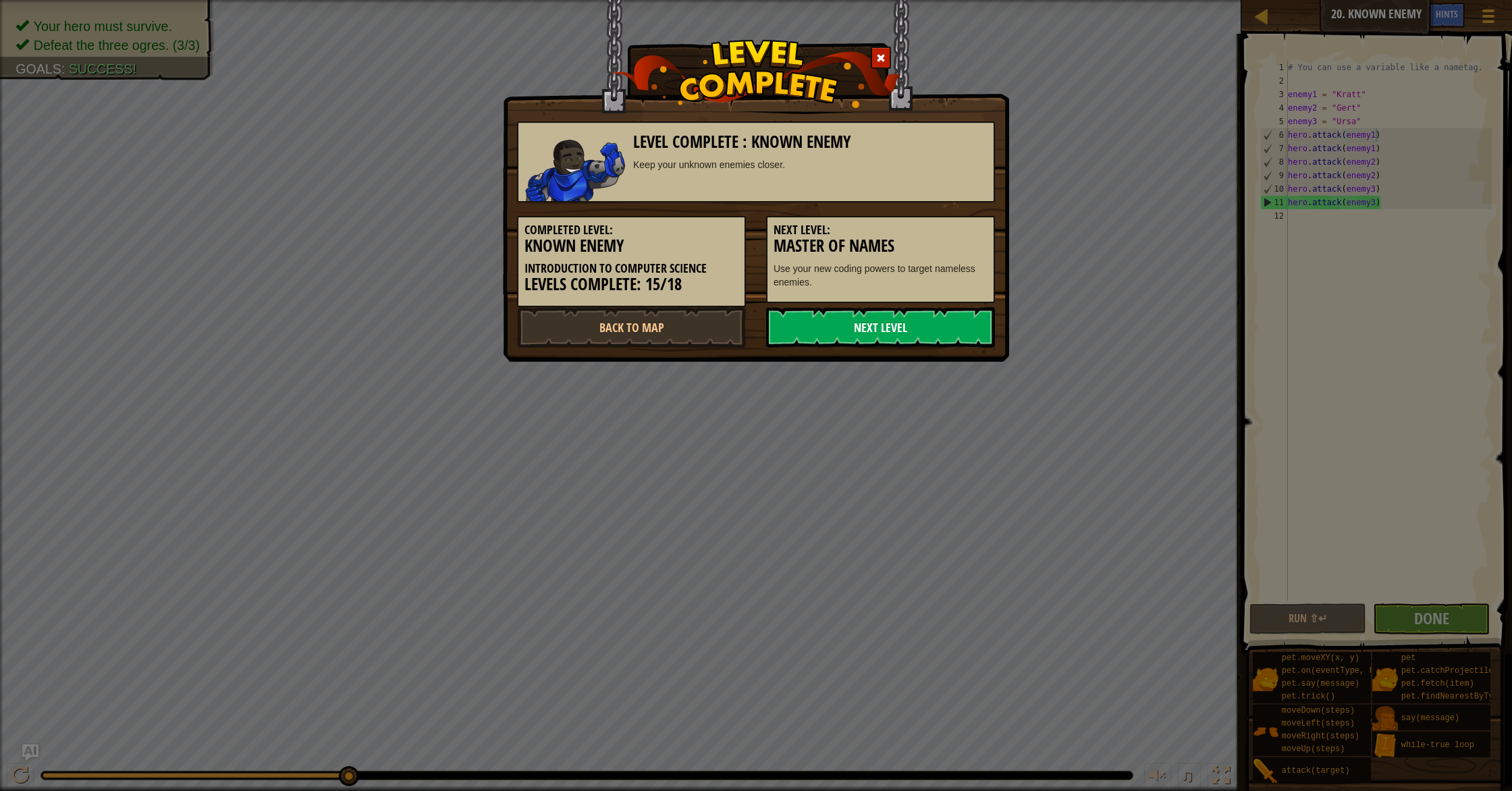
drag, startPoint x: 891, startPoint y: 321, endPoint x: 901, endPoint y: 320, distance: 10.0
click at [894, 318] on link "Next Level" at bounding box center [881, 327] width 229 height 41
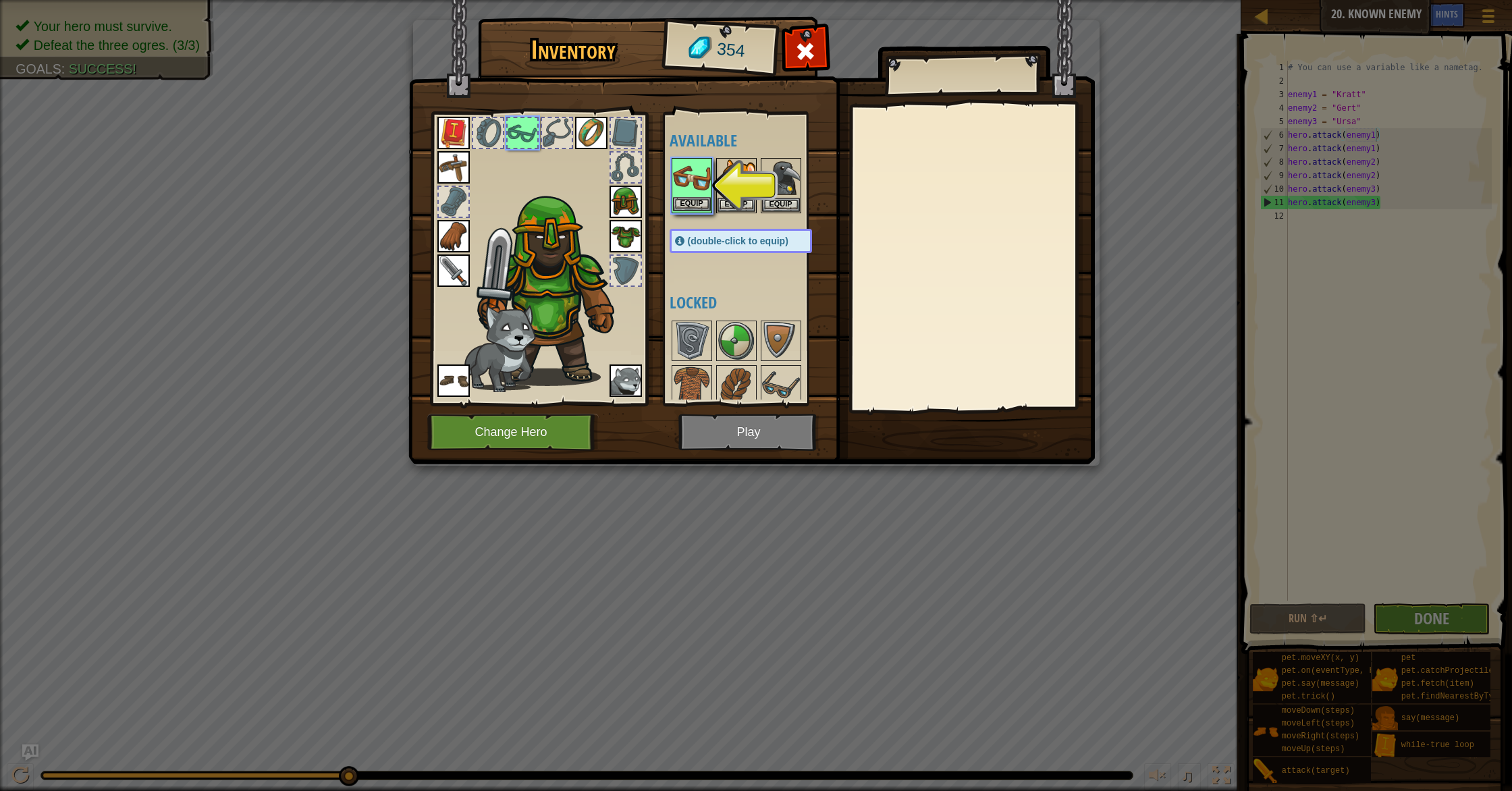
click at [695, 207] on div "Inventory 354 Available Equip Equip Equip Equip Equip Equip Equip Equip Equip E…" at bounding box center [756, 396] width 1512 height 791
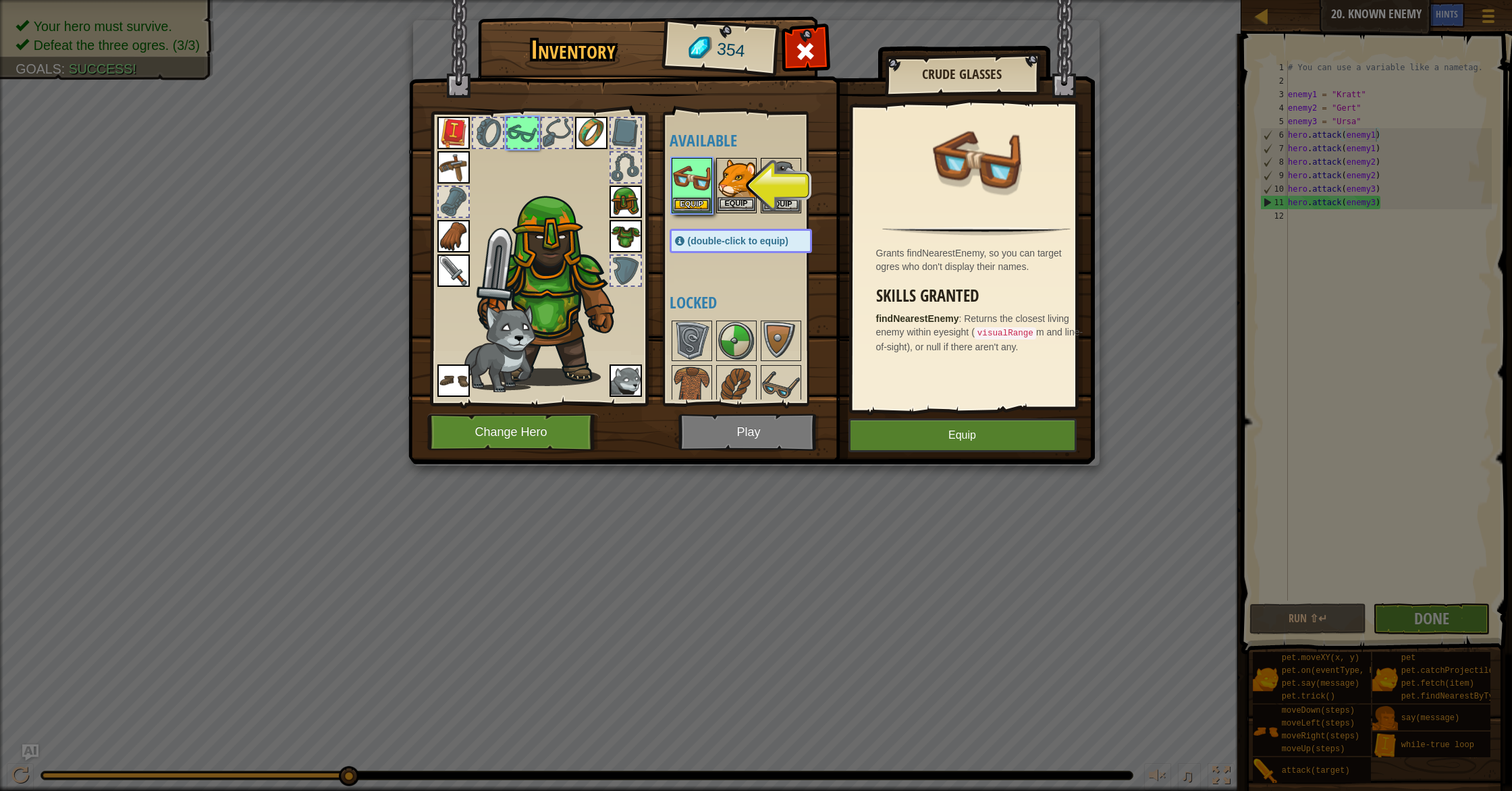
click at [735, 194] on img at bounding box center [736, 178] width 38 height 38
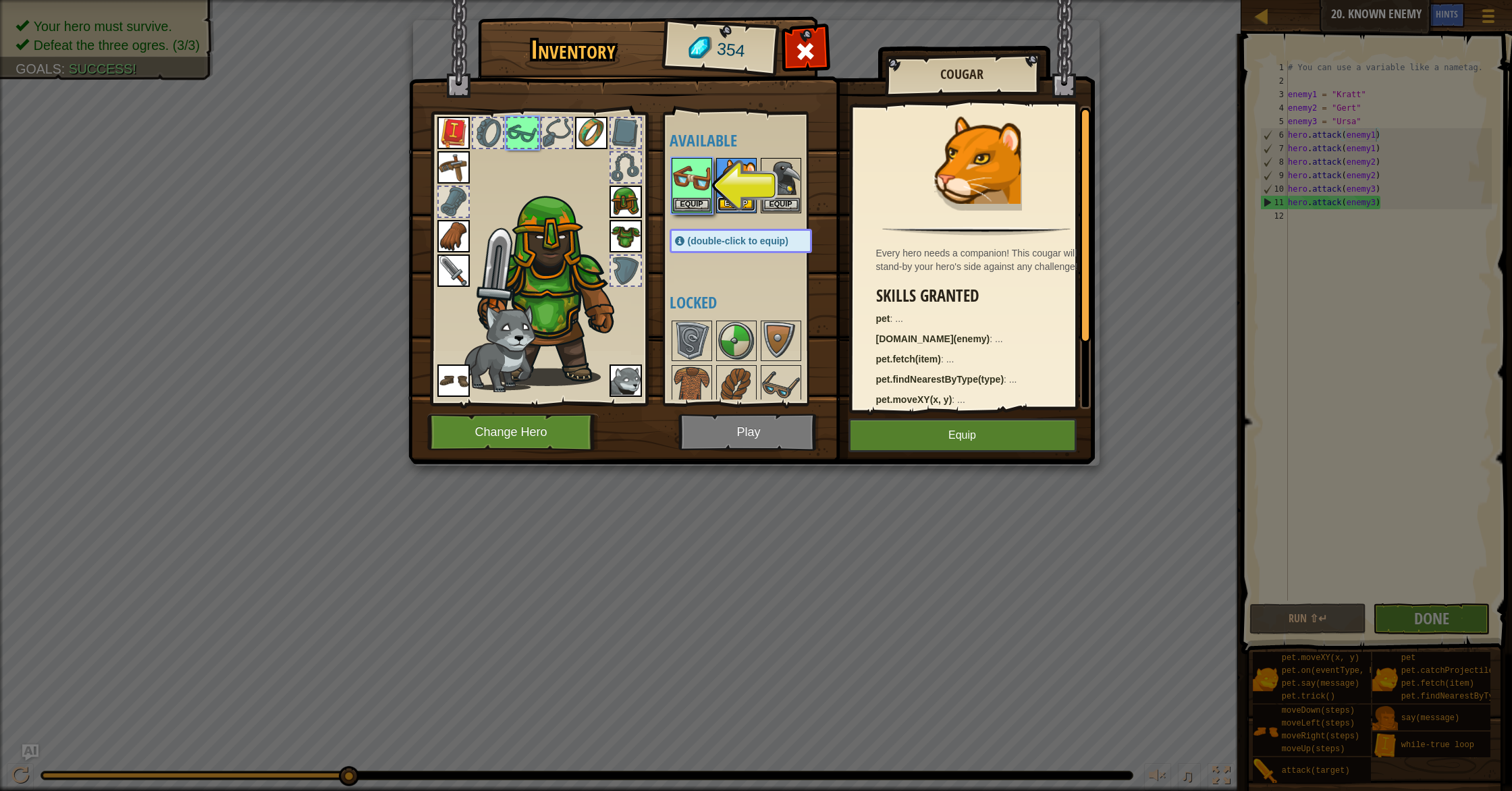
click at [732, 200] on button "Equip" at bounding box center [736, 204] width 38 height 14
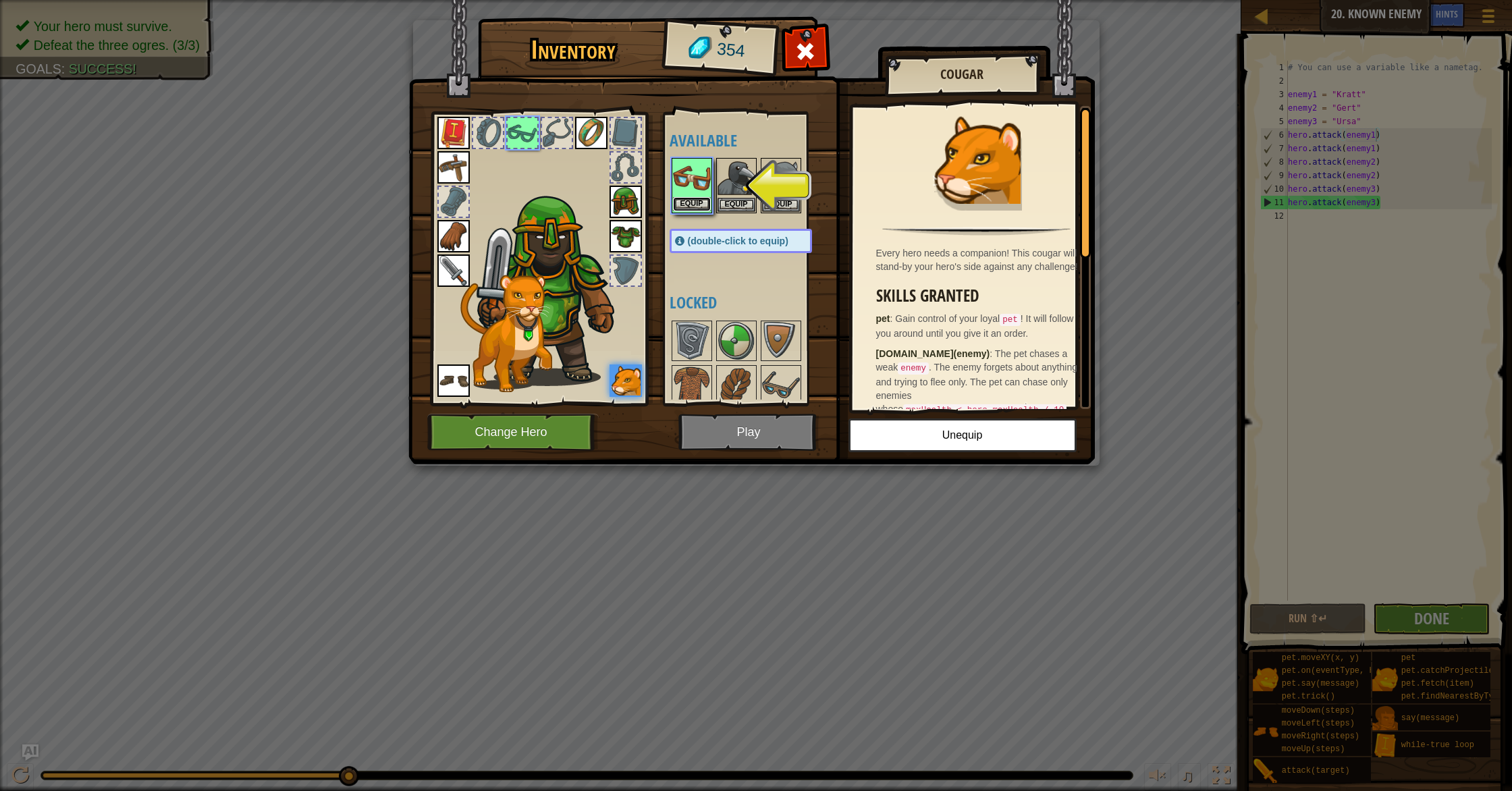
click at [701, 201] on button "Equip" at bounding box center [692, 204] width 38 height 14
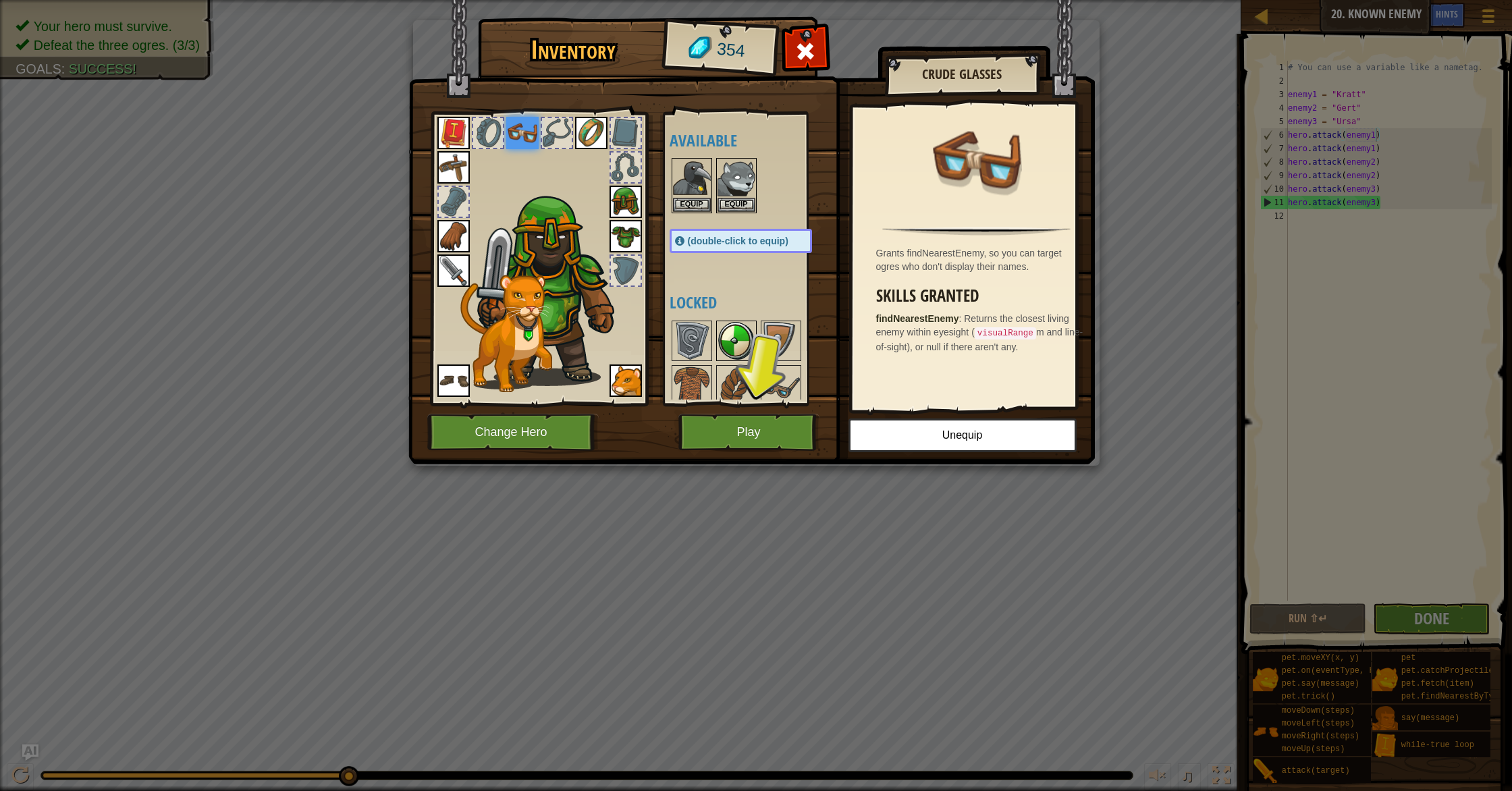
click at [738, 346] on img at bounding box center [736, 341] width 38 height 38
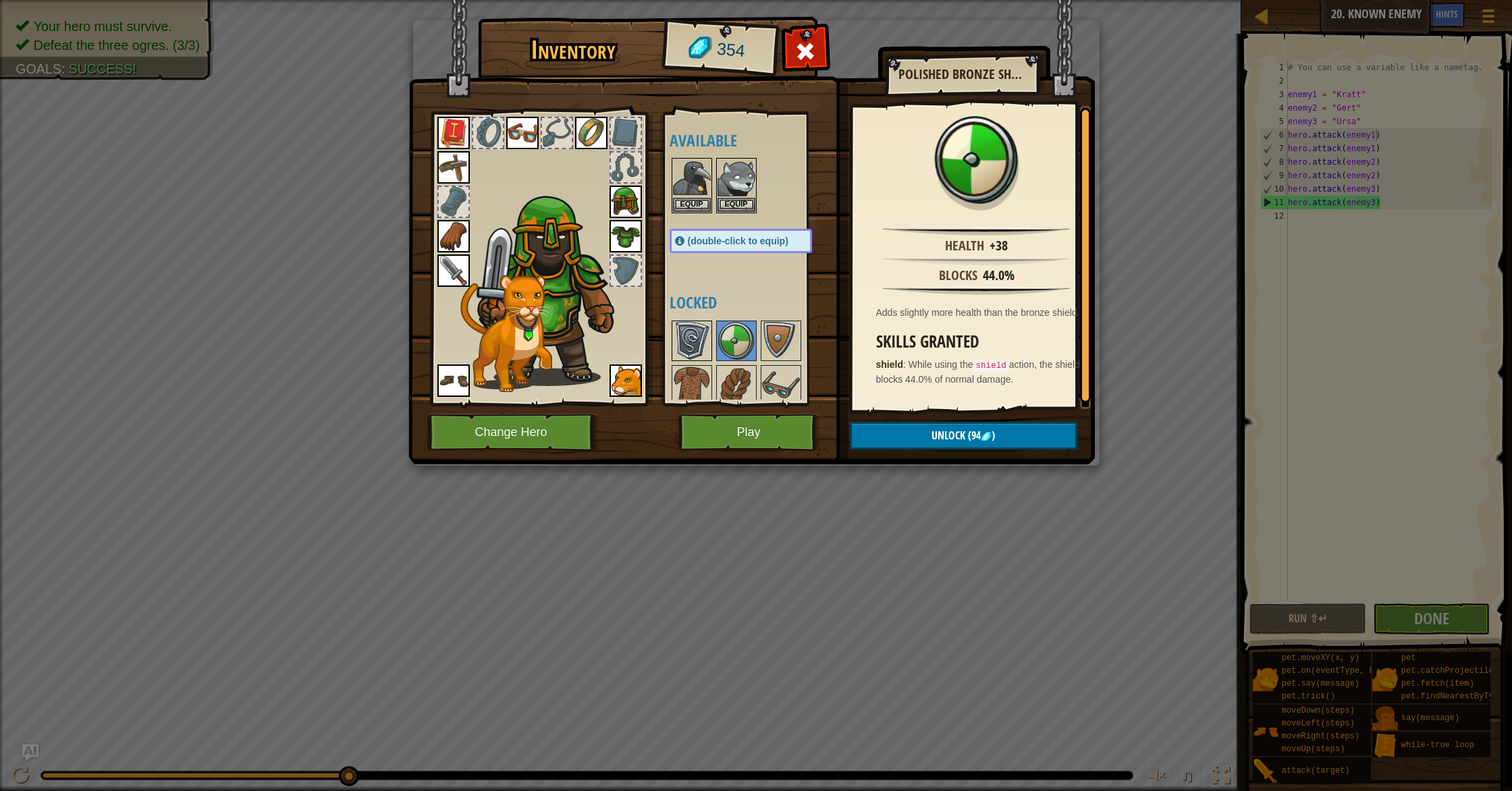
click at [696, 341] on img at bounding box center [692, 341] width 38 height 38
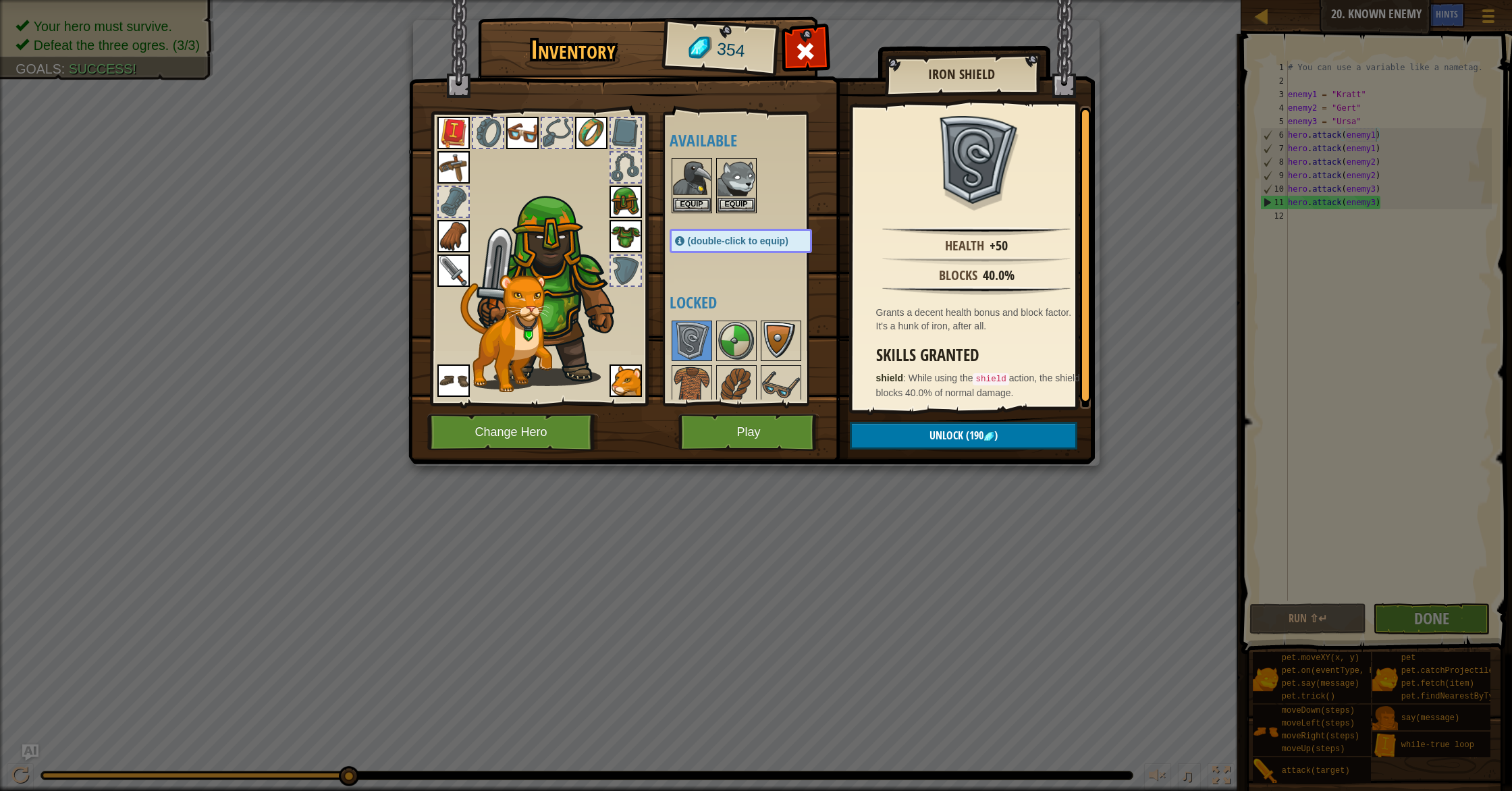
click at [767, 338] on img at bounding box center [780, 341] width 38 height 38
click at [733, 337] on img at bounding box center [736, 341] width 38 height 38
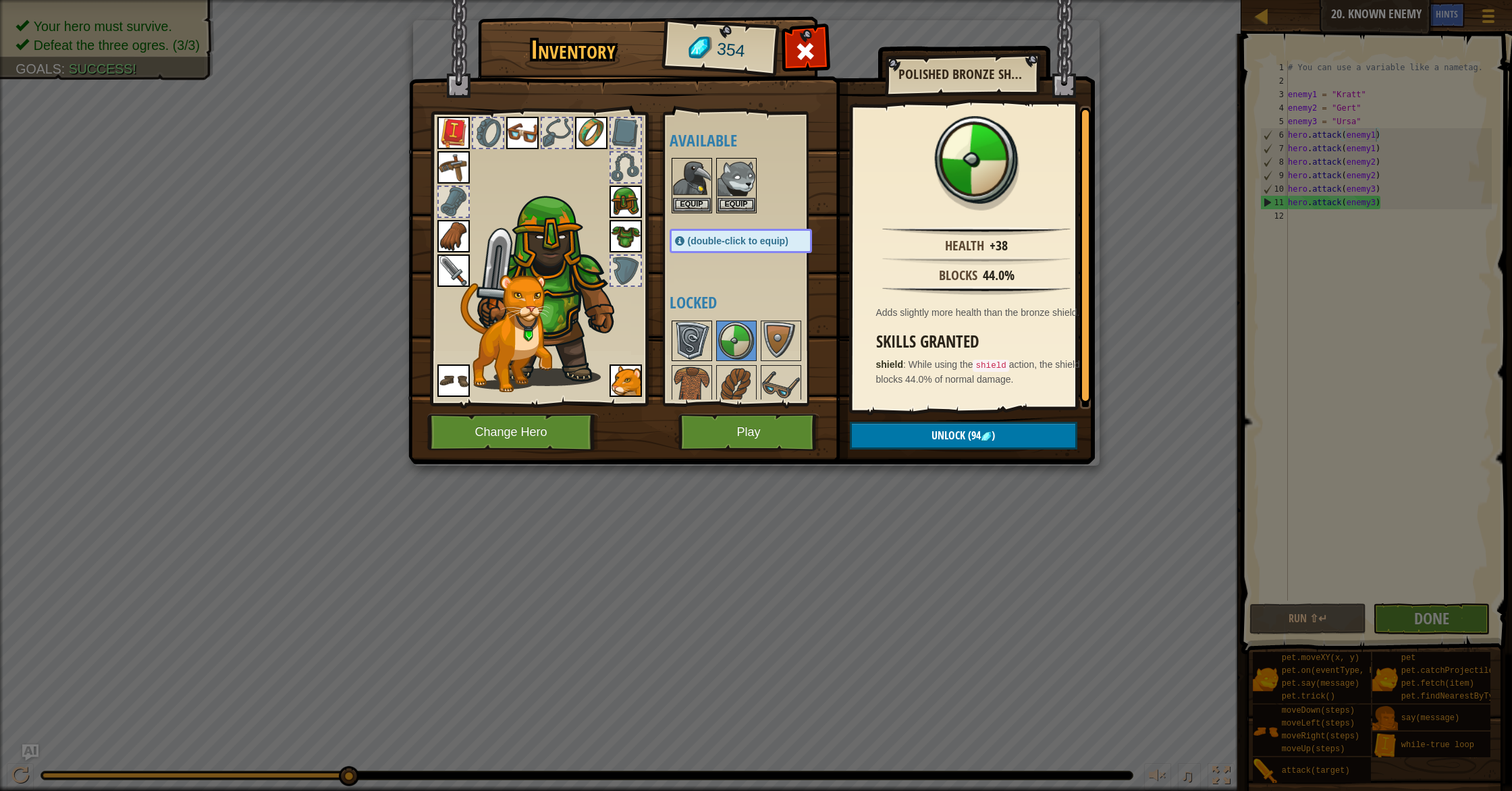
click at [701, 339] on img at bounding box center [692, 341] width 38 height 38
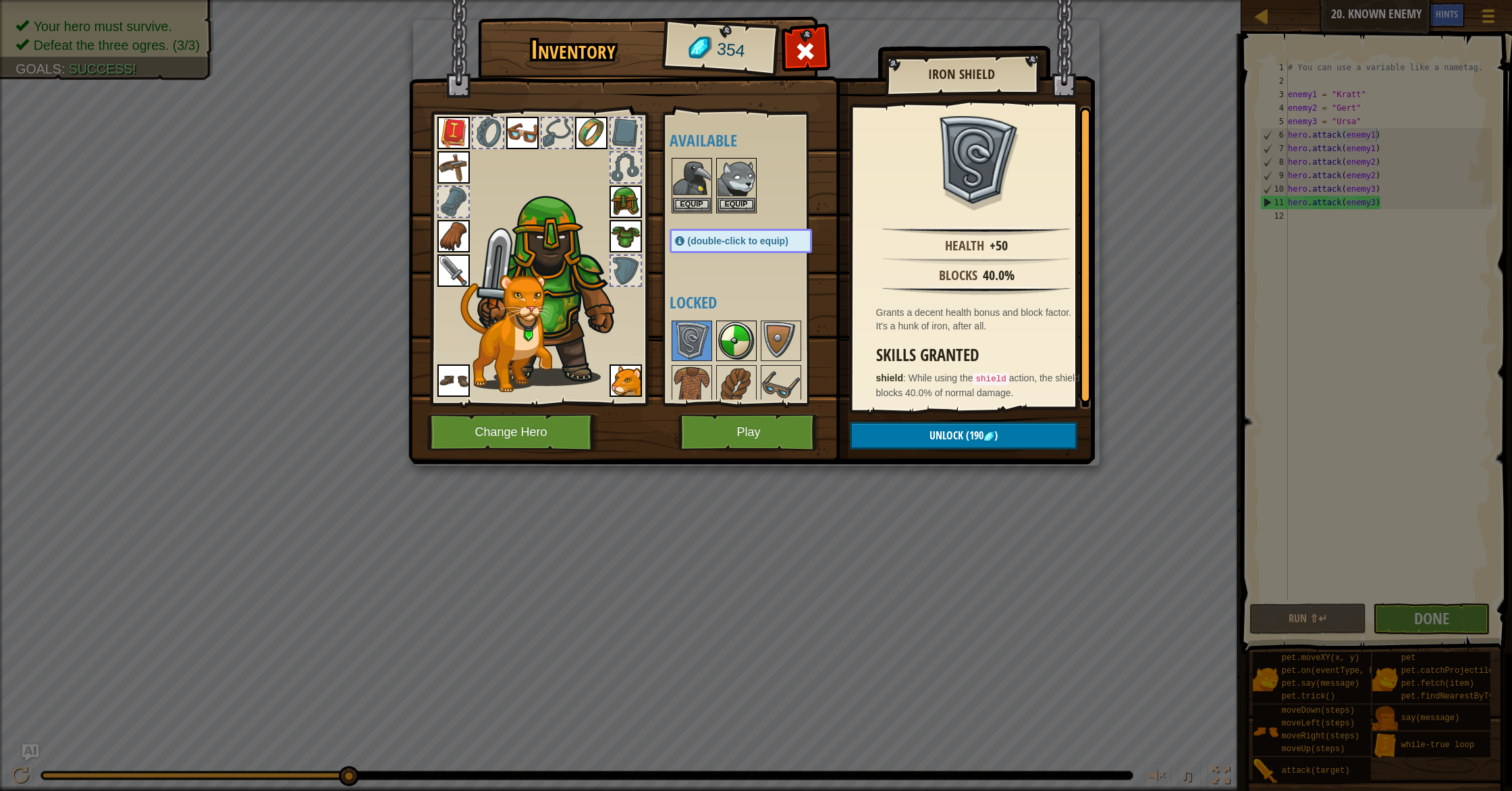
drag, startPoint x: 731, startPoint y: 345, endPoint x: 737, endPoint y: 349, distance: 7.2
click at [731, 346] on img at bounding box center [736, 341] width 38 height 38
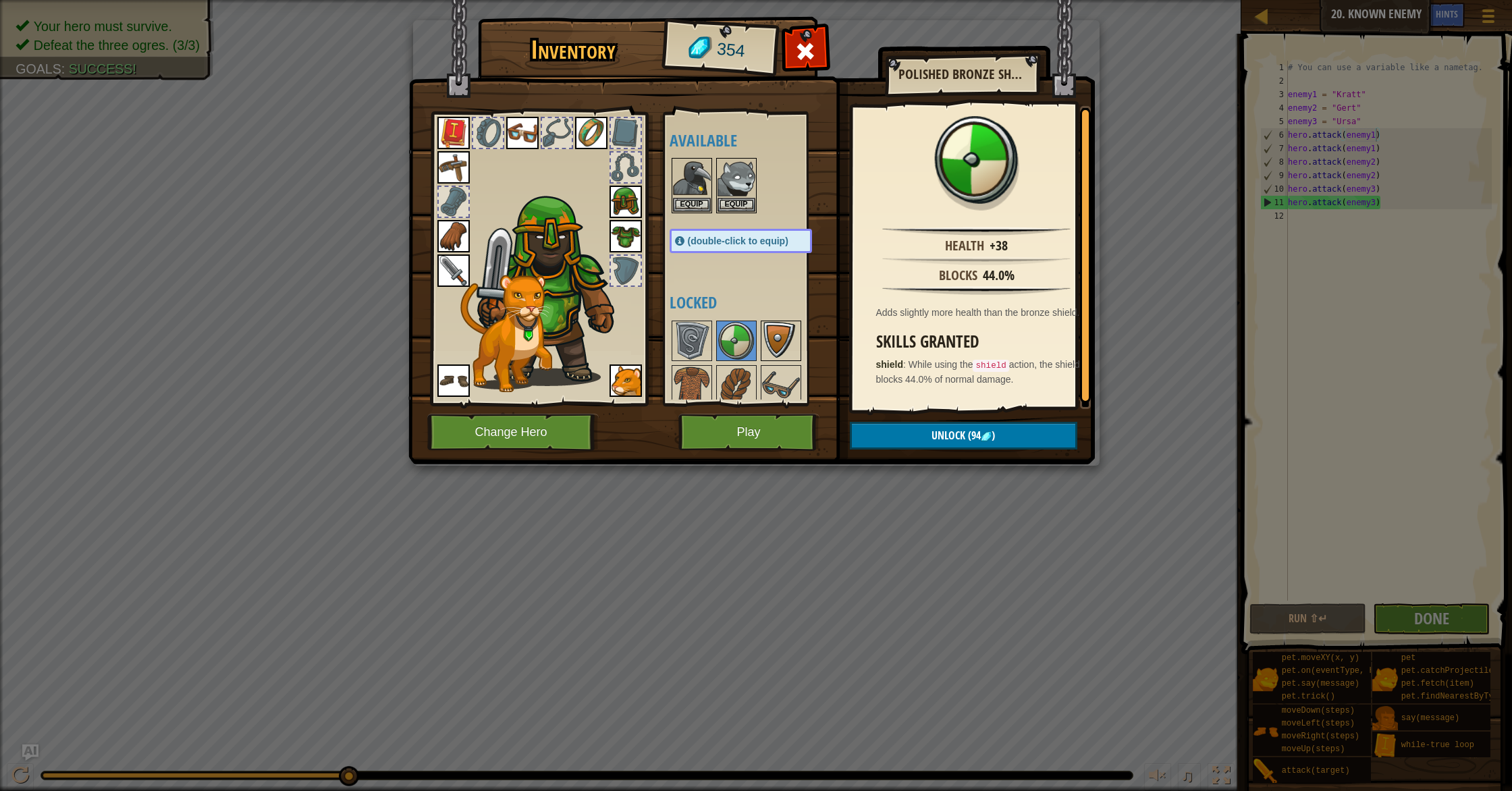
click at [789, 340] on img at bounding box center [780, 341] width 38 height 38
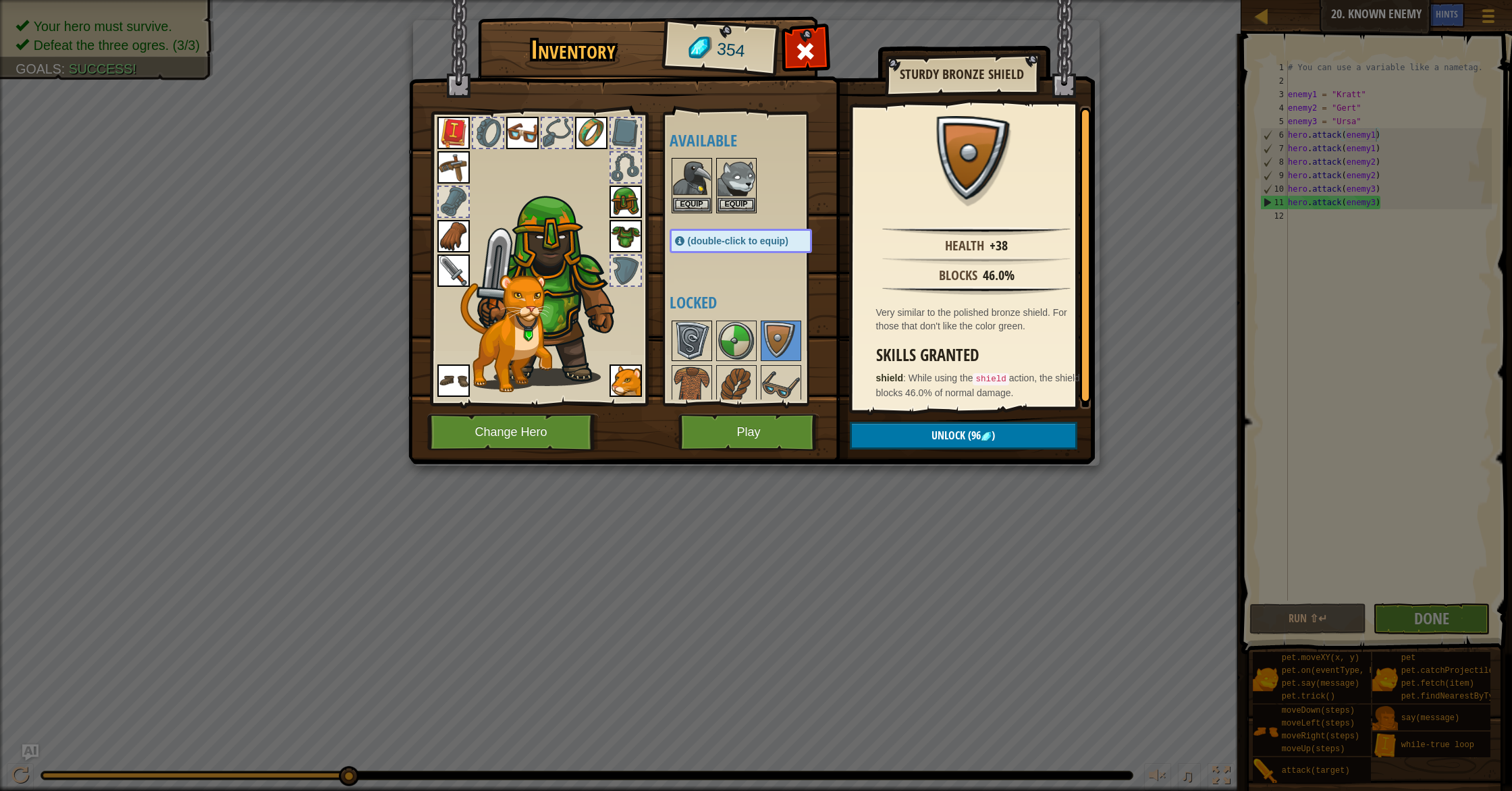
click at [699, 332] on img at bounding box center [692, 341] width 38 height 38
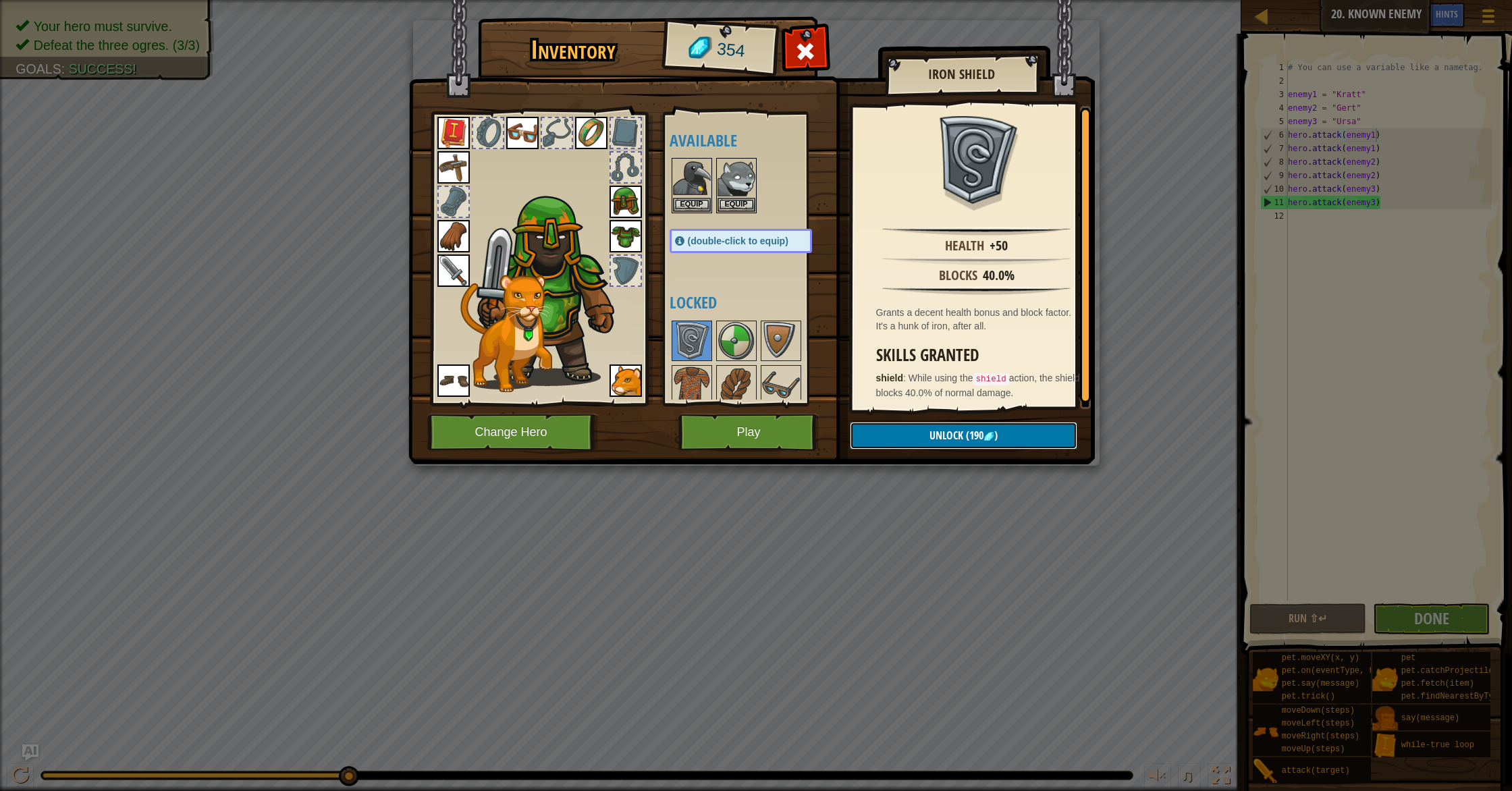
click at [991, 440] on img at bounding box center [989, 436] width 11 height 11
drag, startPoint x: 967, startPoint y: 437, endPoint x: 938, endPoint y: 435, distance: 29.1
click at [966, 437] on button "Confirm" at bounding box center [963, 435] width 228 height 27
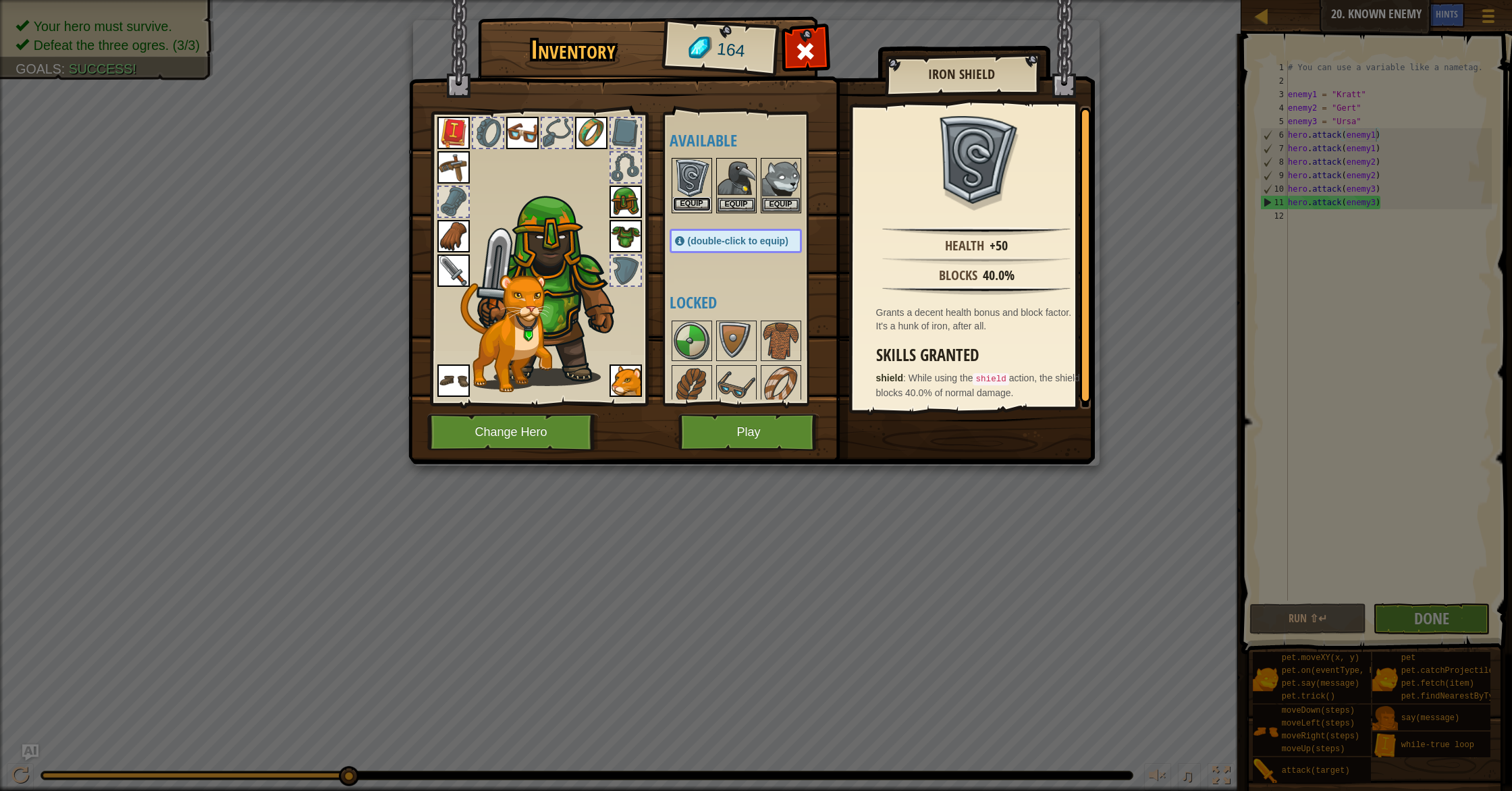
click at [697, 203] on button "Equip" at bounding box center [692, 204] width 38 height 14
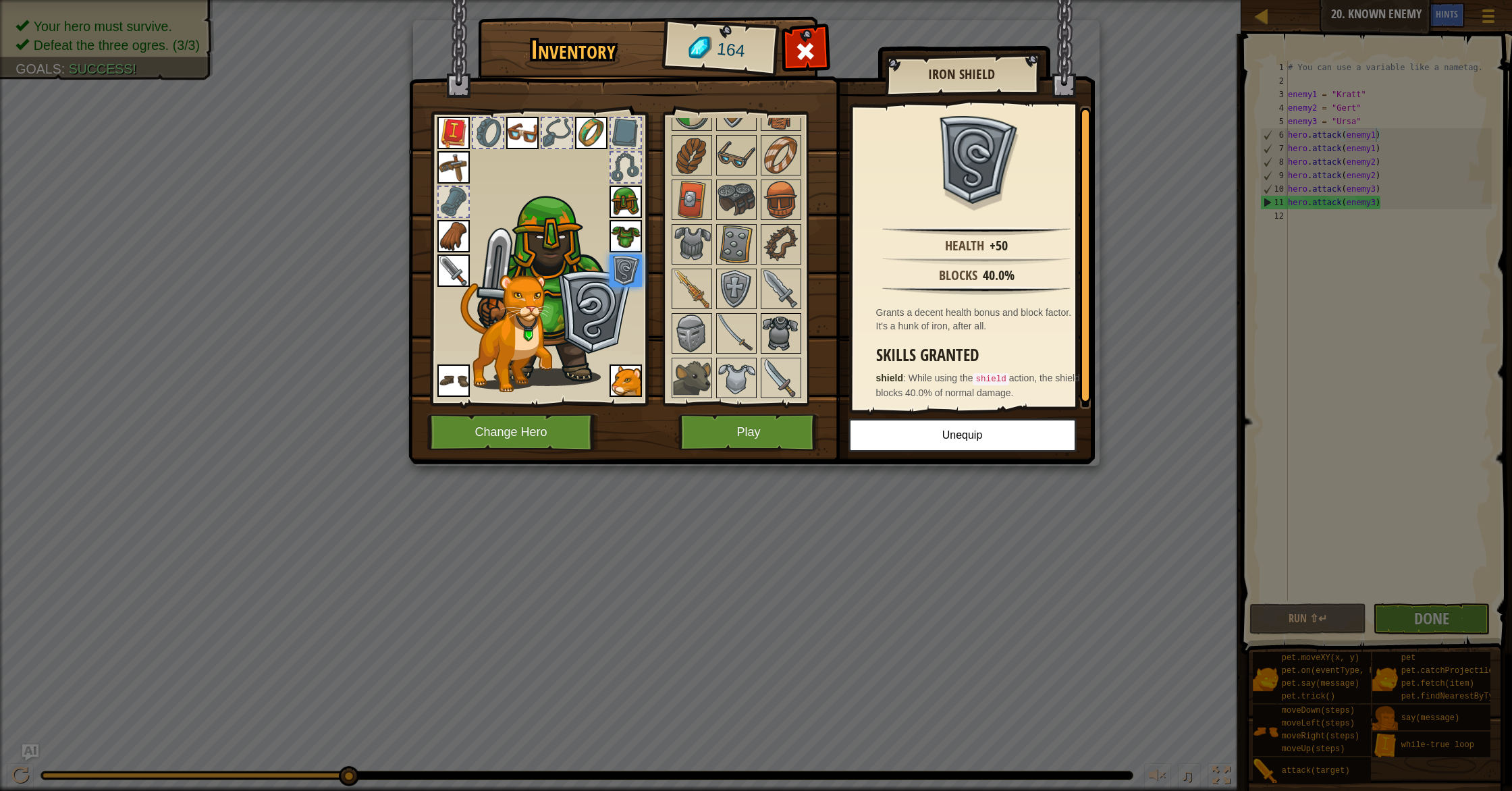
scroll to position [319, 0]
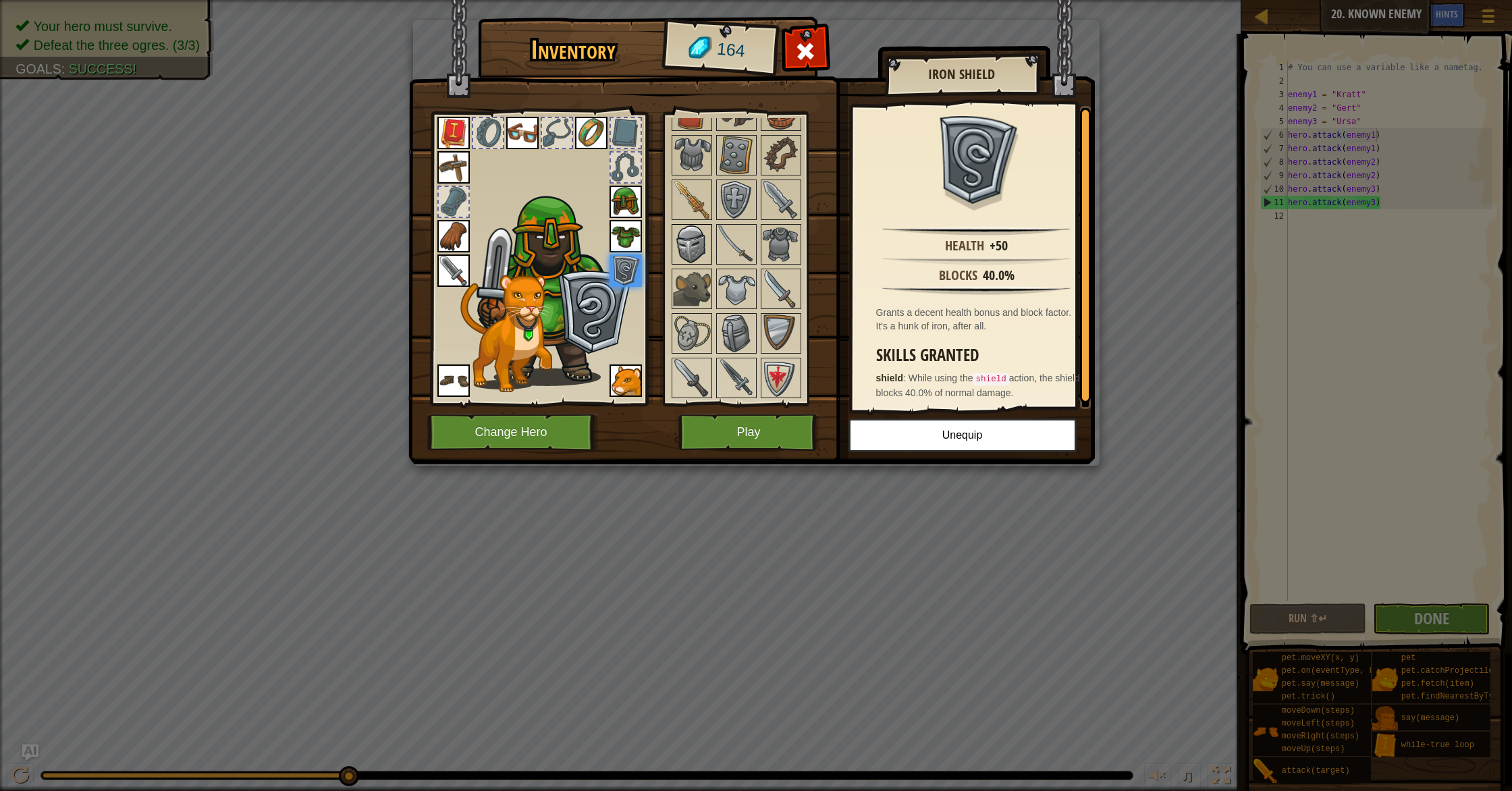
click at [685, 250] on img at bounding box center [692, 244] width 38 height 38
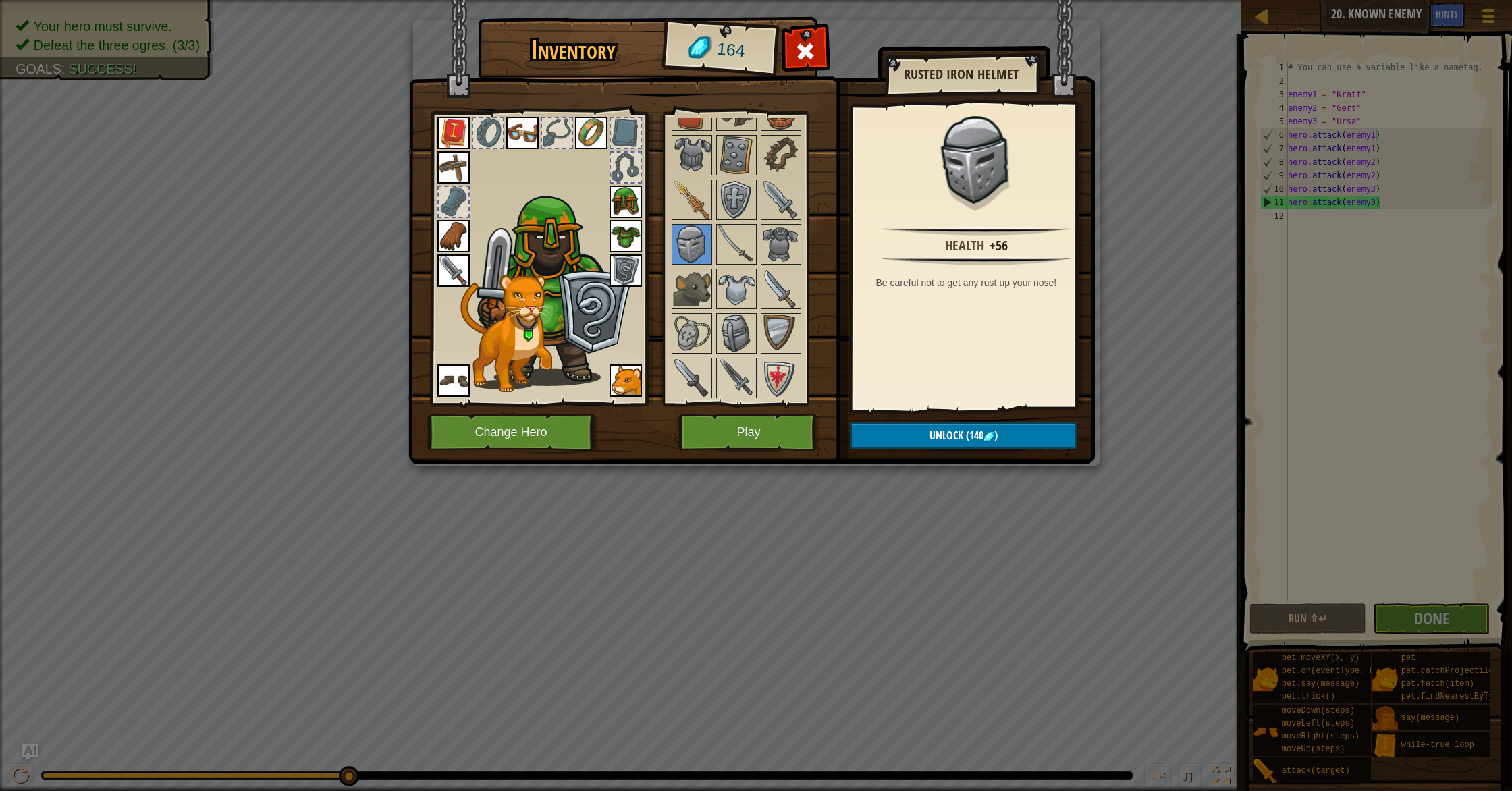
click at [714, 203] on div at bounding box center [749, 200] width 160 height 401
click at [725, 205] on img at bounding box center [736, 200] width 38 height 38
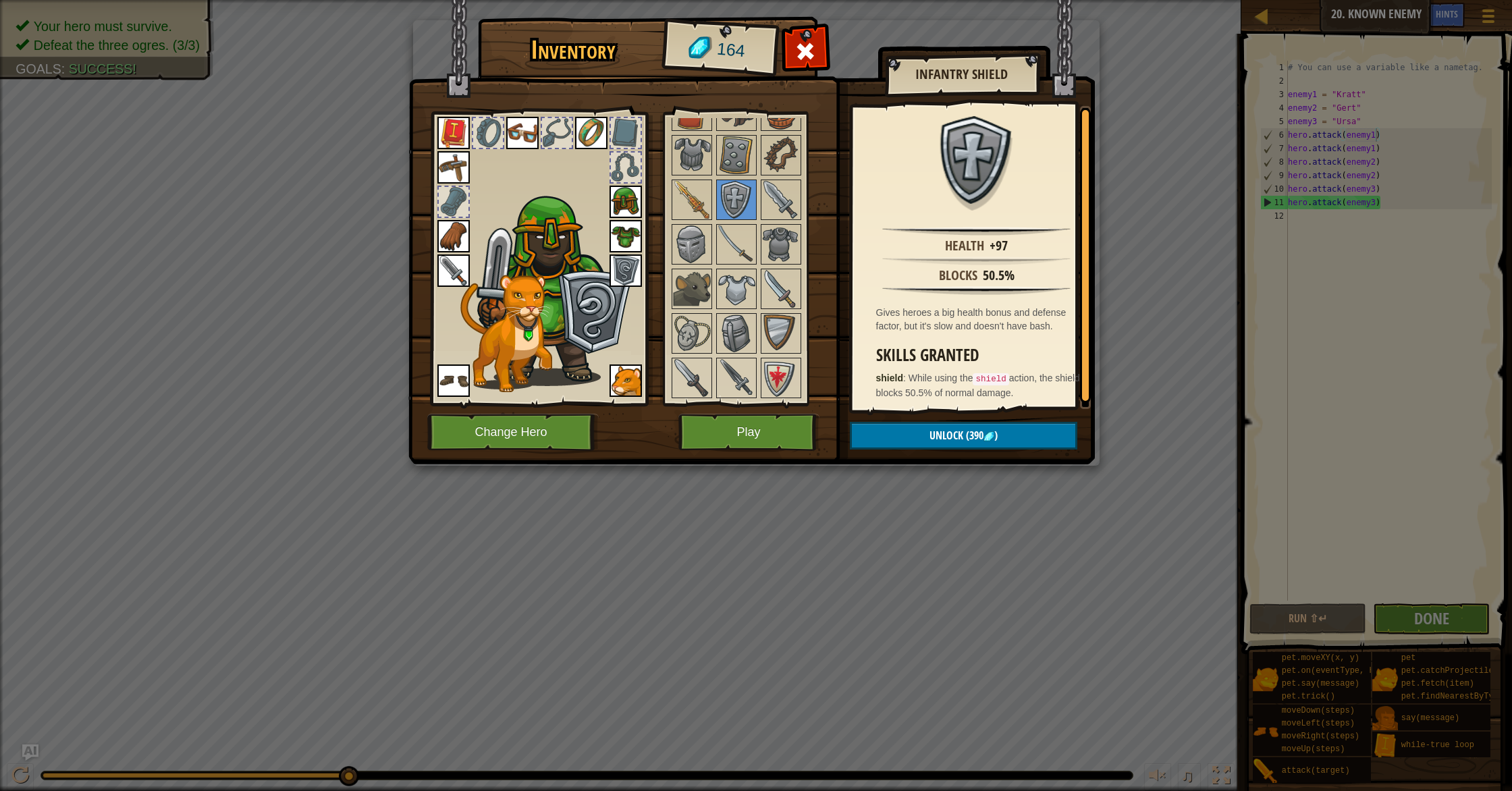
drag, startPoint x: 628, startPoint y: 200, endPoint x: 645, endPoint y: 207, distance: 18.4
click at [628, 201] on img at bounding box center [625, 201] width 33 height 33
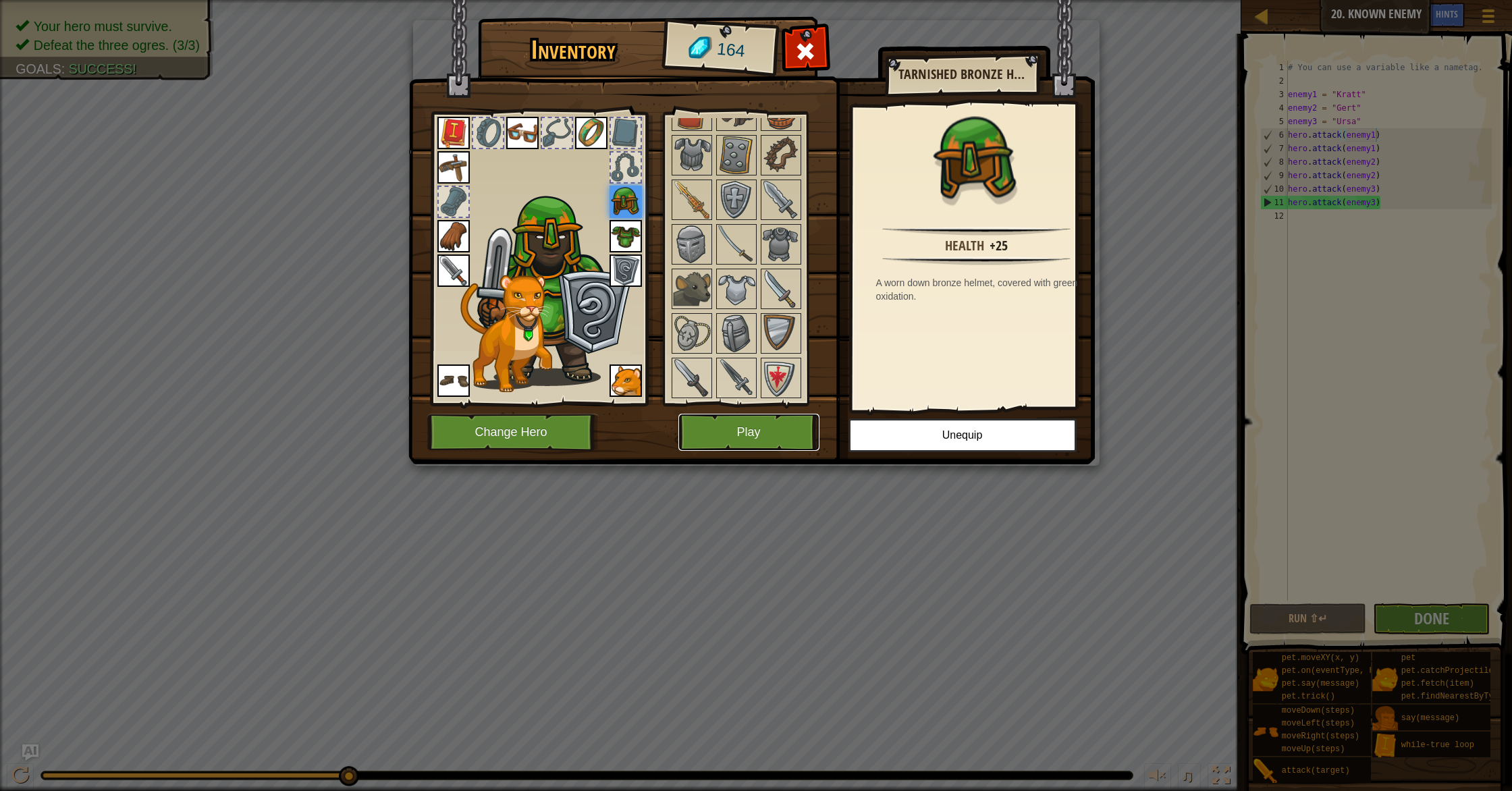
click at [738, 431] on button "Play" at bounding box center [748, 433] width 141 height 37
